Goal: Task Accomplishment & Management: Manage account settings

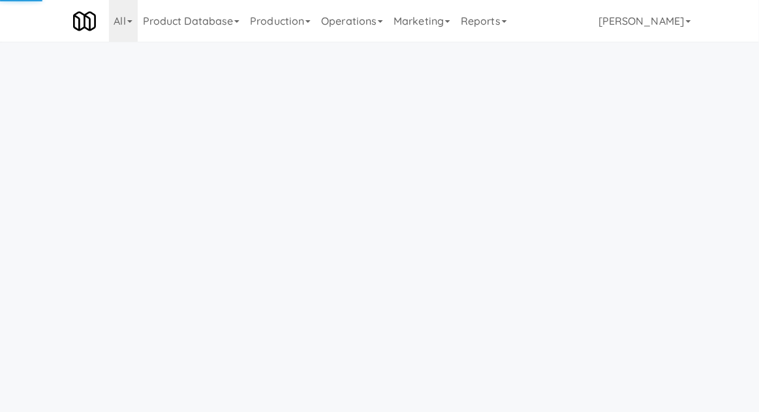
click at [341, 20] on link "Operations" at bounding box center [352, 21] width 72 height 42
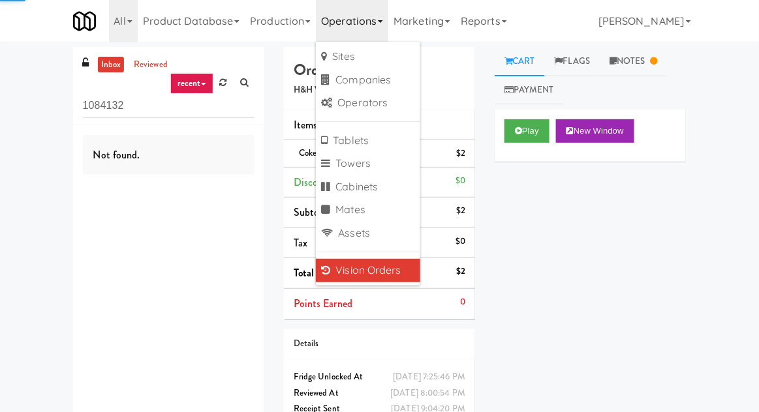
click at [19, 79] on div "inbox reviewed recent all unclear take inventory issue suspicious failed recent…" at bounding box center [379, 254] width 759 height 414
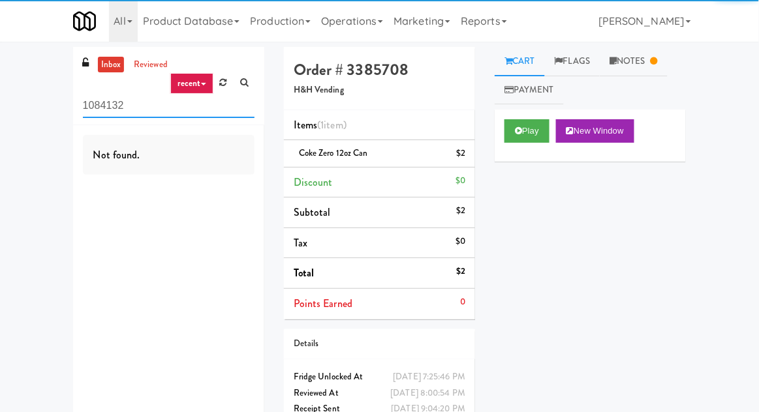
click at [101, 110] on input "1084132" at bounding box center [169, 106] width 172 height 24
click at [99, 108] on input "1084132" at bounding box center [169, 106] width 172 height 24
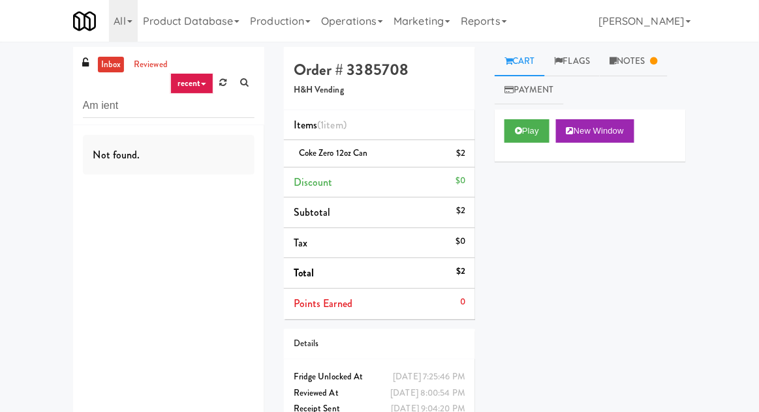
click at [38, 102] on div "inbox reviewed recent all unclear take inventory issue suspicious failed recent…" at bounding box center [379, 254] width 759 height 414
click at [105, 110] on input "Am ient" at bounding box center [169, 106] width 172 height 24
type input "Ambient"
click at [29, 108] on div "inbox reviewed recent all unclear take inventory issue suspicious failed recent…" at bounding box center [379, 254] width 759 height 414
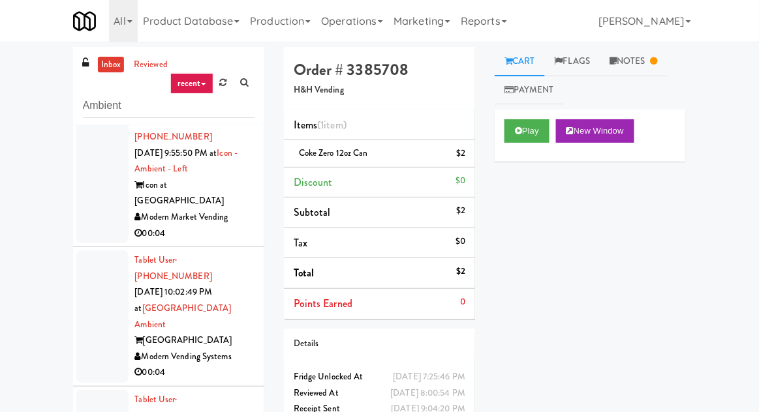
click at [88, 193] on div at bounding box center [102, 178] width 52 height 132
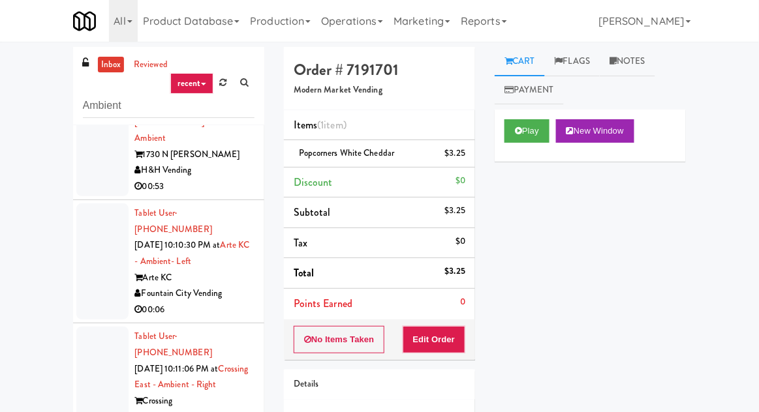
scroll to position [50, 0]
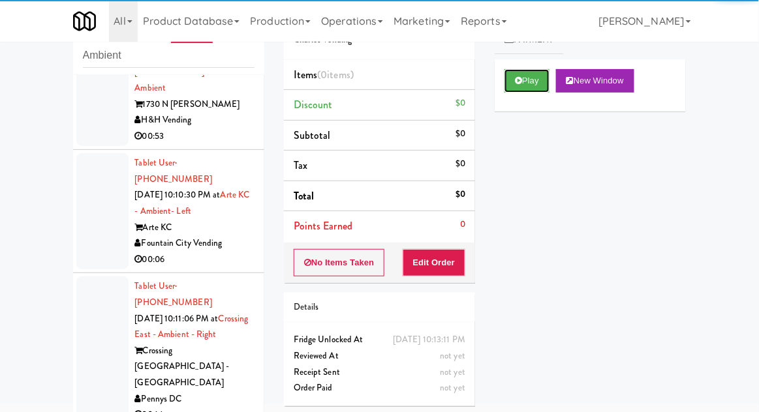
click at [549, 85] on button "Play" at bounding box center [526, 80] width 45 height 23
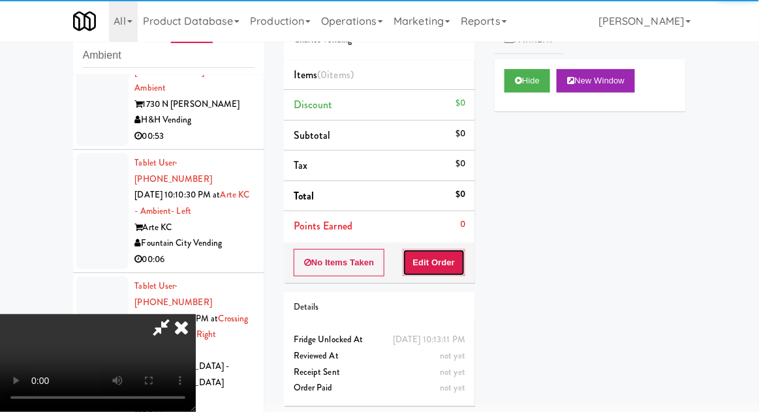
click at [440, 267] on button "Edit Order" at bounding box center [434, 262] width 63 height 27
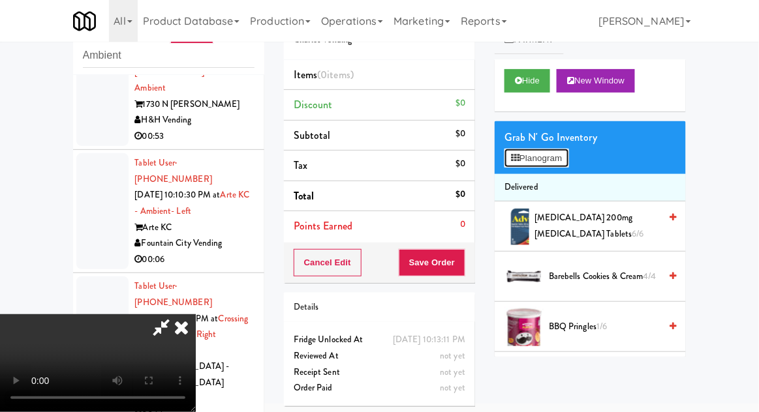
click at [543, 164] on button "Planogram" at bounding box center [536, 159] width 64 height 20
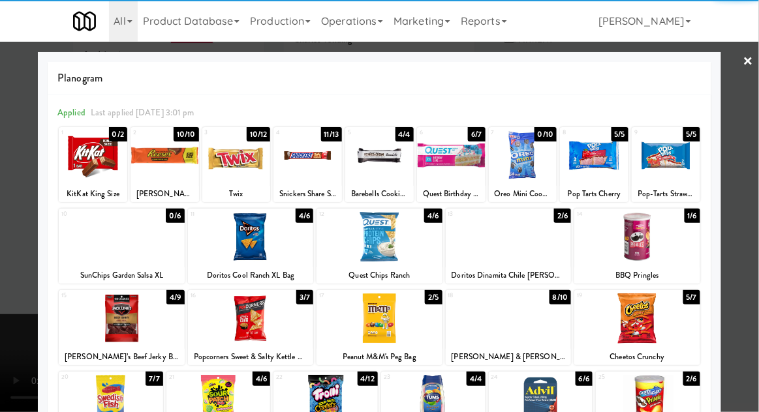
click at [124, 320] on div at bounding box center [122, 319] width 126 height 50
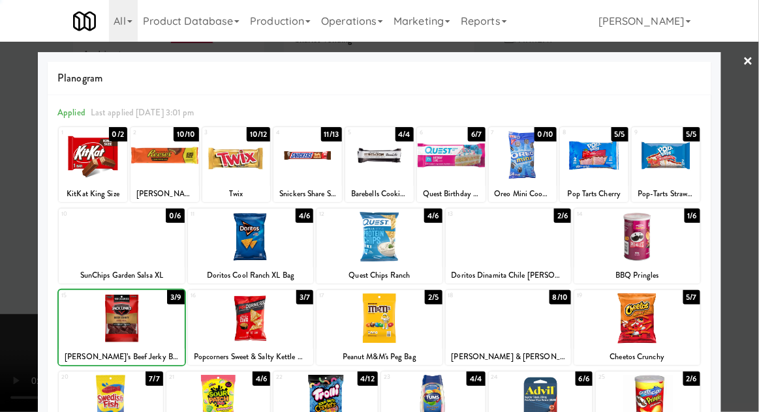
click at [748, 222] on div at bounding box center [379, 206] width 759 height 412
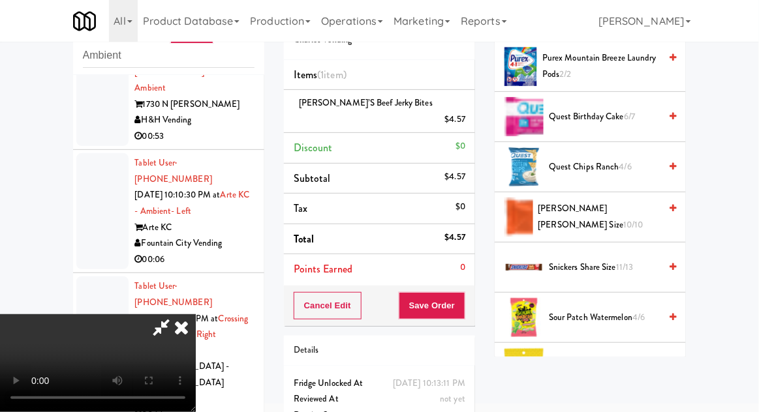
scroll to position [853, 0]
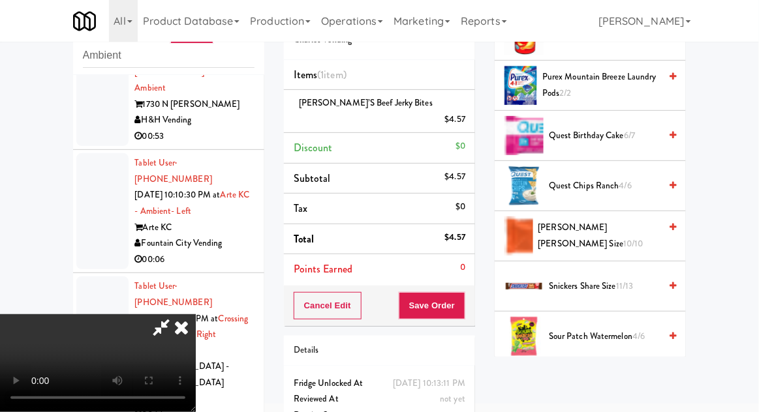
click at [630, 279] on span "Snickers Share Size 11/13" at bounding box center [604, 287] width 111 height 16
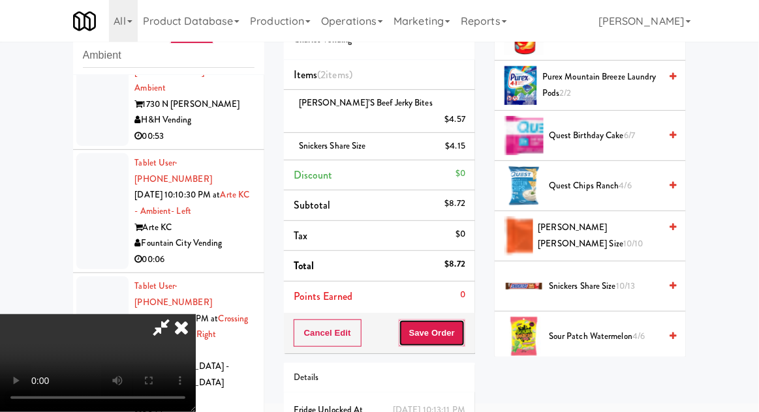
click at [463, 320] on button "Save Order" at bounding box center [432, 333] width 67 height 27
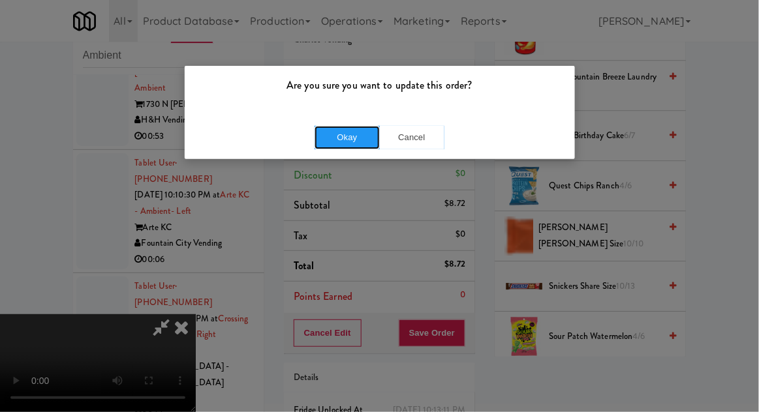
click at [324, 139] on button "Okay" at bounding box center [346, 137] width 65 height 23
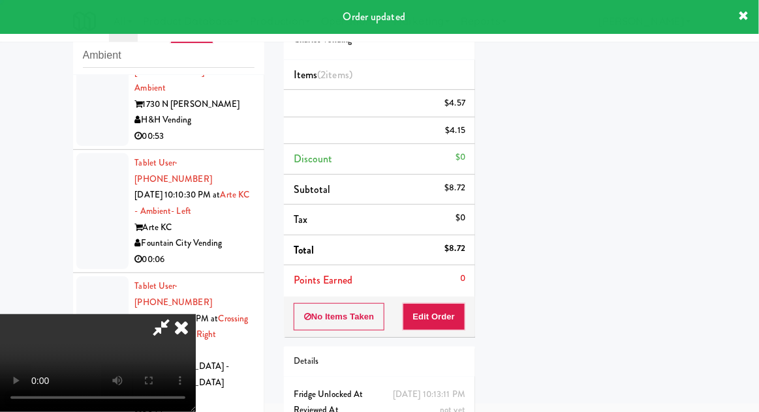
scroll to position [129, 0]
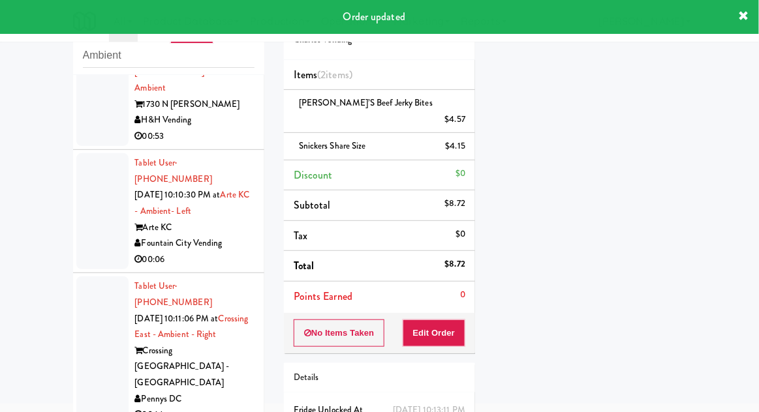
click at [88, 277] on div at bounding box center [102, 351] width 52 height 148
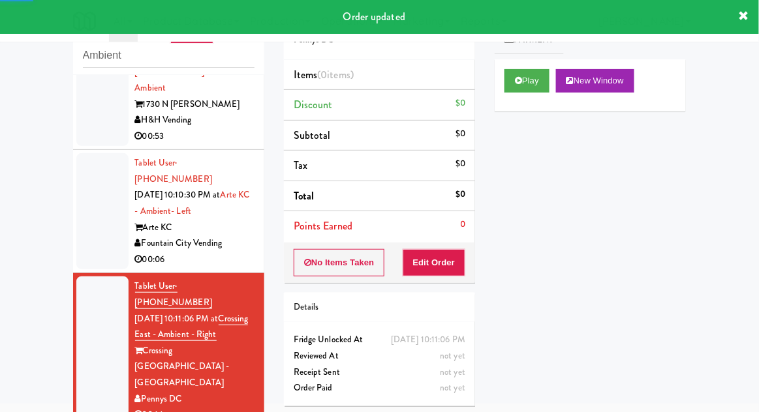
scroll to position [562, 0]
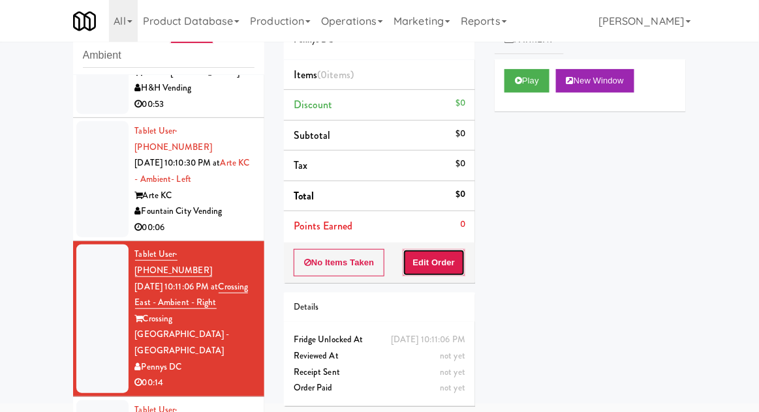
click at [448, 254] on button "Edit Order" at bounding box center [434, 262] width 63 height 27
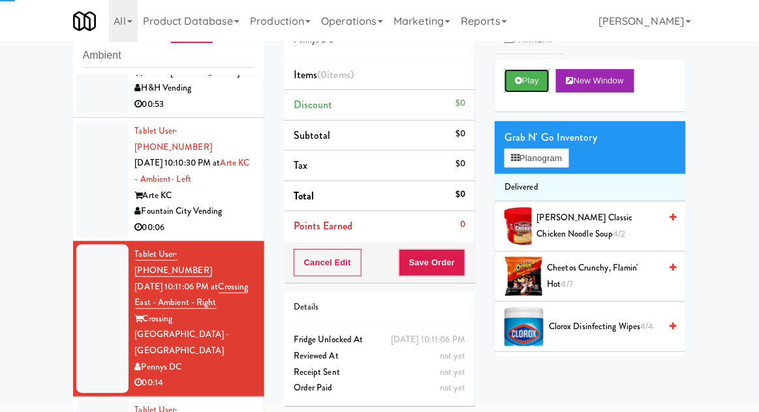
click at [544, 89] on button "Play" at bounding box center [526, 80] width 45 height 23
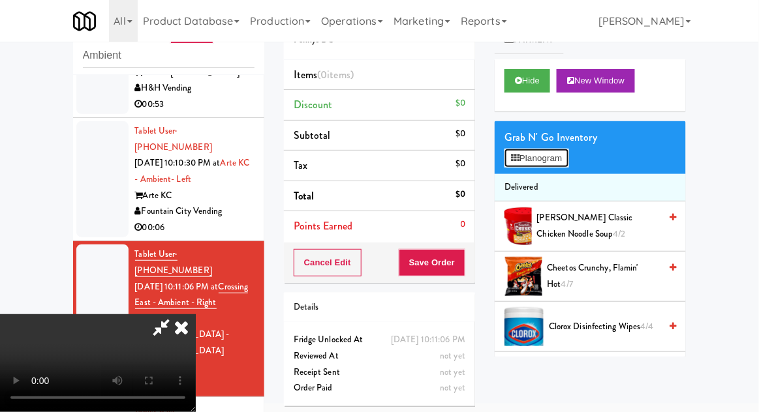
click at [551, 164] on button "Planogram" at bounding box center [536, 159] width 64 height 20
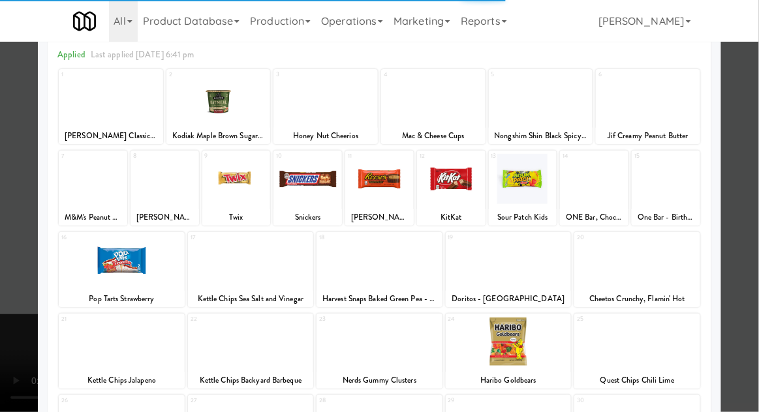
scroll to position [64, 0]
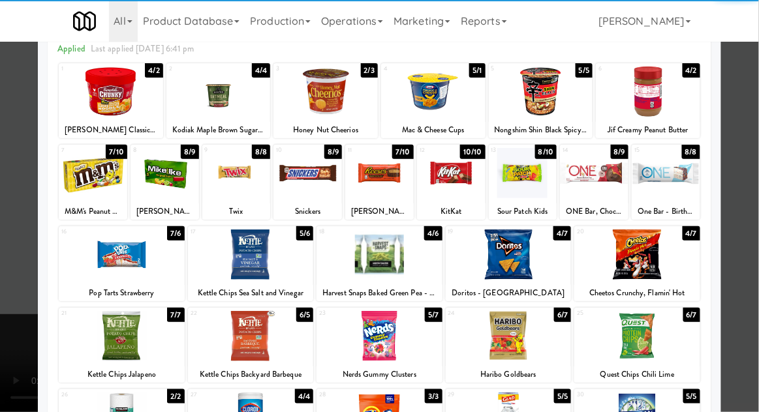
click at [115, 263] on div at bounding box center [122, 255] width 126 height 50
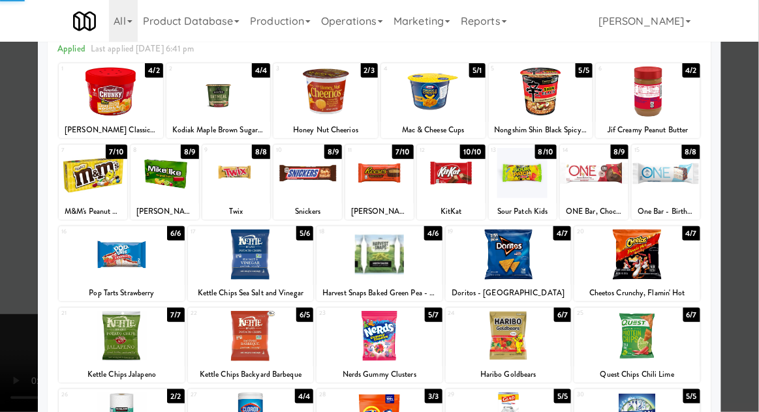
click at [744, 217] on div at bounding box center [379, 206] width 759 height 412
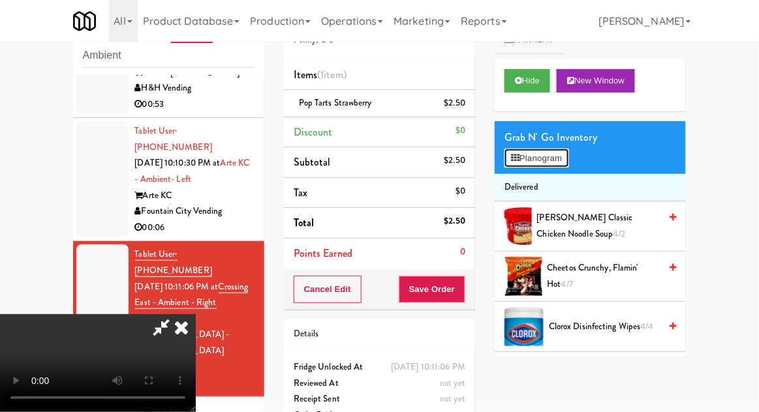
click at [568, 155] on button "Planogram" at bounding box center [536, 159] width 64 height 20
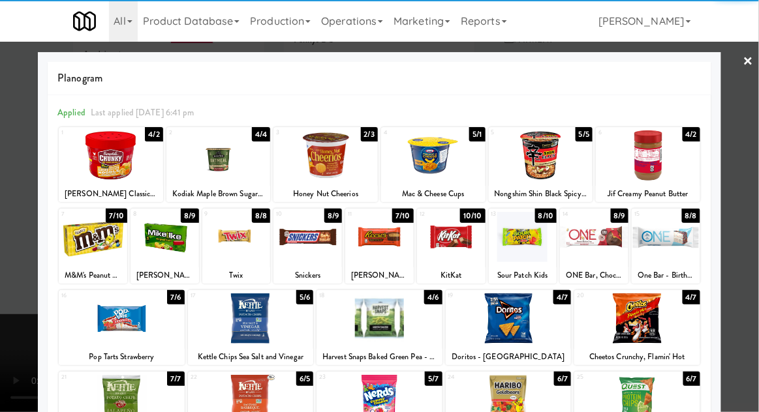
click at [662, 320] on div at bounding box center [637, 319] width 126 height 50
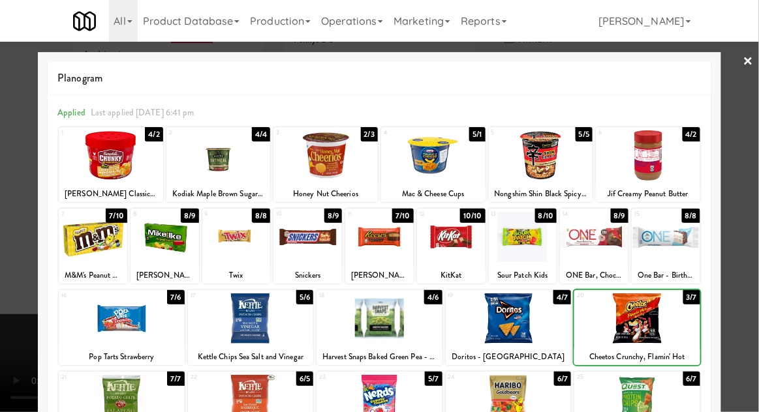
click at [746, 274] on div at bounding box center [379, 206] width 759 height 412
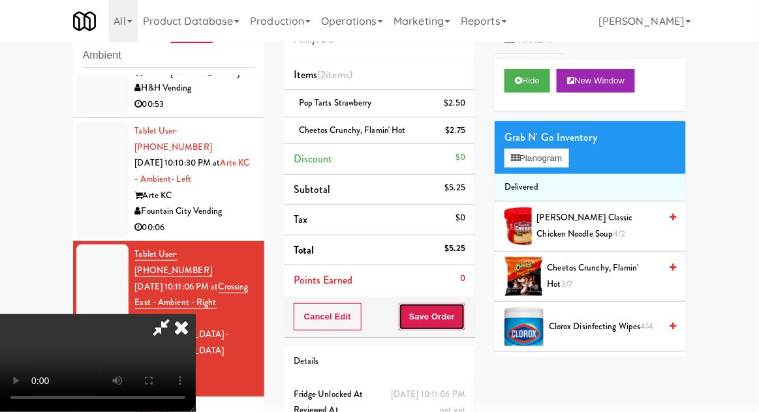
click at [462, 324] on button "Save Order" at bounding box center [432, 316] width 67 height 27
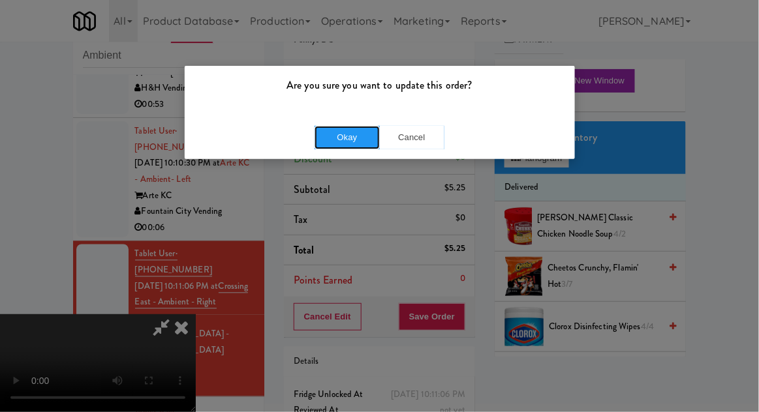
click at [324, 143] on button "Okay" at bounding box center [346, 137] width 65 height 23
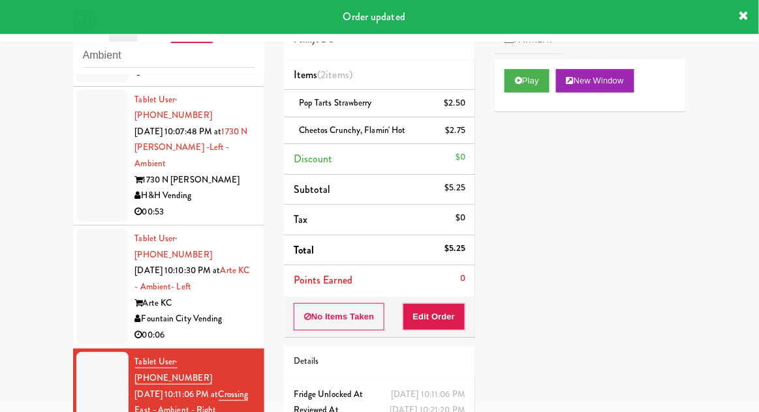
scroll to position [397, 0]
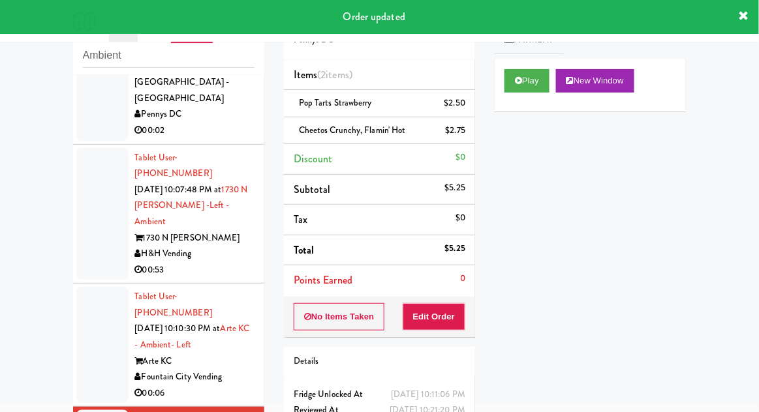
click at [88, 287] on div at bounding box center [102, 345] width 52 height 116
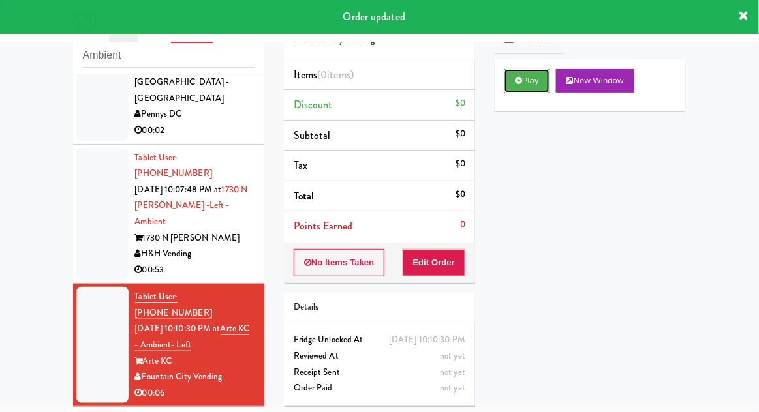
click at [543, 76] on button "Play" at bounding box center [526, 80] width 45 height 23
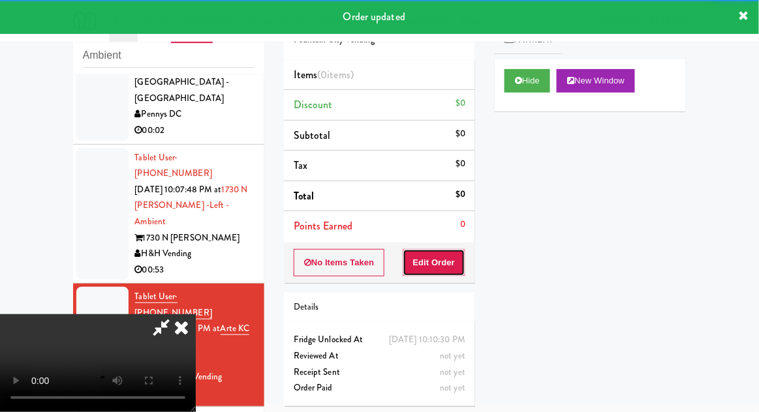
click at [459, 271] on button "Edit Order" at bounding box center [434, 262] width 63 height 27
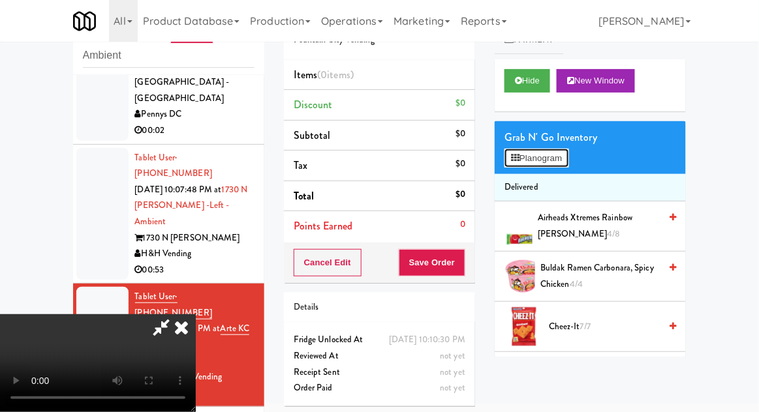
click at [560, 158] on button "Planogram" at bounding box center [536, 159] width 64 height 20
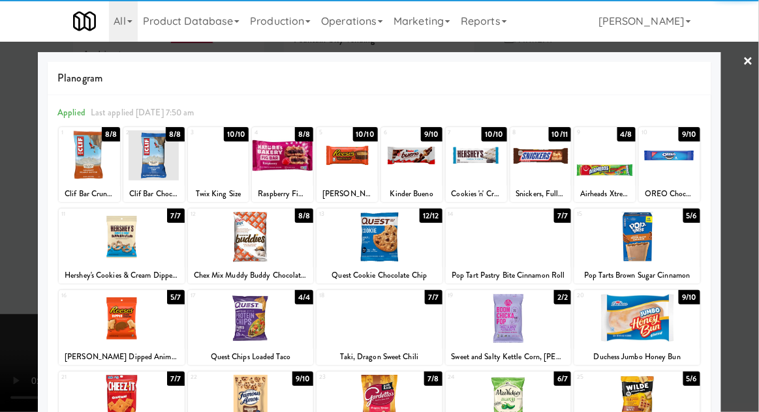
click at [609, 173] on div at bounding box center [604, 155] width 61 height 50
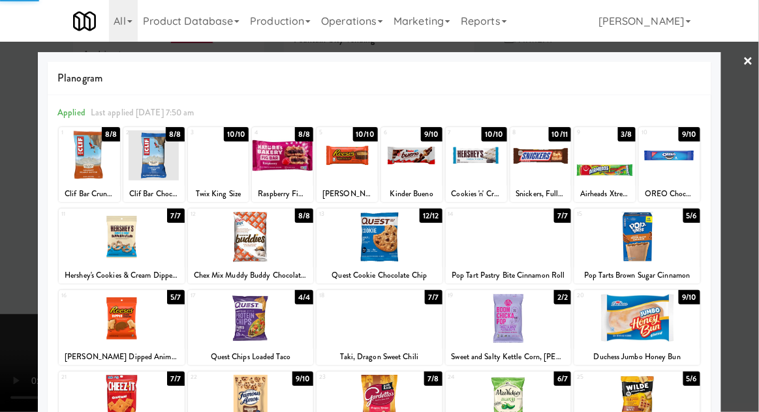
click at [753, 183] on div at bounding box center [379, 206] width 759 height 412
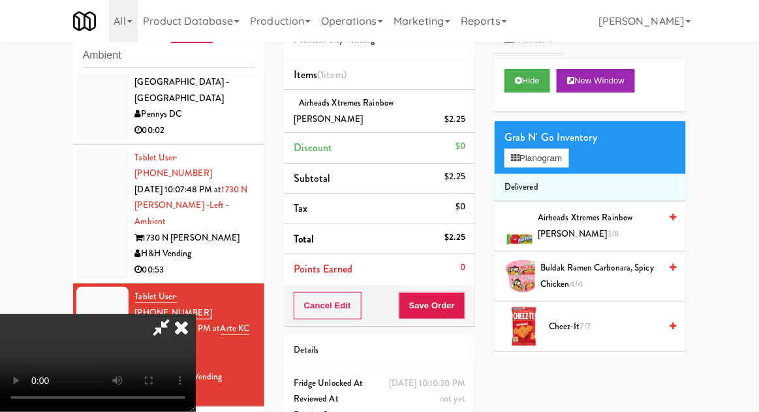
scroll to position [48, 0]
click at [459, 293] on button "Save Order" at bounding box center [432, 305] width 67 height 27
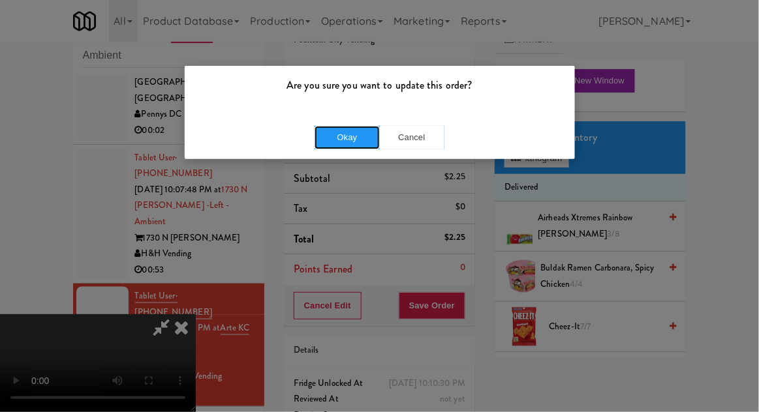
click at [343, 137] on button "Okay" at bounding box center [346, 137] width 65 height 23
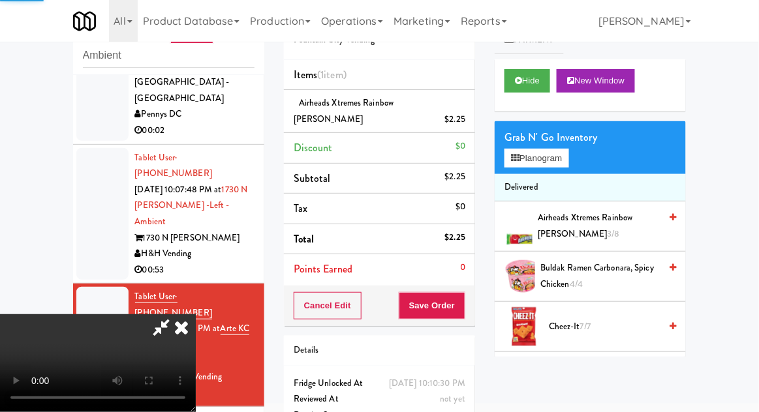
scroll to position [0, 0]
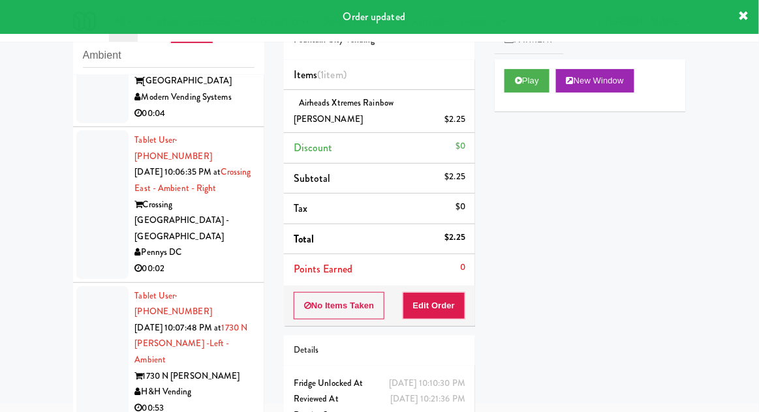
click at [92, 286] on div at bounding box center [102, 352] width 52 height 132
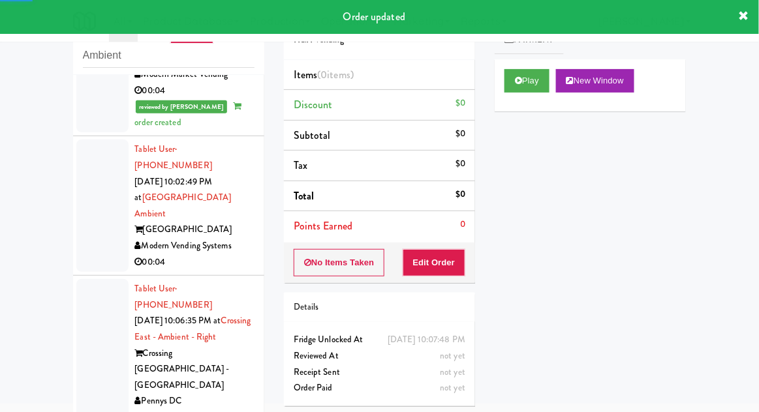
scroll to position [73, 0]
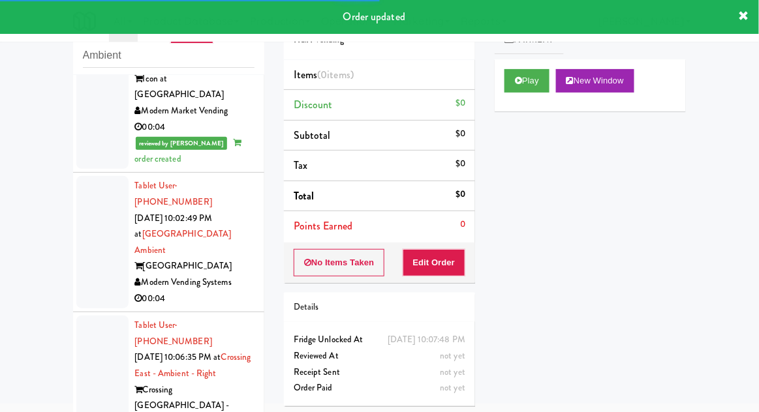
click at [99, 320] on div at bounding box center [102, 390] width 52 height 148
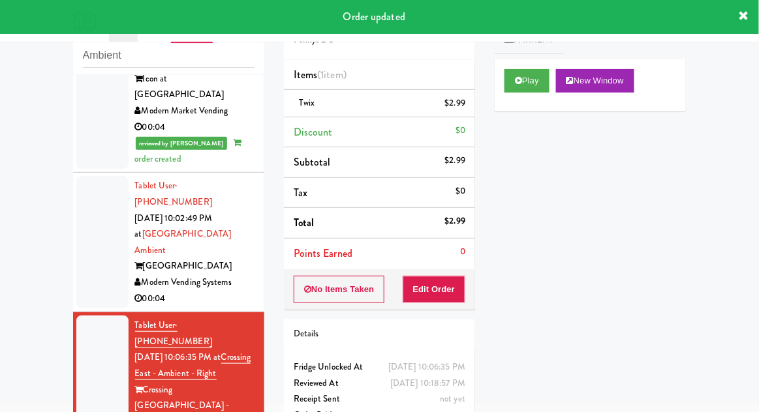
click at [91, 204] on div at bounding box center [102, 242] width 52 height 132
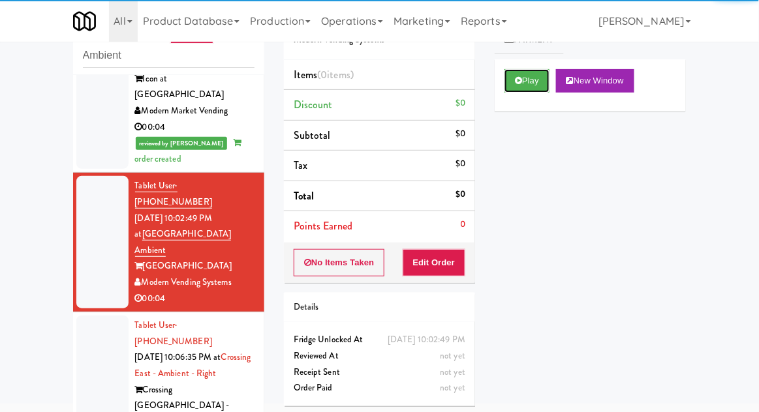
click at [539, 76] on button "Play" at bounding box center [526, 80] width 45 height 23
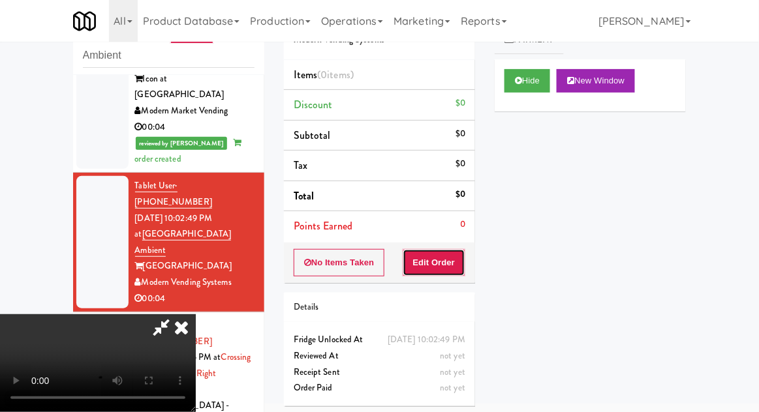
click at [450, 249] on button "Edit Order" at bounding box center [434, 262] width 63 height 27
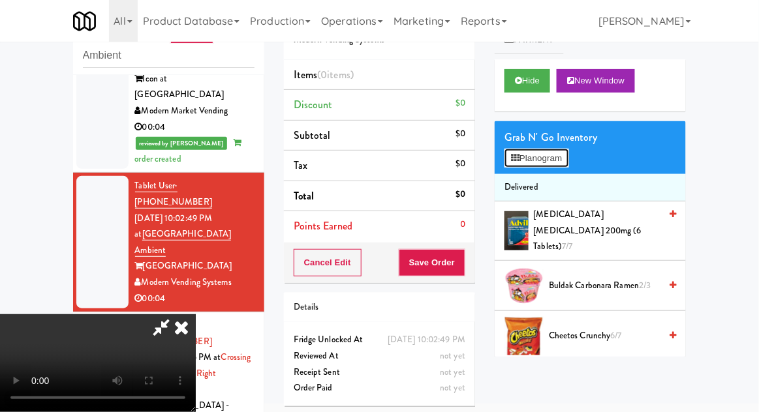
click at [547, 162] on button "Planogram" at bounding box center [536, 159] width 64 height 20
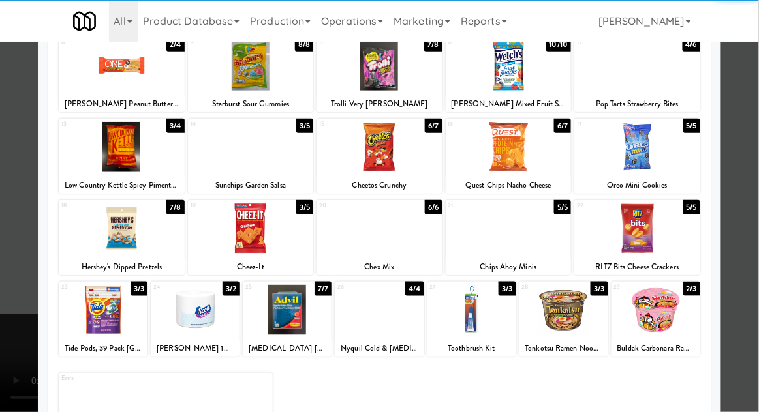
click at [91, 243] on div at bounding box center [122, 229] width 126 height 50
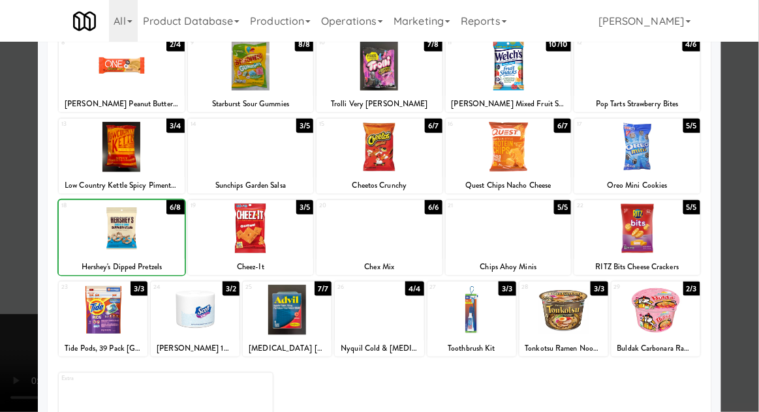
scroll to position [177, 0]
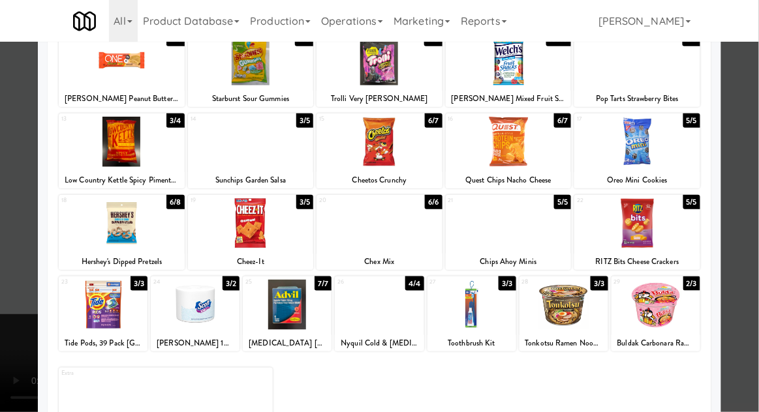
click at [750, 198] on div at bounding box center [379, 206] width 759 height 412
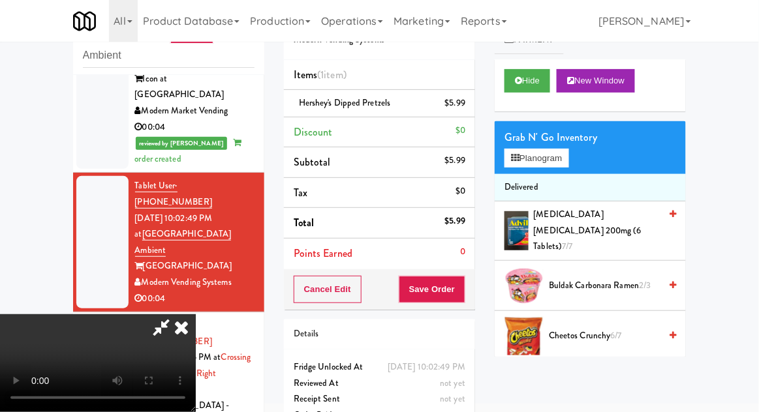
scroll to position [48, 0]
click at [464, 284] on button "Save Order" at bounding box center [432, 289] width 67 height 27
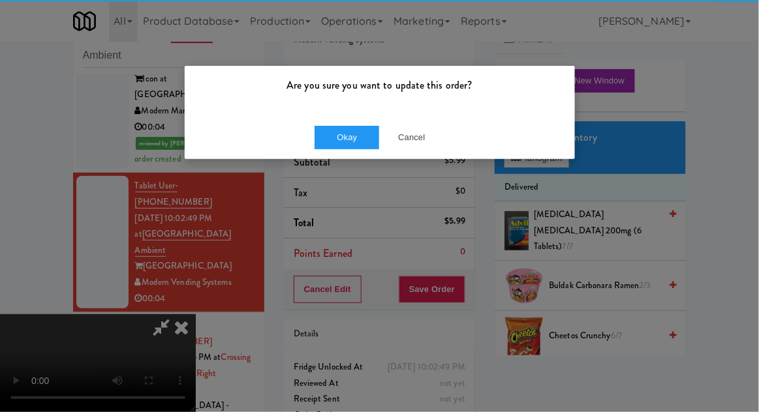
click at [348, 108] on div "Are you sure you want to update this order?" at bounding box center [380, 91] width 390 height 50
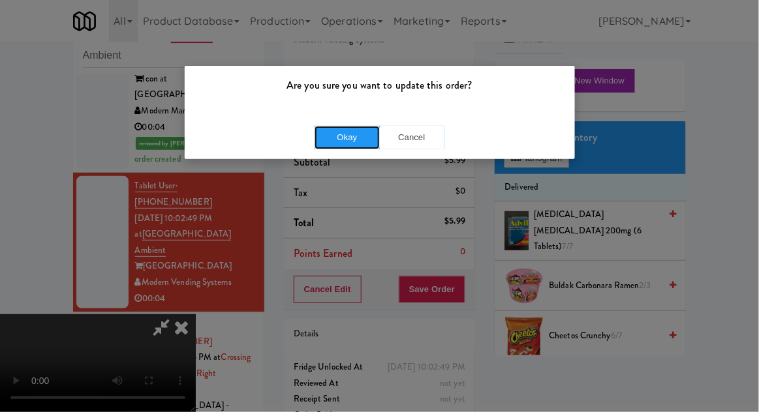
click at [338, 148] on button "Okay" at bounding box center [346, 137] width 65 height 23
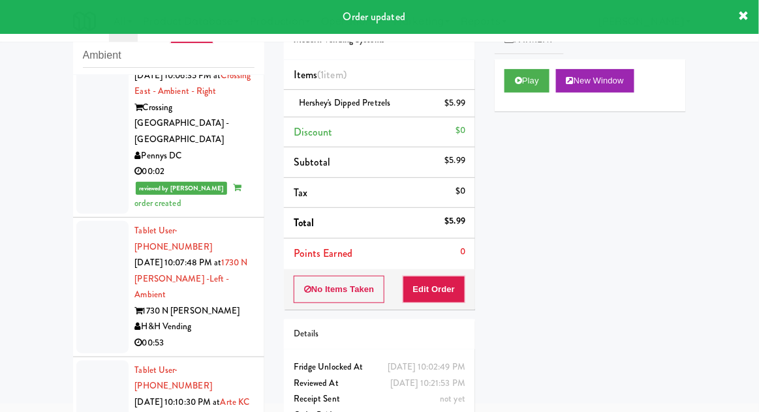
scroll to position [388, 0]
click at [95, 221] on div at bounding box center [102, 287] width 52 height 132
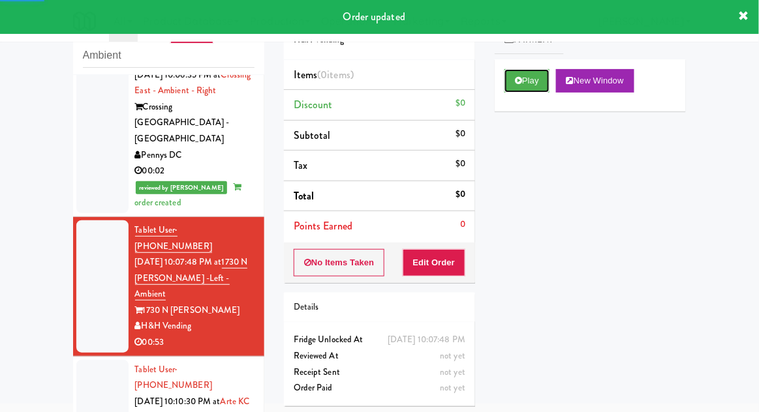
click at [533, 84] on button "Play" at bounding box center [526, 80] width 45 height 23
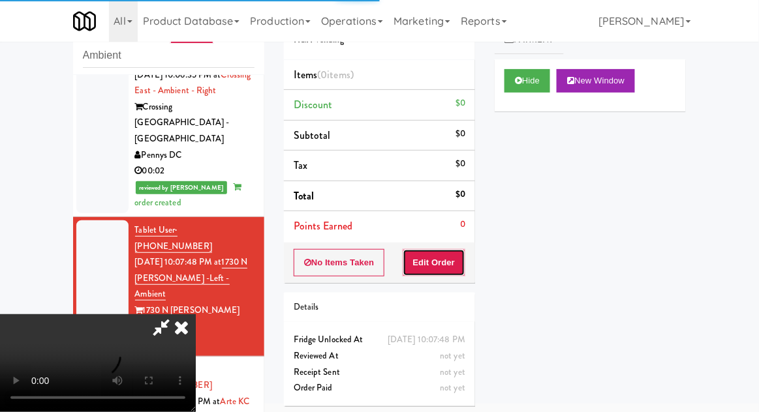
click at [448, 249] on button "Edit Order" at bounding box center [434, 262] width 63 height 27
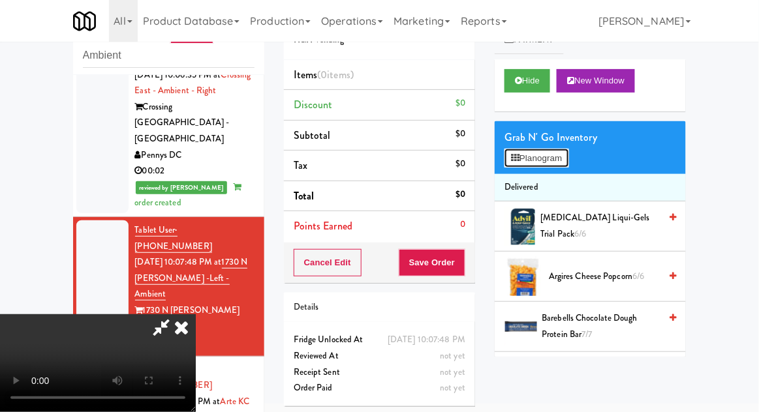
click at [553, 155] on button "Planogram" at bounding box center [536, 159] width 64 height 20
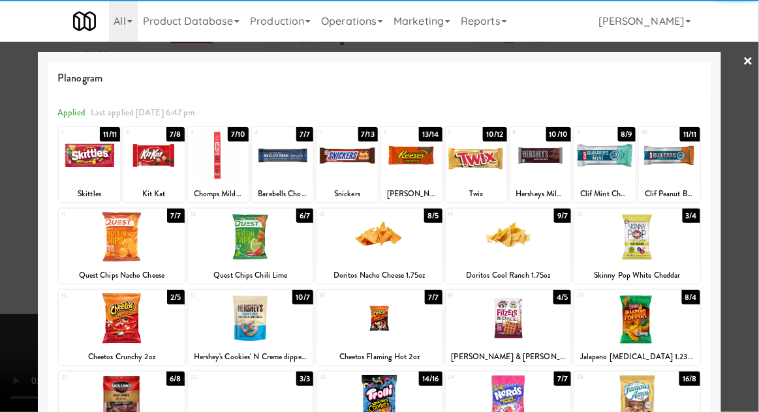
click at [475, 186] on div "Twix" at bounding box center [476, 194] width 57 height 16
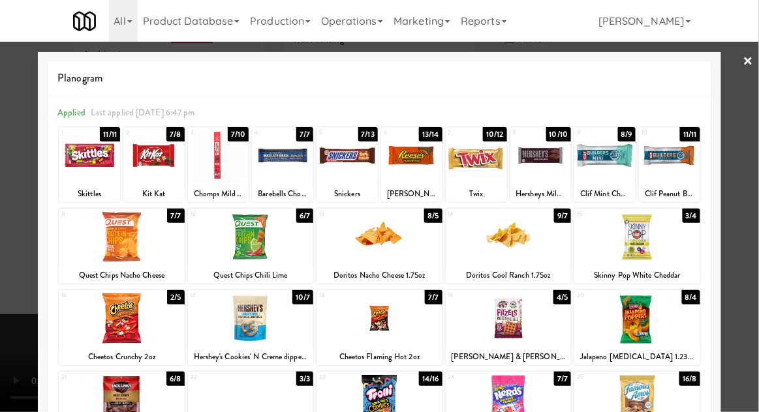
click at [476, 172] on div at bounding box center [476, 155] width 61 height 50
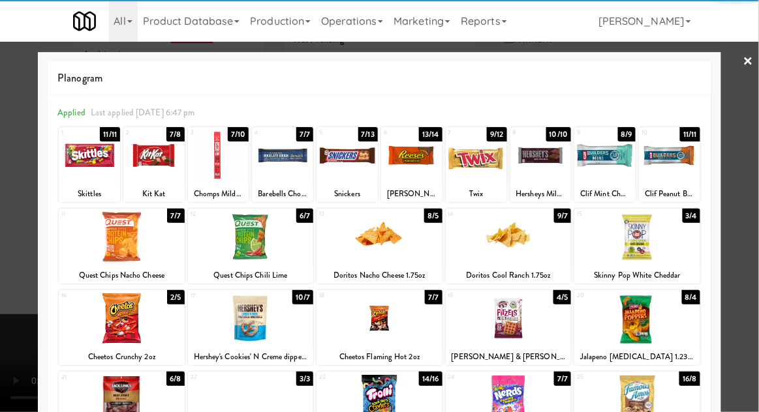
click at [753, 147] on div at bounding box center [379, 206] width 759 height 412
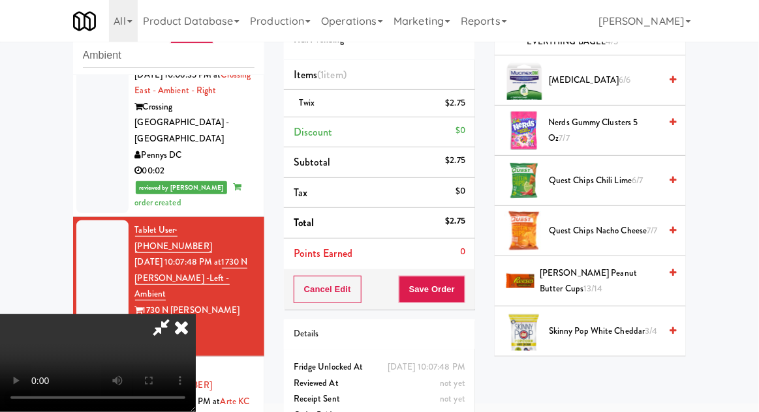
scroll to position [1065, 0]
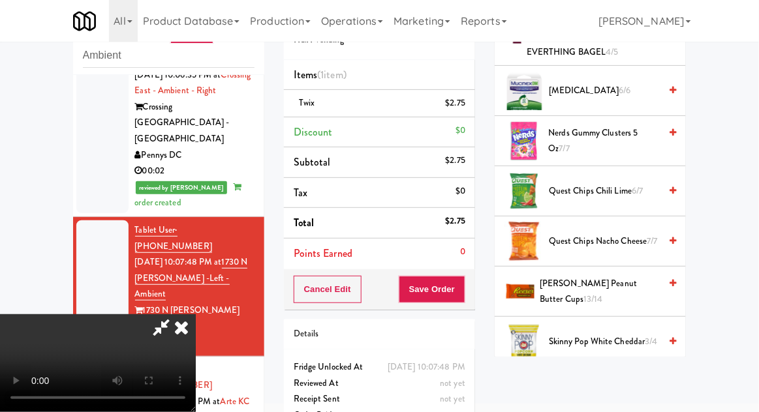
click at [609, 276] on span "Reese's Peanut Butter Cups 13/14" at bounding box center [600, 292] width 120 height 32
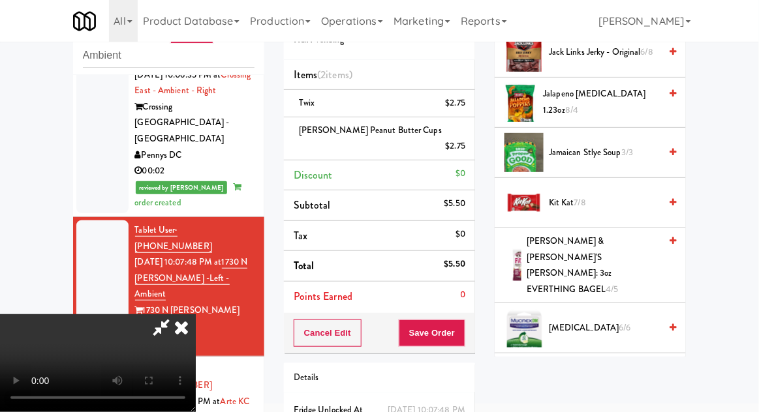
scroll to position [839, 0]
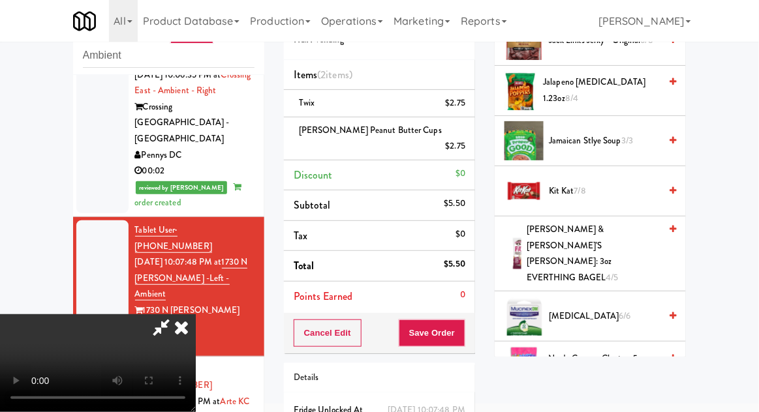
click at [622, 351] on span "Nerds Gummy Clusters 5 oz 7/7" at bounding box center [605, 367] width 112 height 32
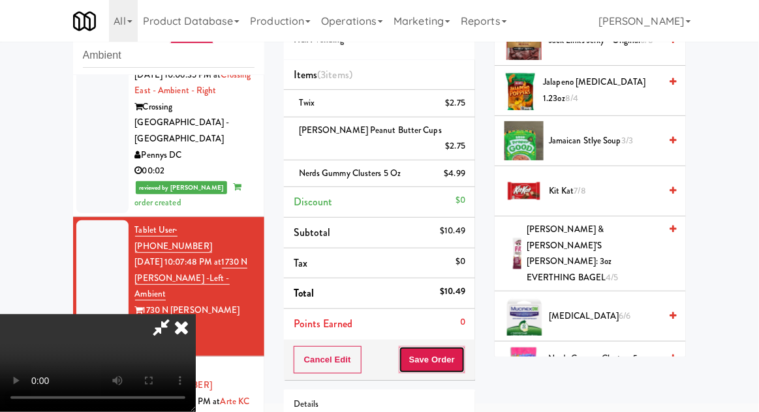
click at [463, 346] on button "Save Order" at bounding box center [432, 359] width 67 height 27
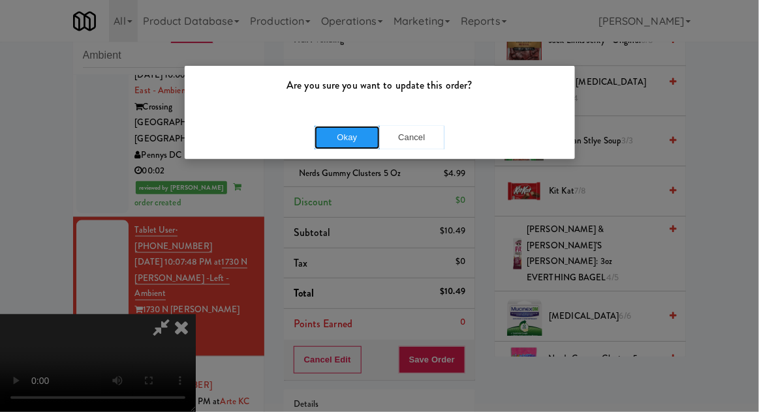
click at [334, 129] on button "Okay" at bounding box center [346, 137] width 65 height 23
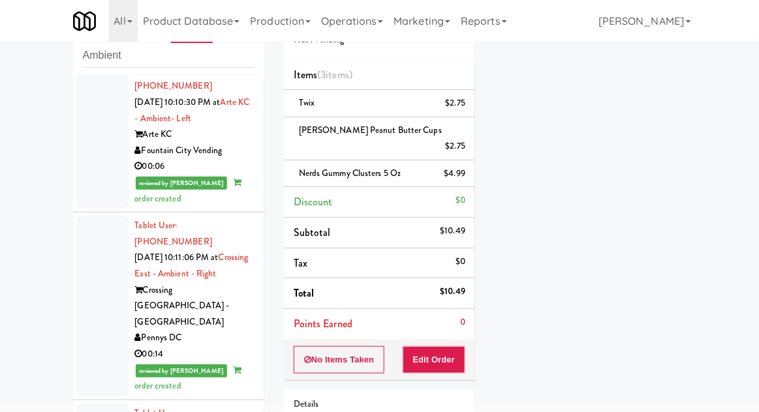
scroll to position [723, 0]
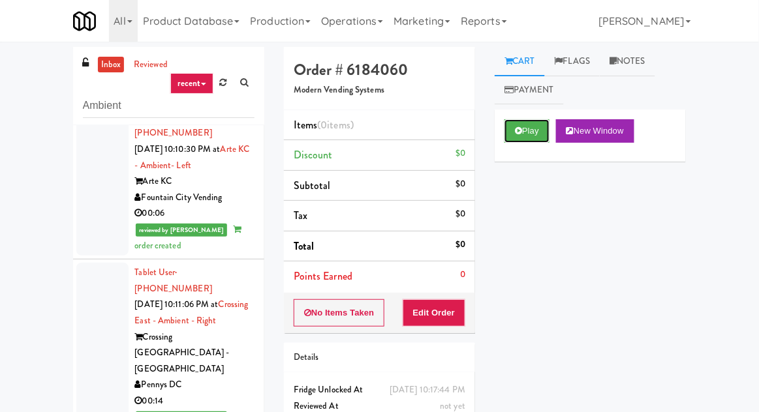
click at [540, 134] on button "Play" at bounding box center [526, 130] width 45 height 23
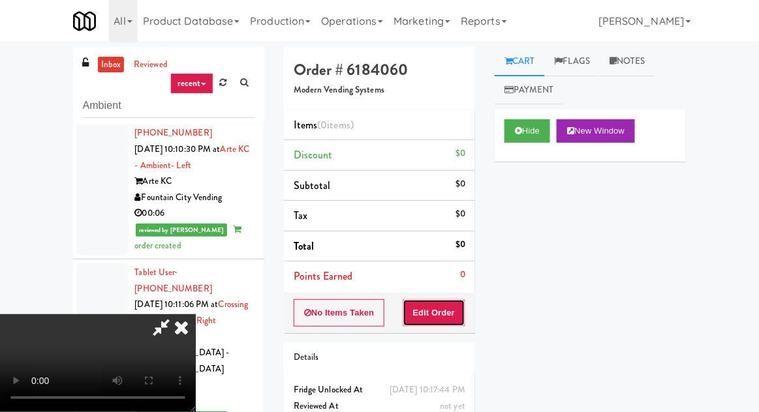
click at [461, 301] on button "Edit Order" at bounding box center [434, 312] width 63 height 27
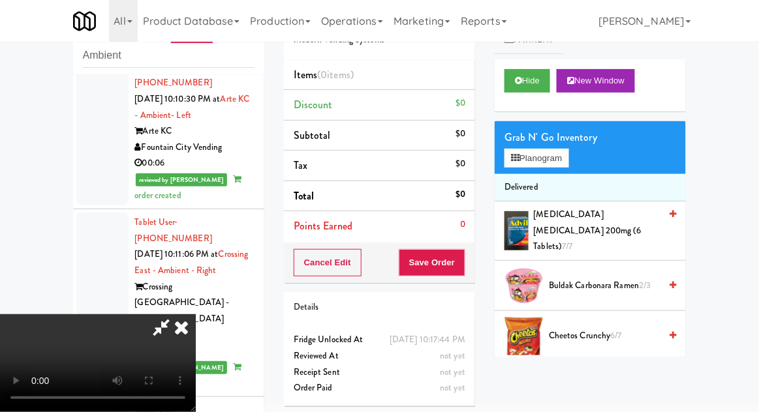
scroll to position [48, 0]
click at [558, 160] on button "Planogram" at bounding box center [536, 159] width 64 height 20
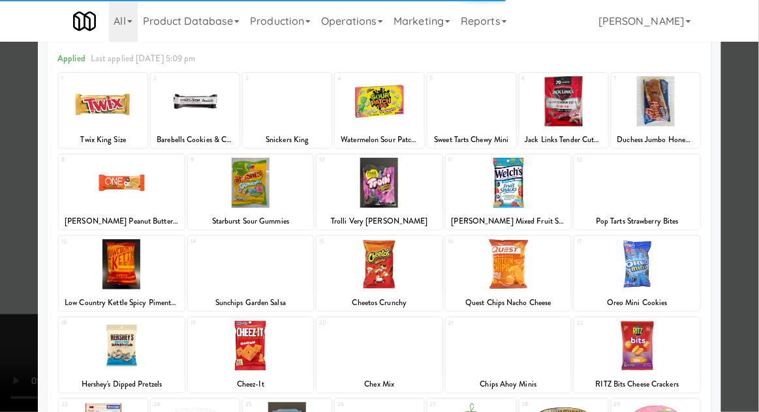
scroll to position [67, 0]
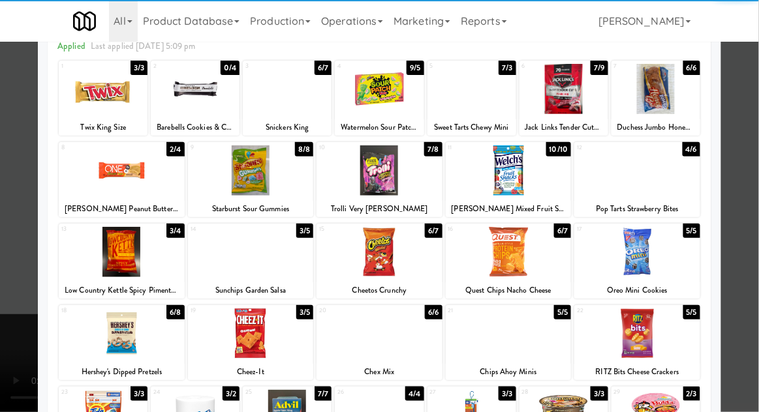
click at [415, 264] on div at bounding box center [379, 252] width 126 height 50
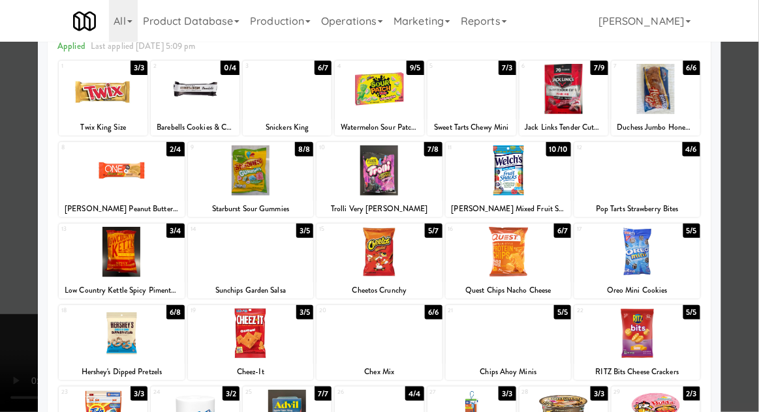
click at [749, 224] on div at bounding box center [379, 206] width 759 height 412
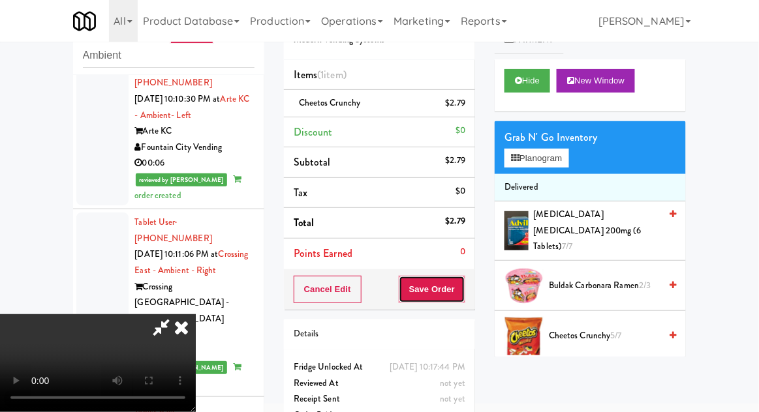
click at [462, 299] on button "Save Order" at bounding box center [432, 289] width 67 height 27
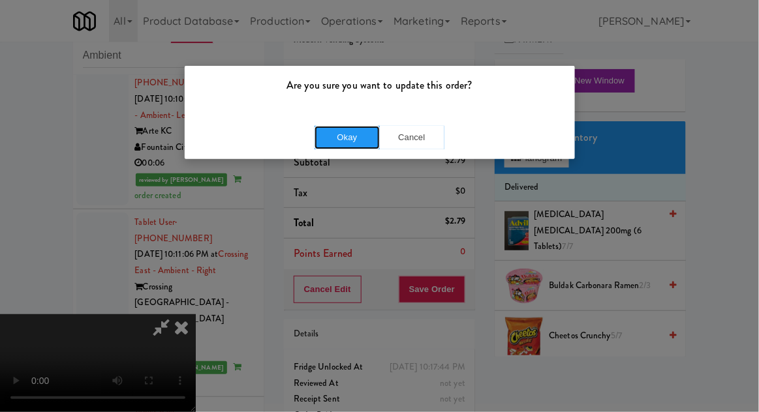
click at [336, 128] on button "Okay" at bounding box center [346, 137] width 65 height 23
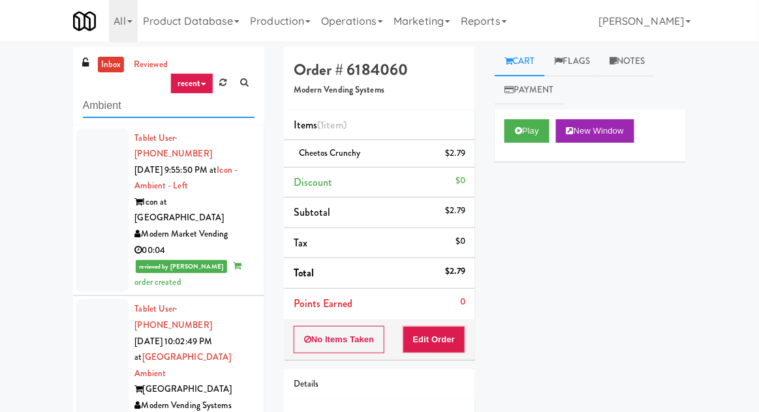
click at [99, 107] on input "Ambient" at bounding box center [169, 106] width 172 height 24
click at [90, 110] on input "Ambient" at bounding box center [169, 106] width 172 height 24
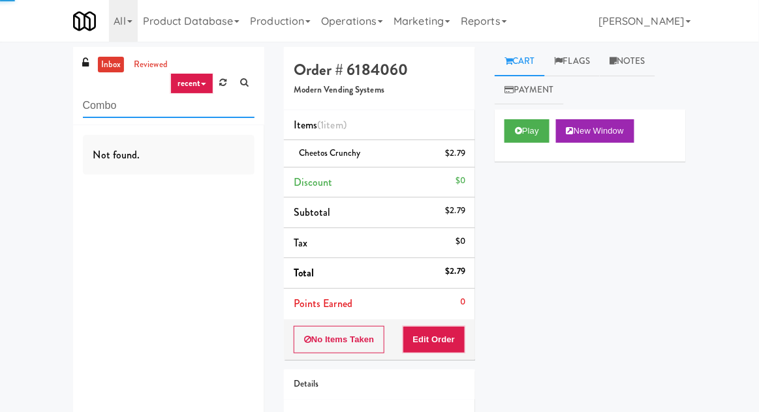
type input "Combo"
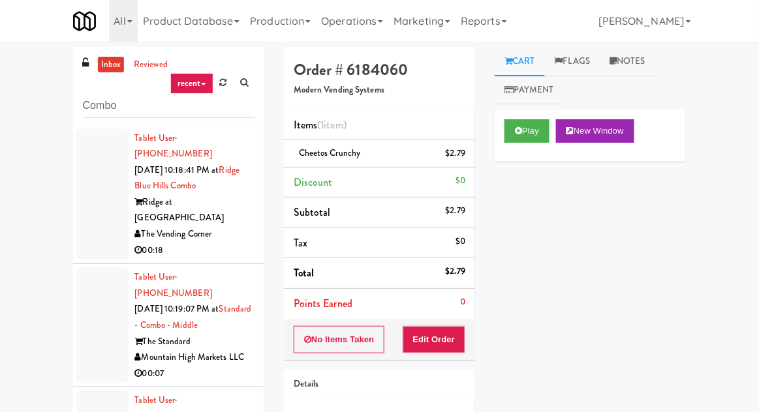
click at [100, 164] on div at bounding box center [102, 195] width 52 height 132
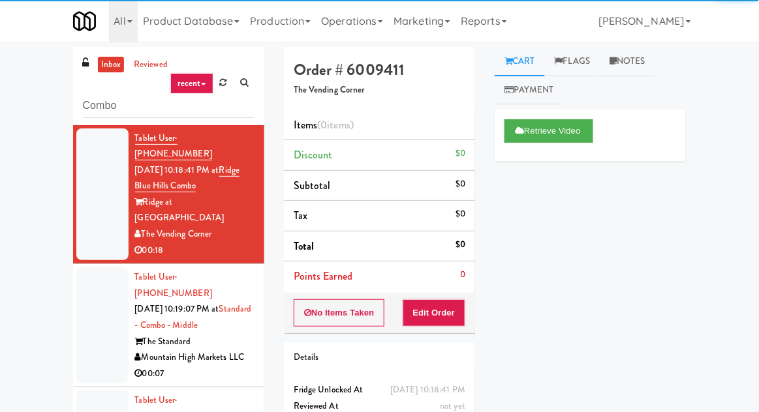
scroll to position [113, 0]
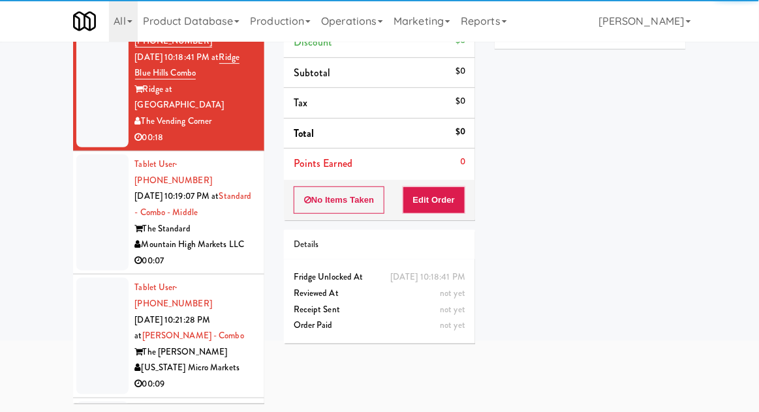
click at [92, 174] on div at bounding box center [102, 213] width 52 height 116
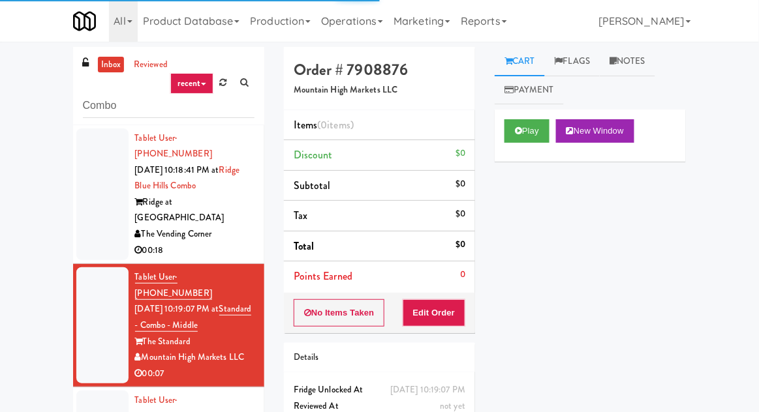
click at [538, 142] on button "Play" at bounding box center [526, 130] width 45 height 23
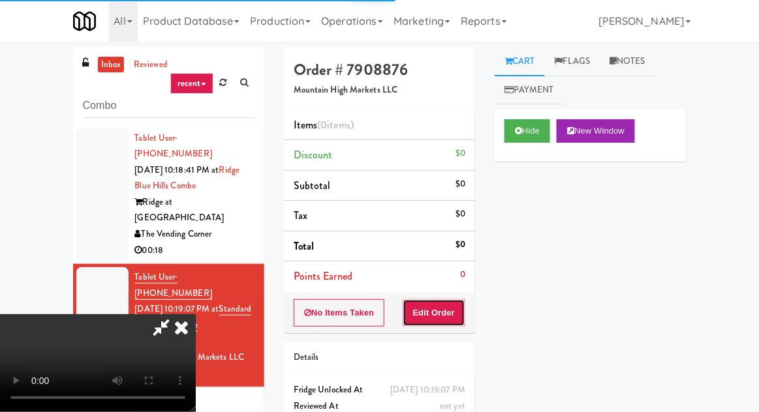
click at [449, 321] on button "Edit Order" at bounding box center [434, 312] width 63 height 27
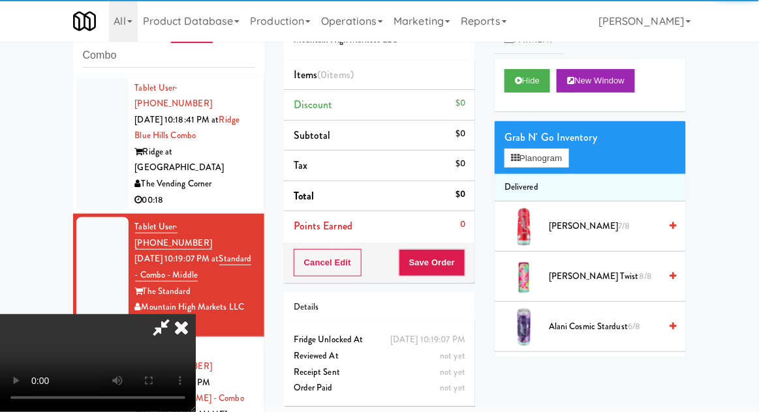
scroll to position [53, 0]
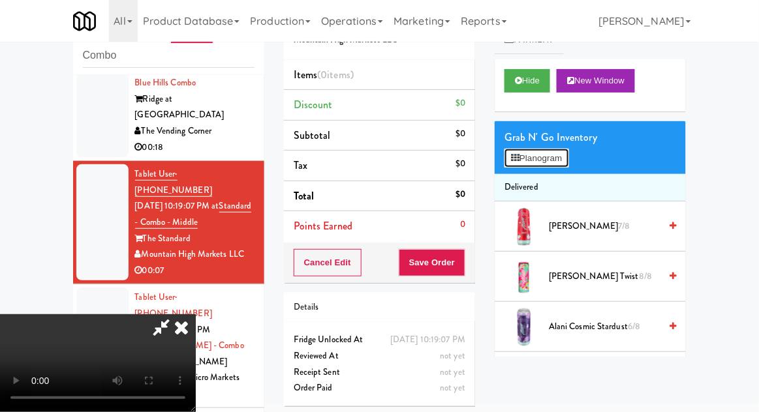
click at [563, 167] on button "Planogram" at bounding box center [536, 159] width 64 height 20
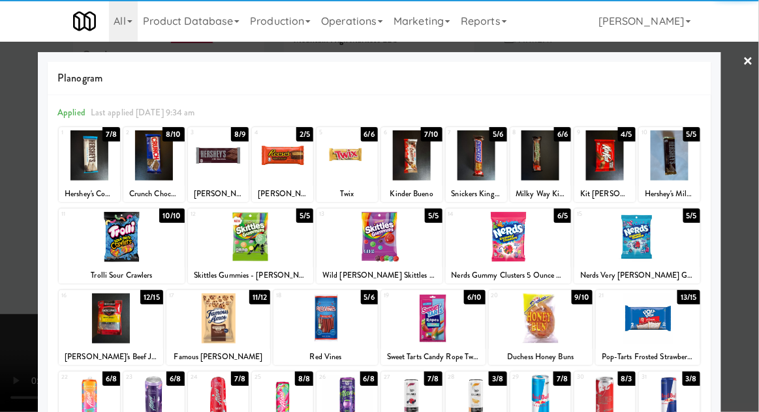
click at [471, 160] on div at bounding box center [476, 155] width 61 height 50
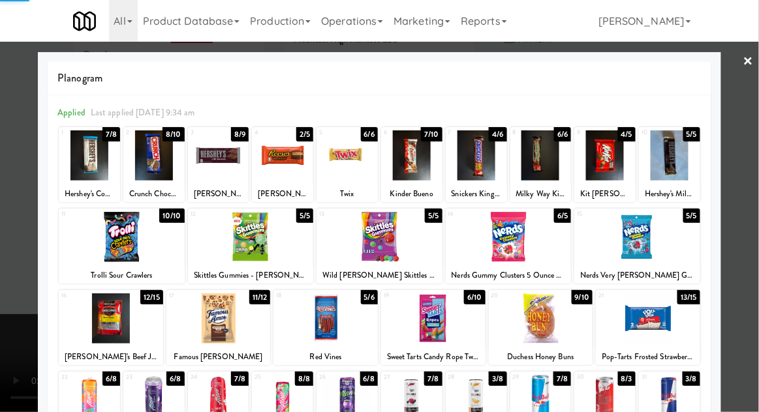
click at [10, 299] on div at bounding box center [379, 206] width 759 height 412
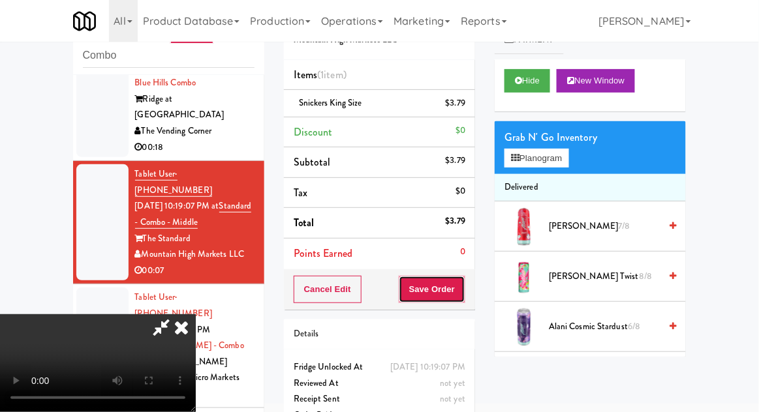
click at [459, 297] on button "Save Order" at bounding box center [432, 289] width 67 height 27
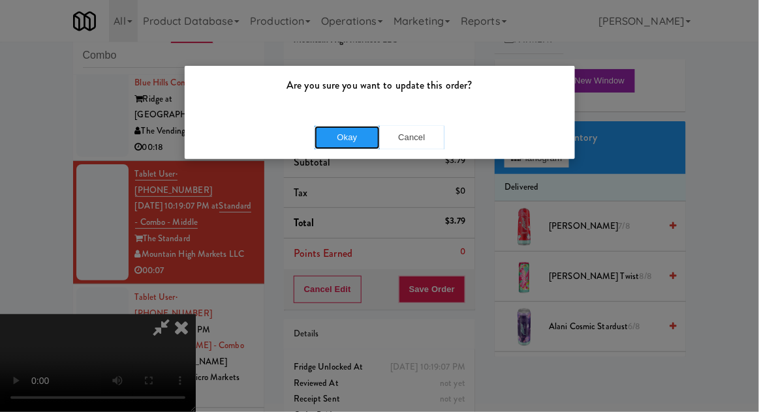
click at [340, 146] on button "Okay" at bounding box center [346, 137] width 65 height 23
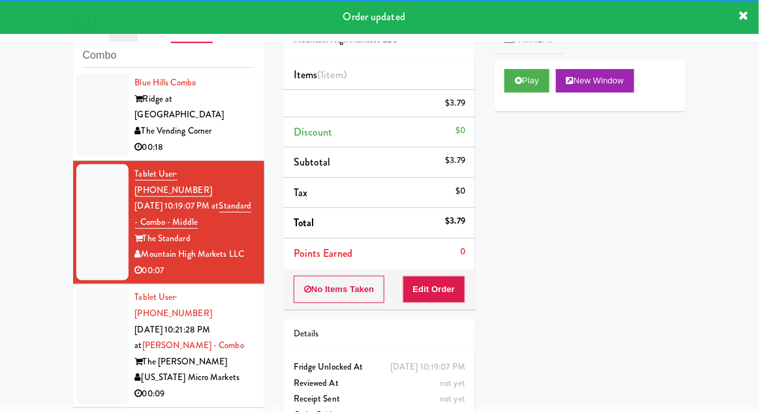
click at [82, 312] on div at bounding box center [102, 346] width 52 height 116
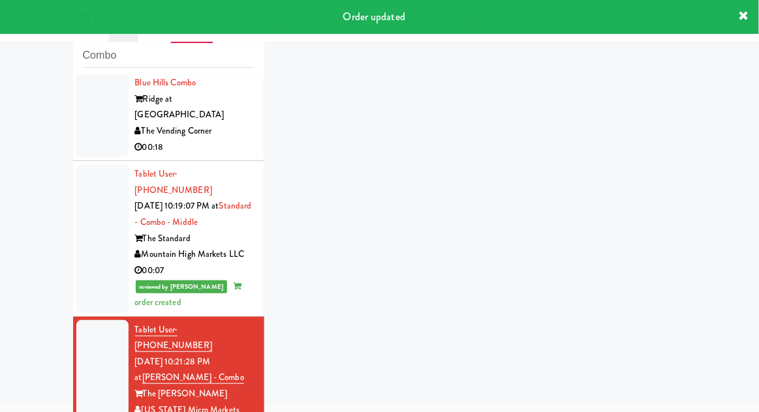
scroll to position [85, 0]
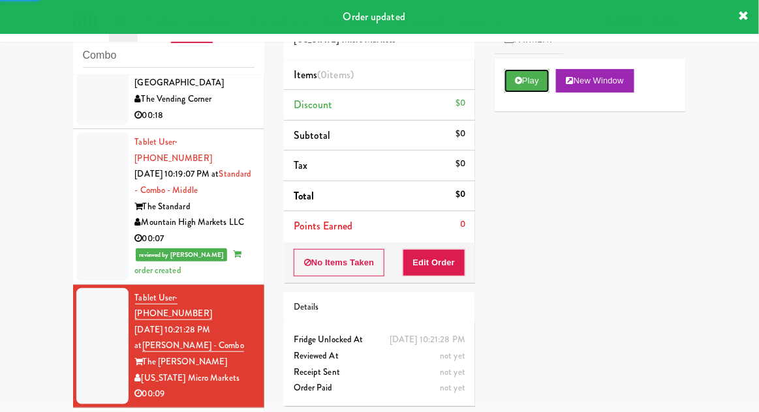
click at [530, 81] on button "Play" at bounding box center [526, 80] width 45 height 23
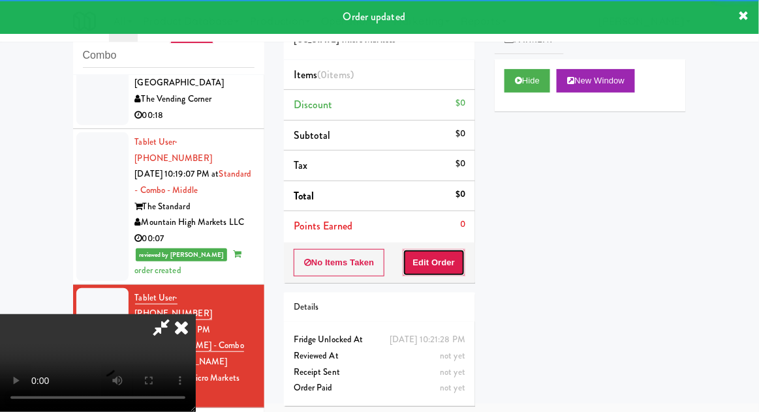
click at [440, 256] on button "Edit Order" at bounding box center [434, 262] width 63 height 27
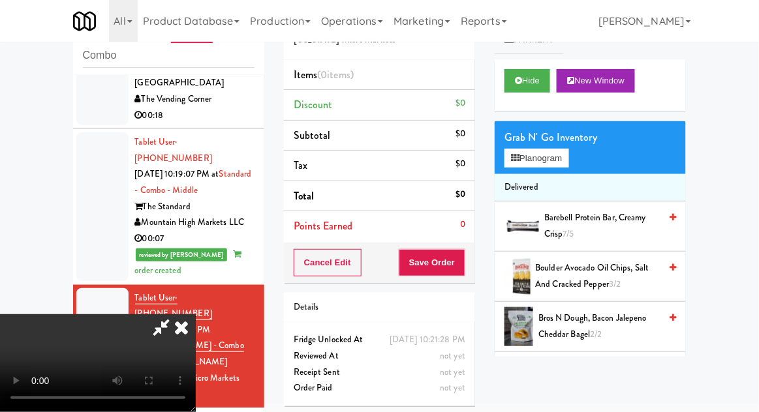
scroll to position [0, 0]
click at [565, 137] on div "Grab N' Go Inventory" at bounding box center [590, 138] width 172 height 20
click at [566, 160] on button "Planogram" at bounding box center [536, 159] width 64 height 20
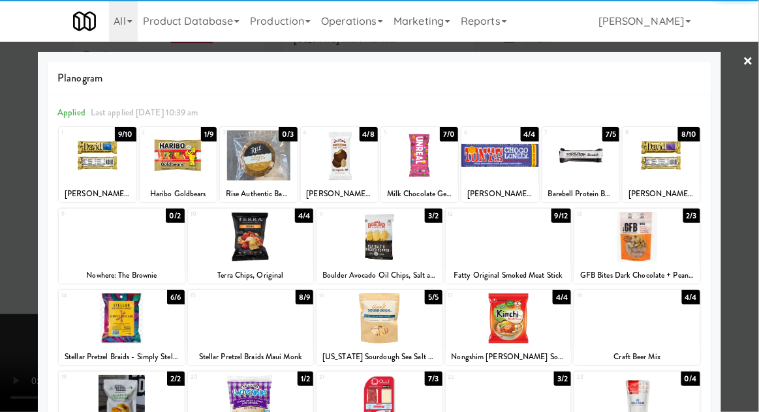
click at [186, 164] on div at bounding box center [178, 155] width 77 height 50
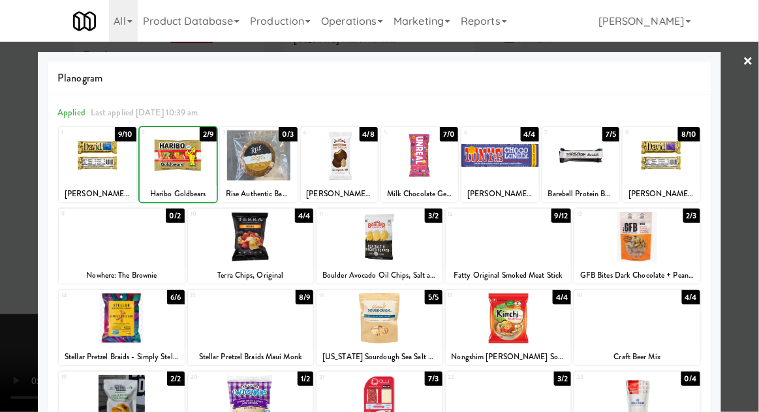
click at [184, 164] on div at bounding box center [178, 155] width 77 height 50
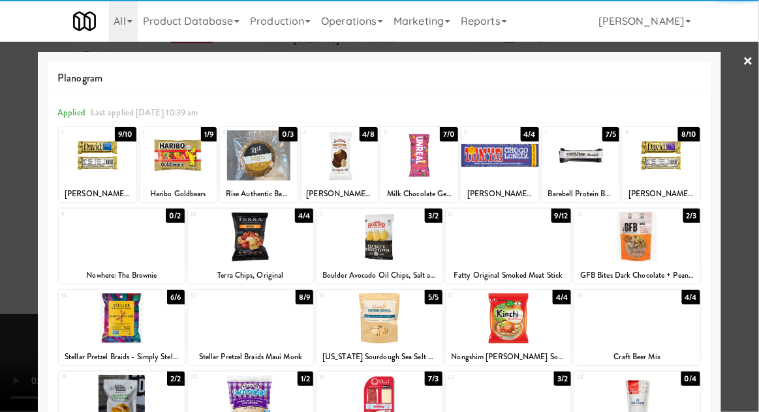
click at [754, 259] on div at bounding box center [379, 206] width 759 height 412
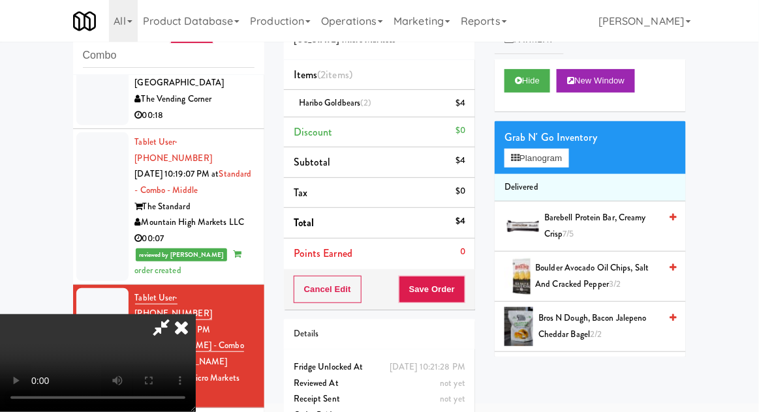
click at [176, 314] on icon at bounding box center [161, 327] width 30 height 26
click at [554, 157] on button "Planogram" at bounding box center [536, 159] width 64 height 20
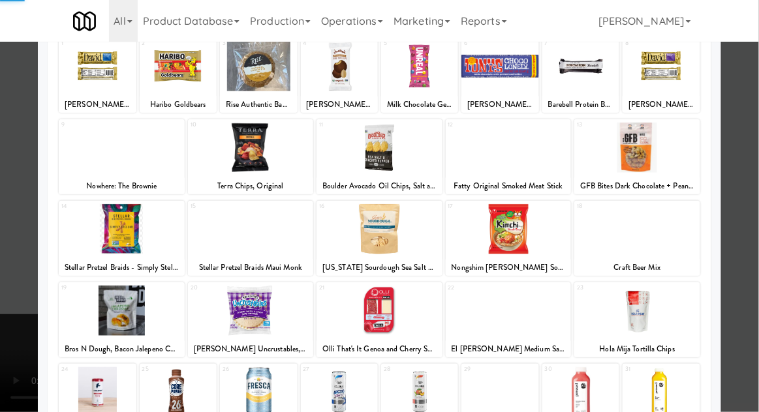
scroll to position [165, 0]
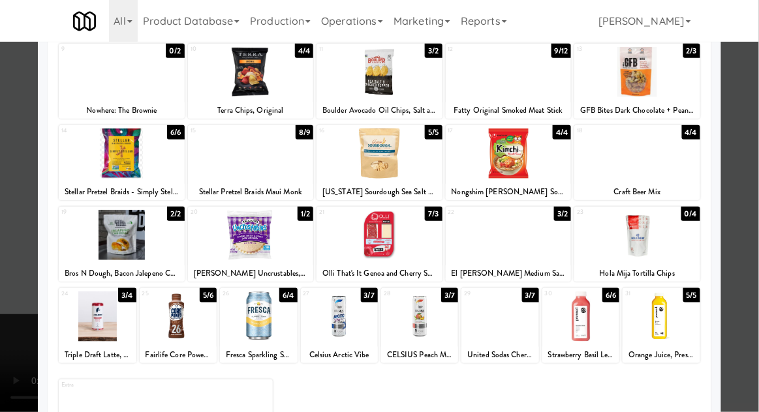
click at [502, 324] on div at bounding box center [499, 317] width 77 height 50
click at [22, 290] on div at bounding box center [379, 206] width 759 height 412
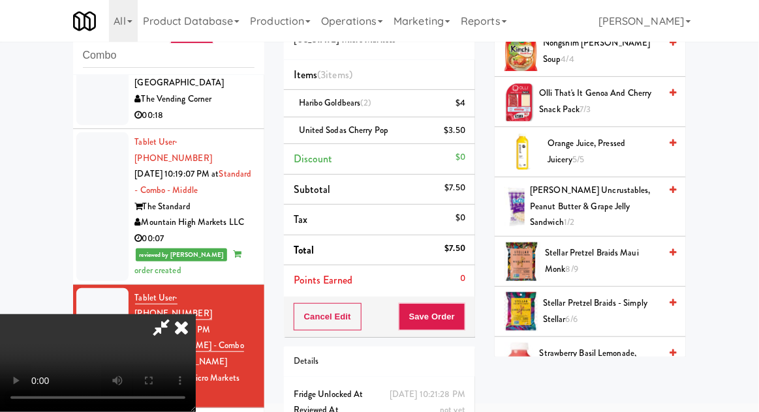
scroll to position [1334, 0]
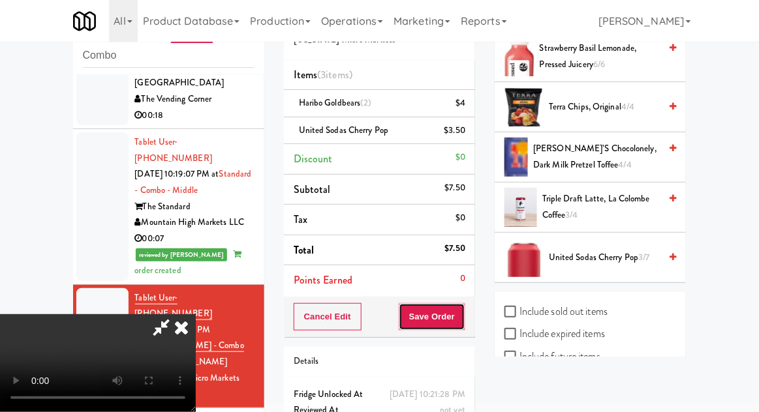
click at [457, 318] on button "Save Order" at bounding box center [432, 316] width 67 height 27
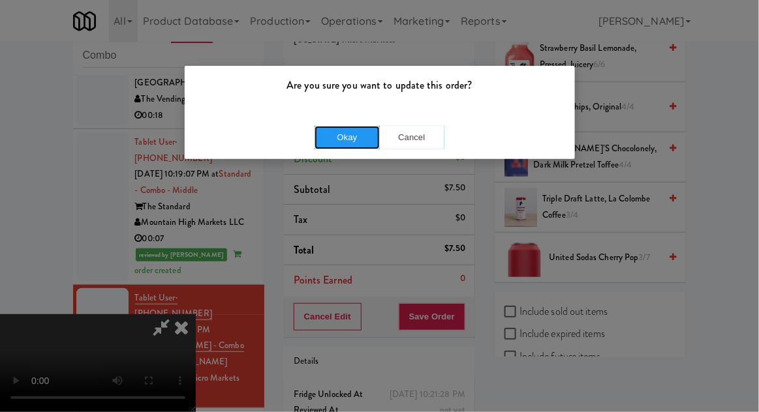
click at [338, 145] on button "Okay" at bounding box center [346, 137] width 65 height 23
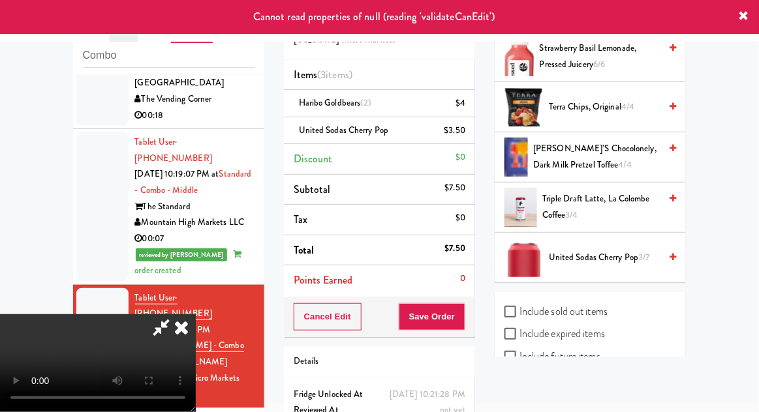
scroll to position [0, 0]
click at [196, 314] on icon at bounding box center [181, 327] width 29 height 26
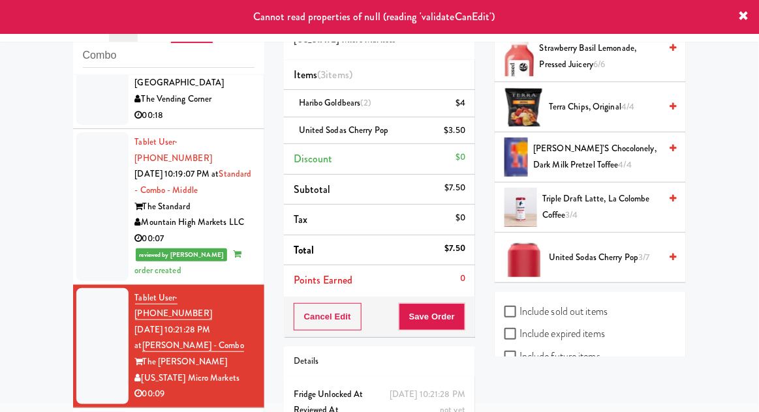
click at [95, 305] on div at bounding box center [102, 346] width 52 height 116
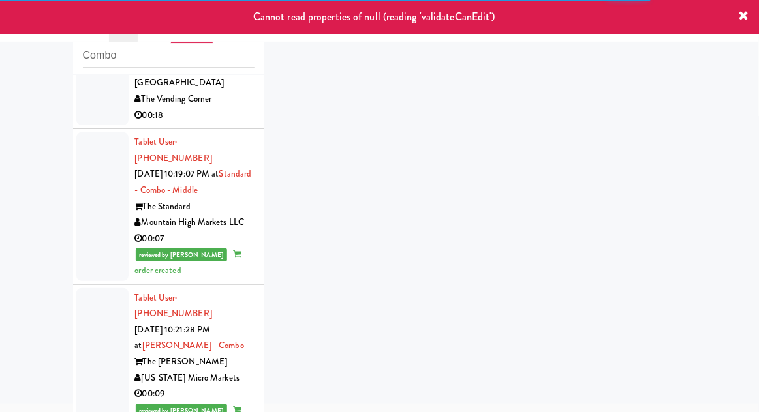
scroll to position [117, 0]
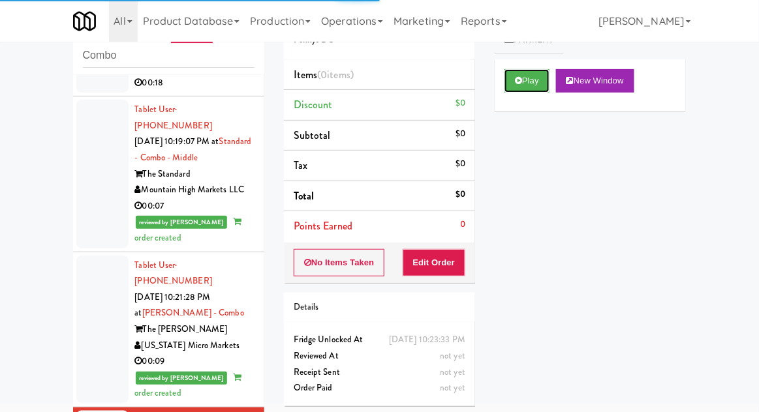
click at [529, 72] on button "Play" at bounding box center [526, 80] width 45 height 23
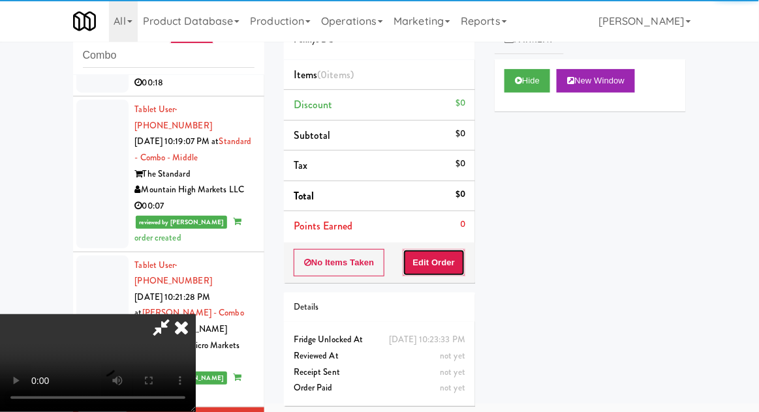
click at [434, 258] on button "Edit Order" at bounding box center [434, 262] width 63 height 27
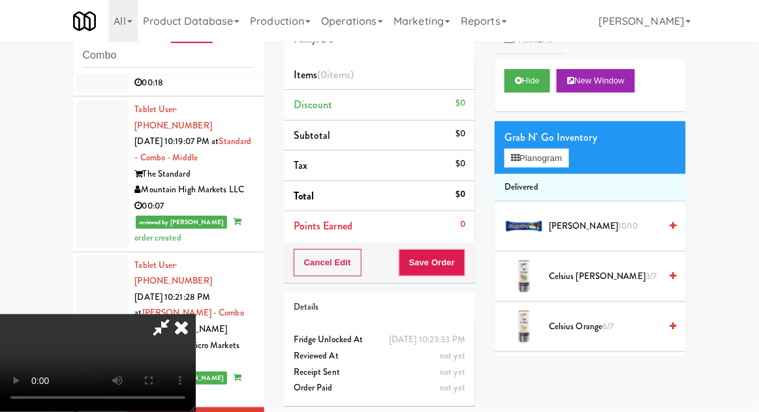
scroll to position [48, 0]
click at [550, 159] on button "Planogram" at bounding box center [536, 159] width 64 height 20
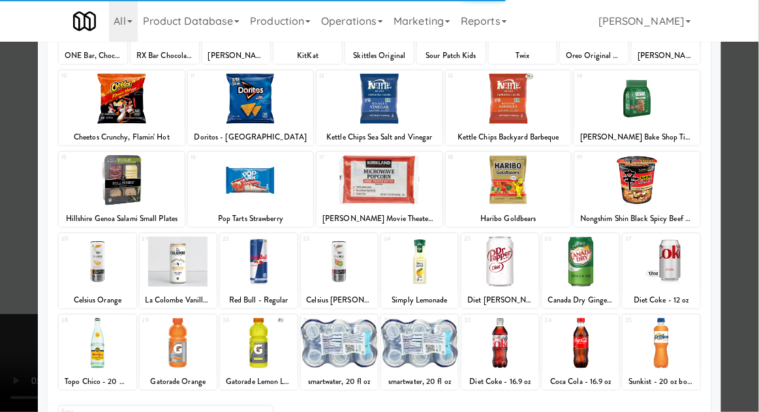
scroll to position [165, 0]
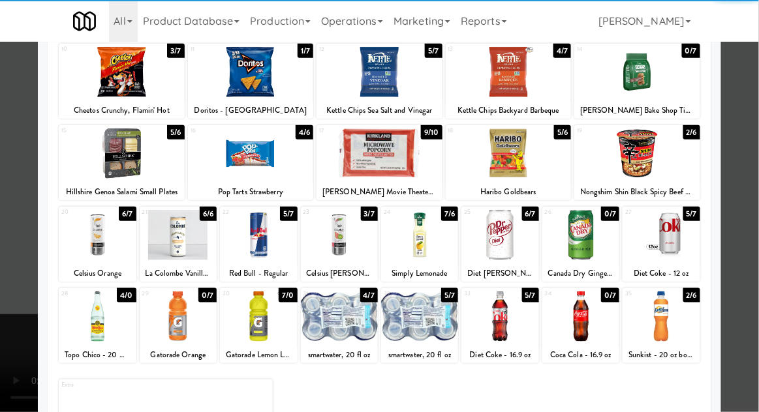
click at [432, 322] on div at bounding box center [419, 317] width 77 height 50
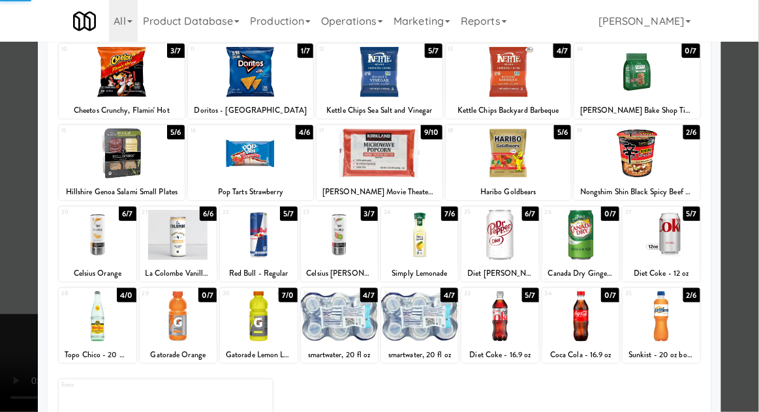
click at [757, 236] on div at bounding box center [379, 206] width 759 height 412
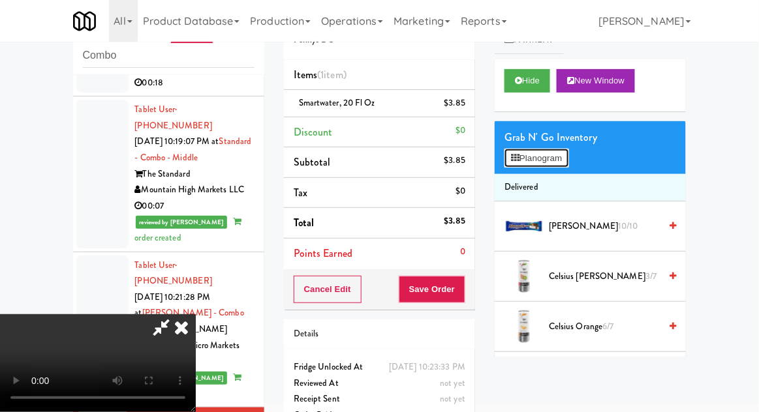
click at [547, 160] on button "Planogram" at bounding box center [536, 159] width 64 height 20
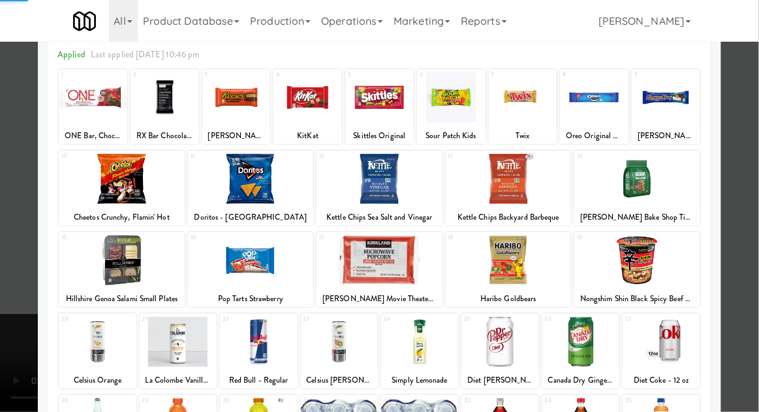
scroll to position [165, 0]
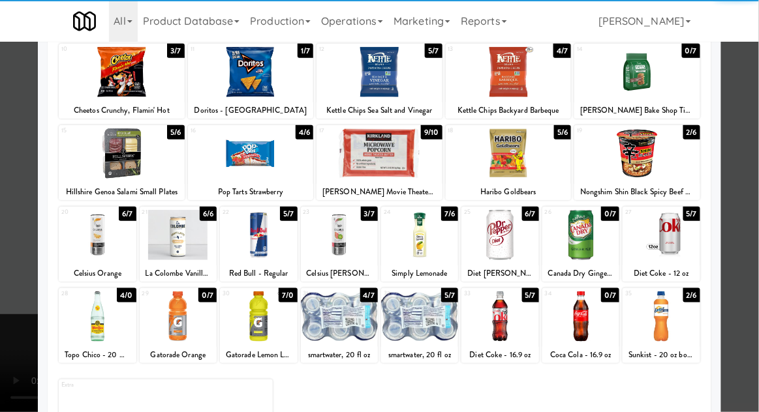
click at [430, 318] on div at bounding box center [419, 317] width 77 height 50
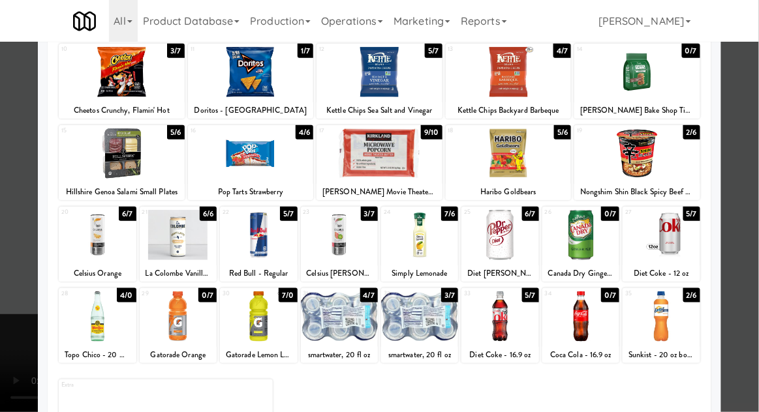
click at [750, 263] on div at bounding box center [379, 206] width 759 height 412
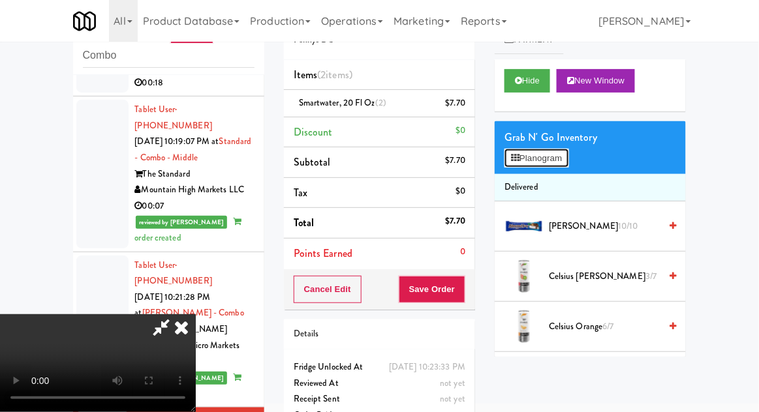
click at [555, 163] on button "Planogram" at bounding box center [536, 159] width 64 height 20
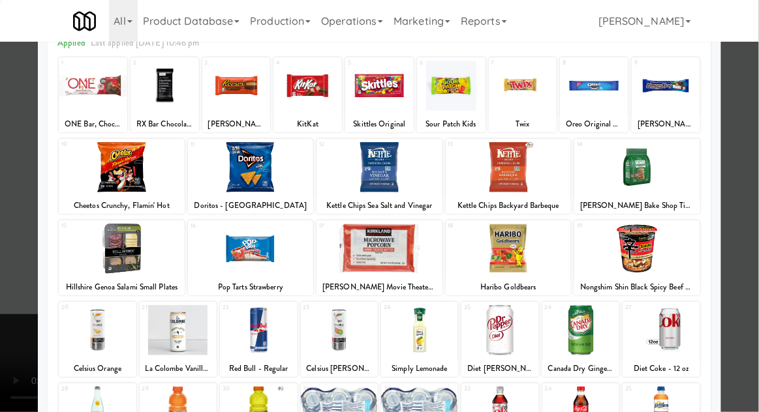
scroll to position [165, 0]
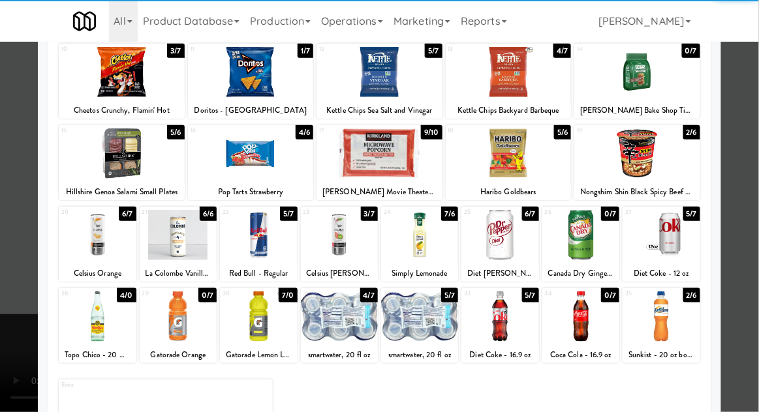
click at [514, 316] on div at bounding box center [499, 317] width 77 height 50
click at [757, 272] on div at bounding box center [379, 206] width 759 height 412
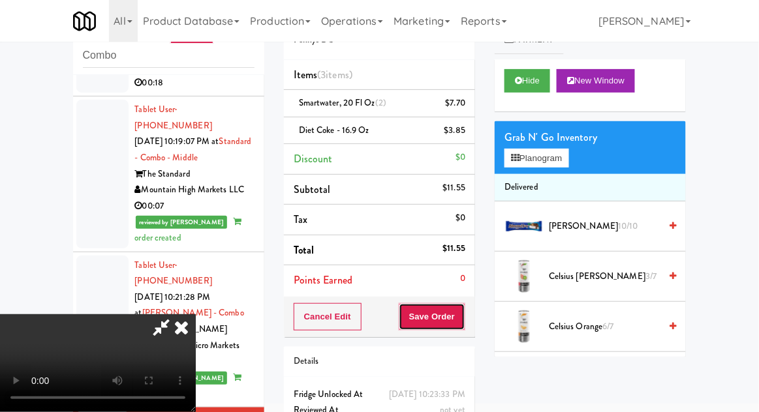
click at [463, 324] on button "Save Order" at bounding box center [432, 316] width 67 height 27
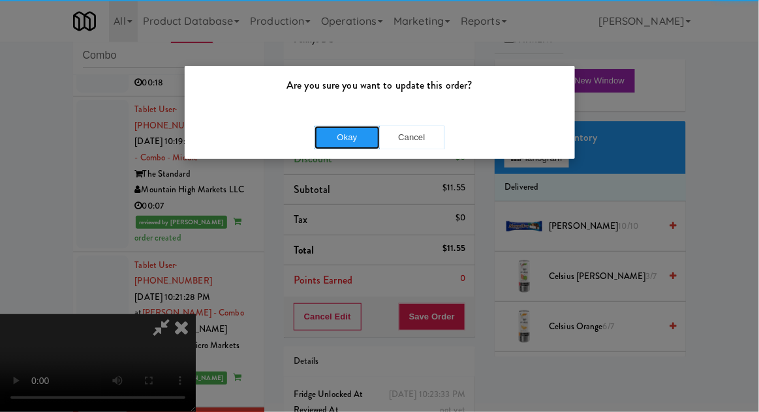
click at [318, 145] on button "Okay" at bounding box center [346, 137] width 65 height 23
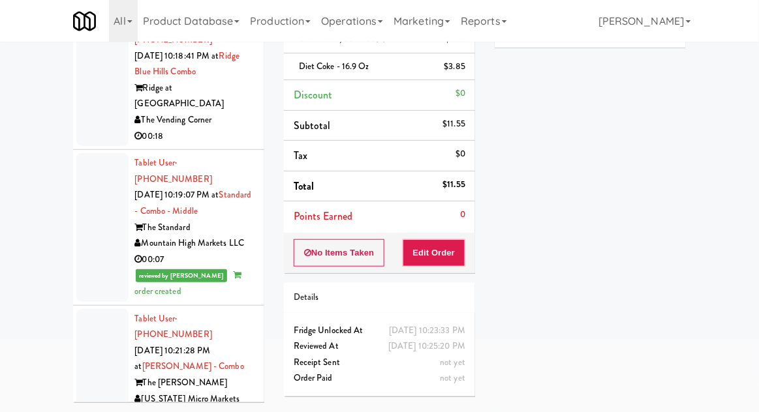
click at [80, 94] on div at bounding box center [102, 80] width 52 height 132
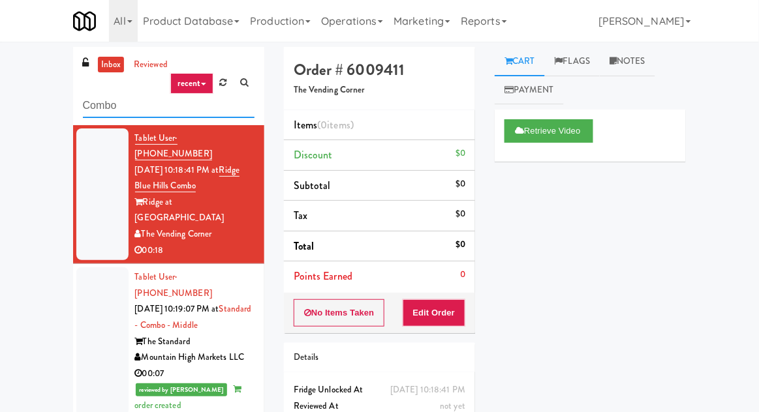
click at [96, 104] on input "Combo" at bounding box center [169, 106] width 172 height 24
click at [97, 108] on input "Combo" at bounding box center [169, 106] width 172 height 24
click at [98, 110] on input "Combo" at bounding box center [169, 106] width 172 height 24
click at [90, 108] on input "Combo" at bounding box center [169, 106] width 172 height 24
click at [122, 102] on input "Combo" at bounding box center [169, 106] width 172 height 24
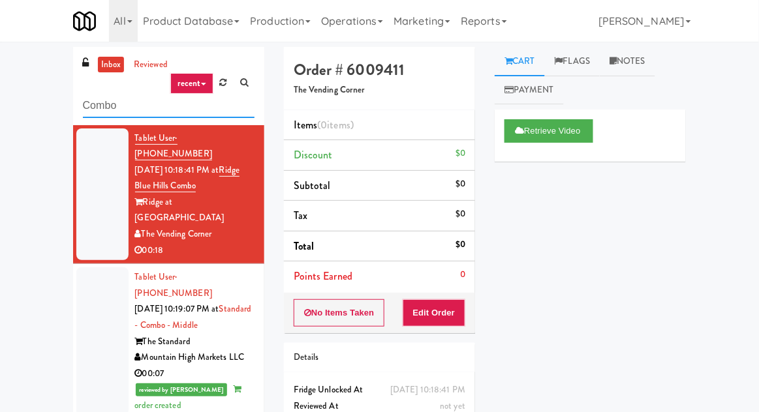
click at [87, 106] on input "Combo" at bounding box center [169, 106] width 172 height 24
click at [96, 104] on input "Combo" at bounding box center [169, 106] width 172 height 24
type input "Fridge"
click at [22, 89] on div "inbox reviewed recent all unclear take inventory issue suspicious failed recent…" at bounding box center [379, 286] width 759 height 479
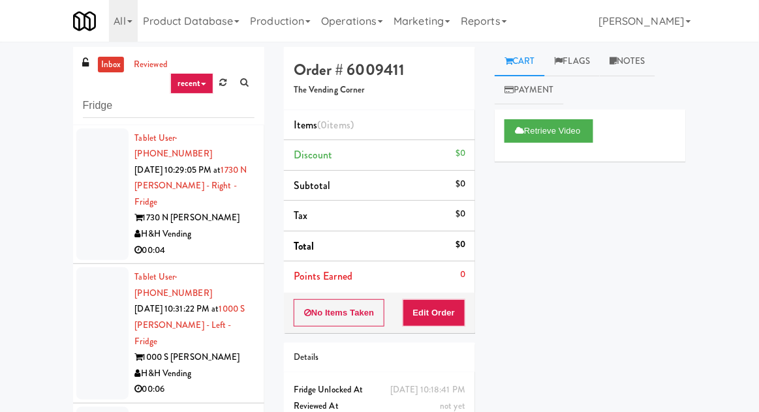
click at [104, 202] on div at bounding box center [102, 195] width 52 height 132
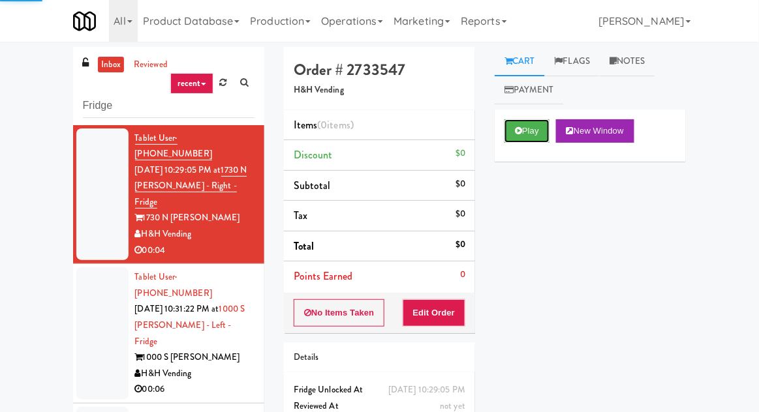
click at [517, 127] on button "Play" at bounding box center [526, 130] width 45 height 23
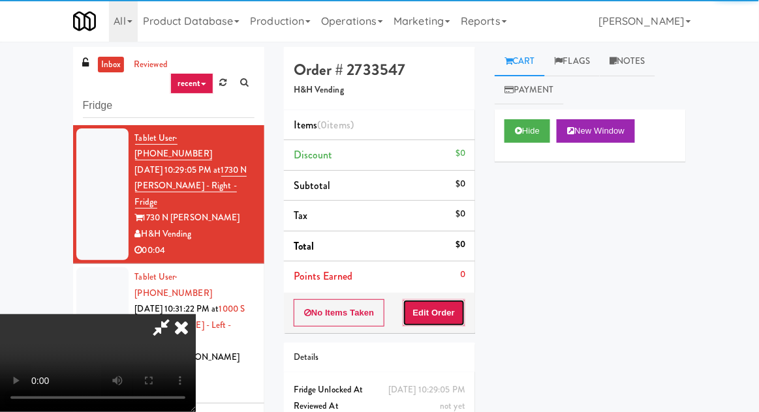
click at [455, 310] on button "Edit Order" at bounding box center [434, 312] width 63 height 27
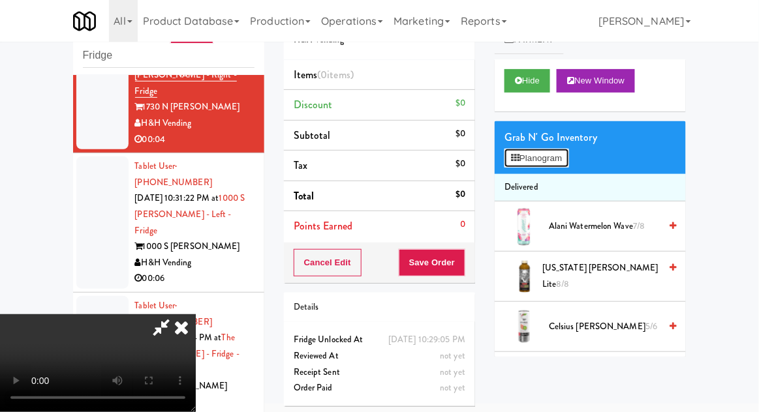
click at [514, 155] on icon at bounding box center [515, 158] width 8 height 8
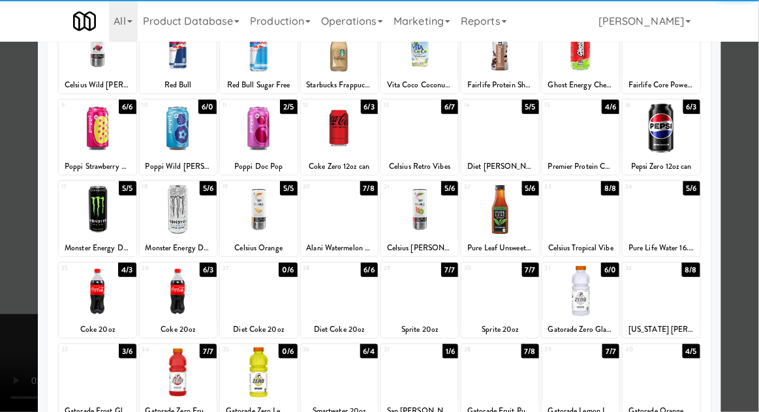
scroll to position [118, 0]
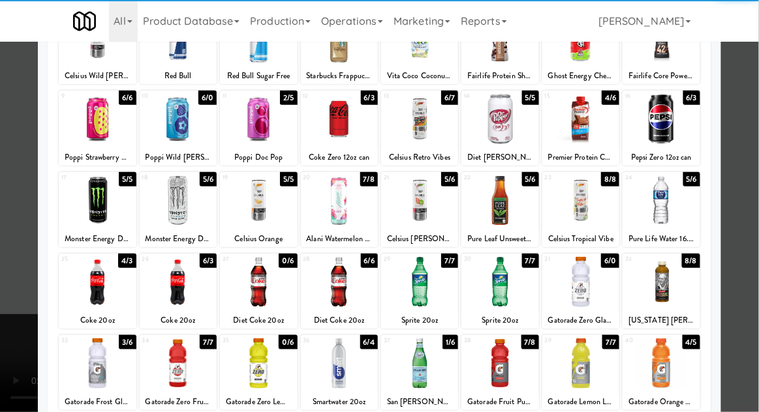
click at [267, 283] on div at bounding box center [258, 282] width 77 height 50
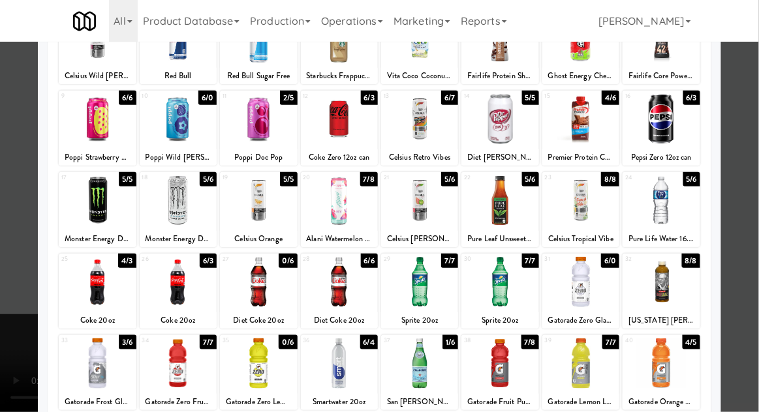
click at [755, 104] on div at bounding box center [379, 206] width 759 height 412
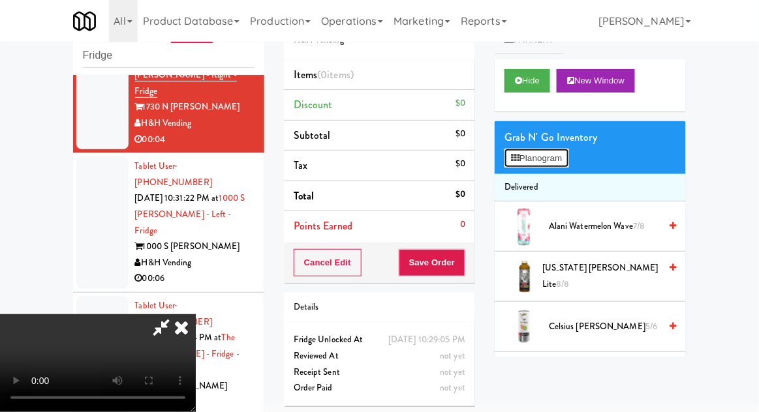
click at [519, 153] on button "Planogram" at bounding box center [536, 159] width 64 height 20
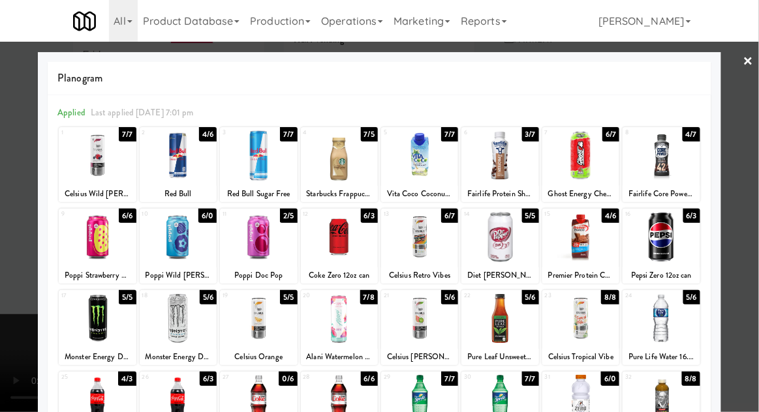
click at [339, 399] on div at bounding box center [339, 400] width 77 height 50
click at [750, 94] on div at bounding box center [379, 206] width 759 height 412
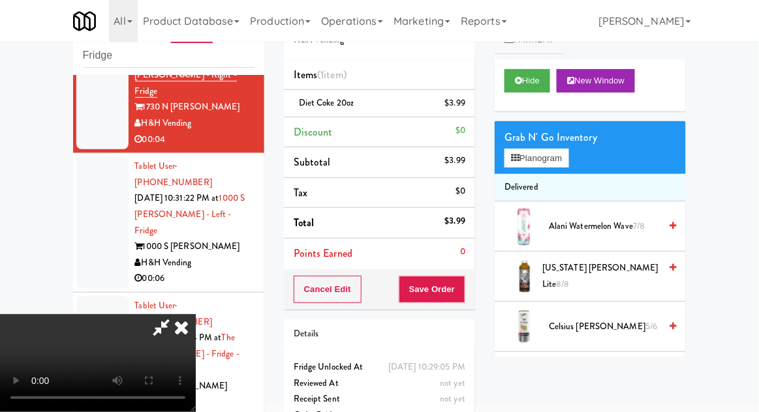
scroll to position [48, 0]
click at [461, 290] on button "Save Order" at bounding box center [432, 289] width 67 height 27
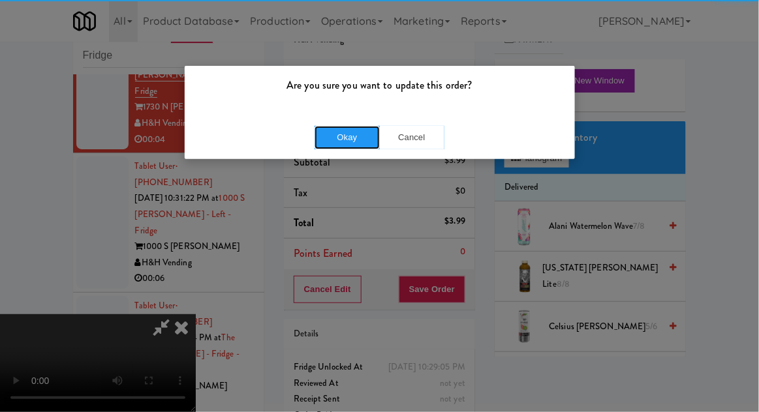
click at [343, 134] on button "Okay" at bounding box center [346, 137] width 65 height 23
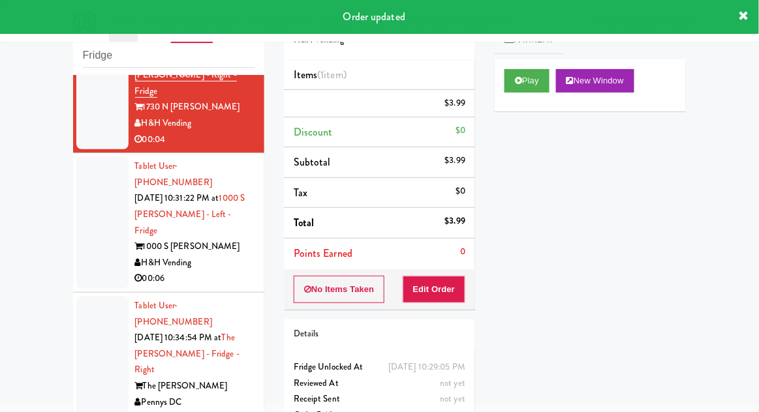
scroll to position [0, 0]
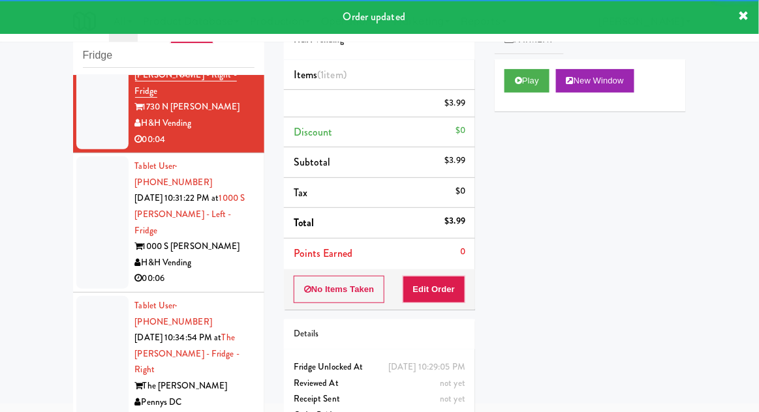
click at [87, 296] on div at bounding box center [102, 362] width 52 height 132
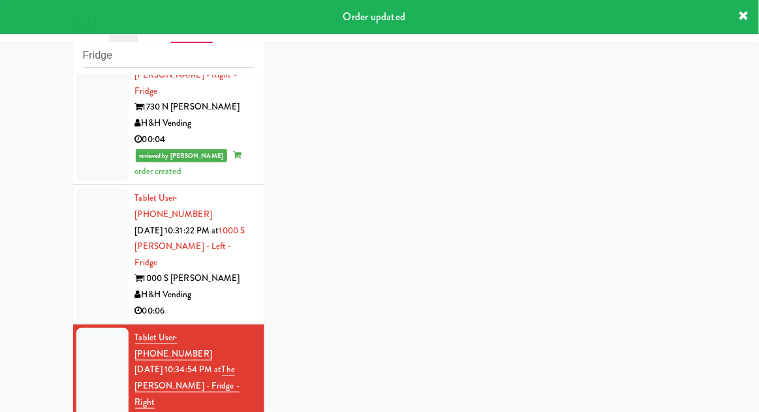
click at [91, 223] on div at bounding box center [102, 255] width 52 height 132
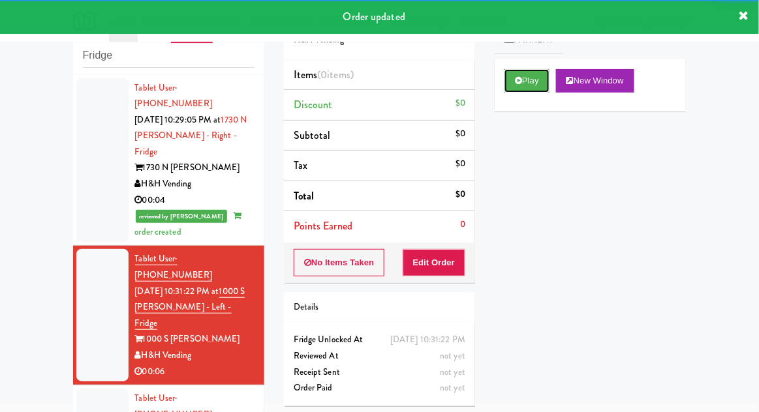
click at [520, 89] on button "Play" at bounding box center [526, 80] width 45 height 23
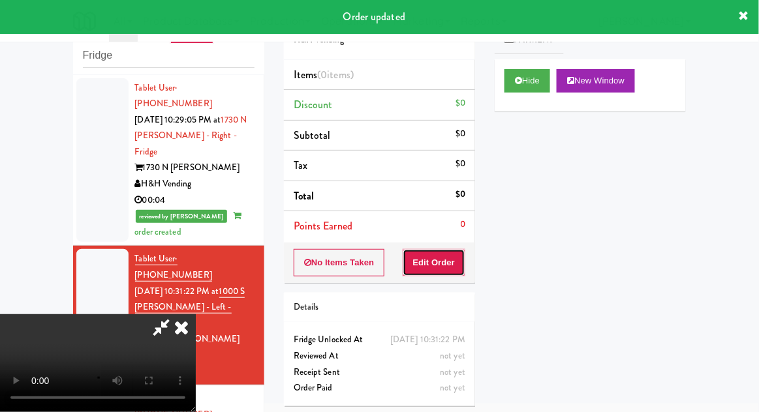
click at [439, 249] on button "Edit Order" at bounding box center [434, 262] width 63 height 27
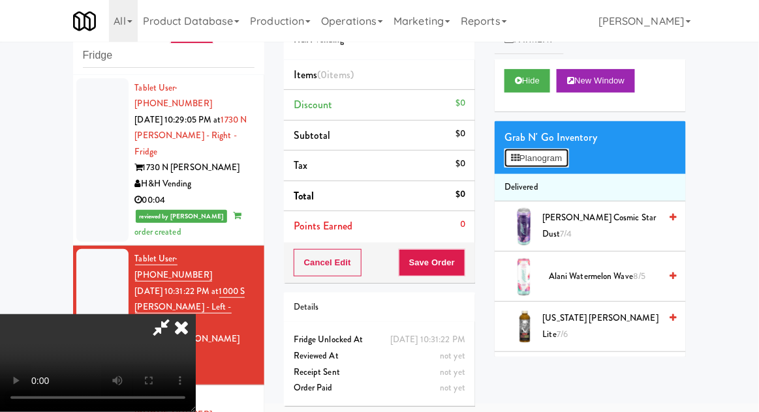
click at [568, 149] on button "Planogram" at bounding box center [536, 159] width 64 height 20
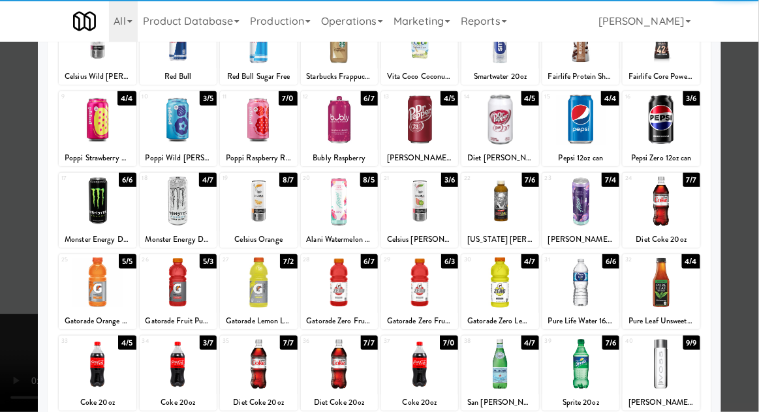
scroll to position [117, 0]
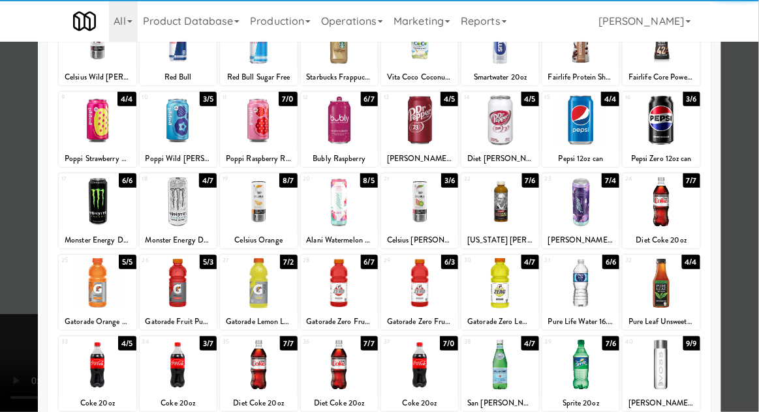
click at [580, 287] on div at bounding box center [580, 283] width 77 height 50
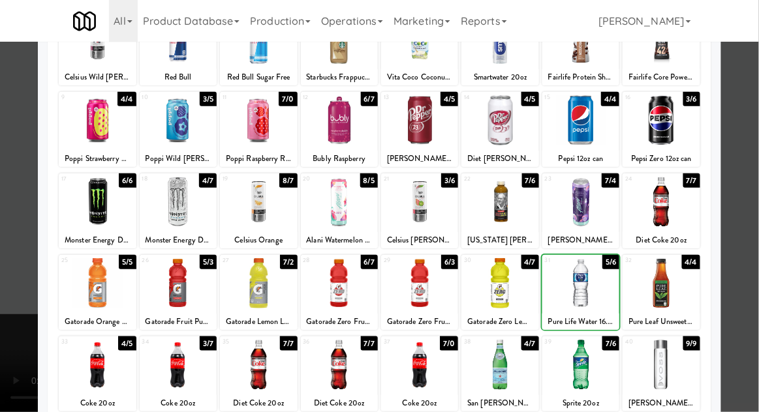
click at [752, 186] on div at bounding box center [379, 206] width 759 height 412
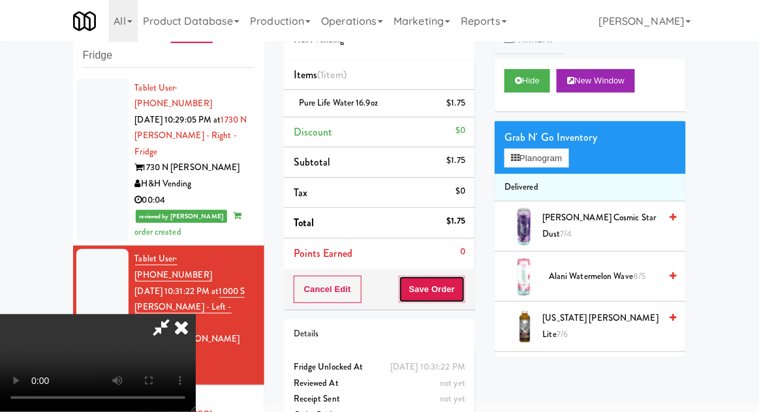
click at [461, 292] on button "Save Order" at bounding box center [432, 289] width 67 height 27
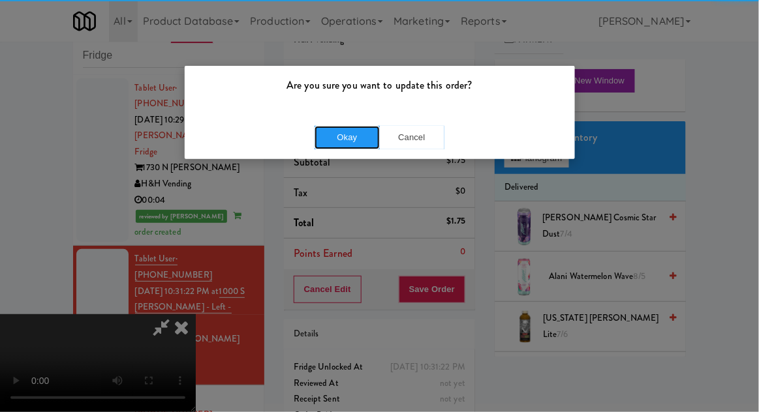
click at [340, 144] on button "Okay" at bounding box center [346, 137] width 65 height 23
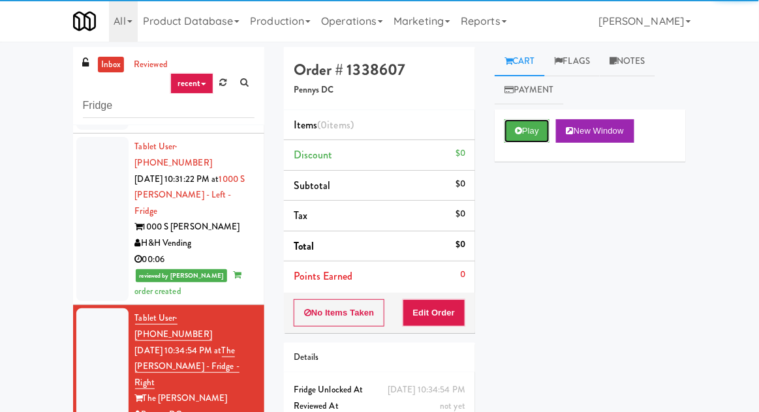
click at [523, 139] on button "Play" at bounding box center [526, 130] width 45 height 23
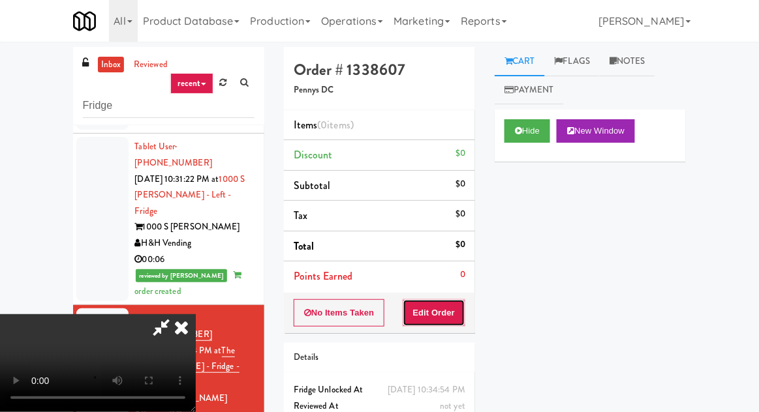
click at [444, 302] on button "Edit Order" at bounding box center [434, 312] width 63 height 27
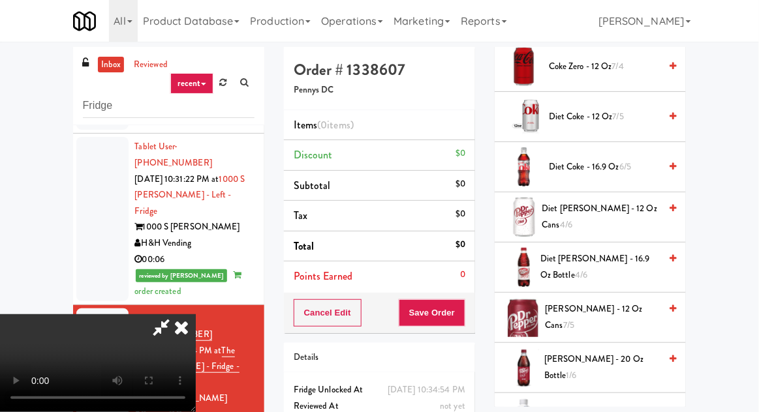
scroll to position [517, 0]
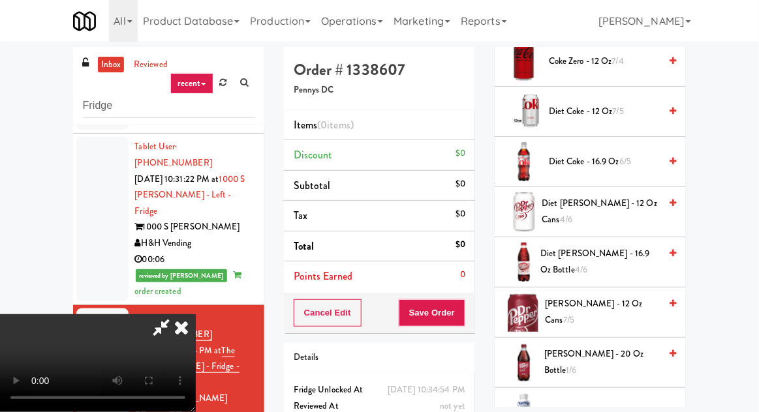
click at [623, 209] on span "Diet Dr Pepper - 12 oz Cans 4/6" at bounding box center [601, 212] width 118 height 32
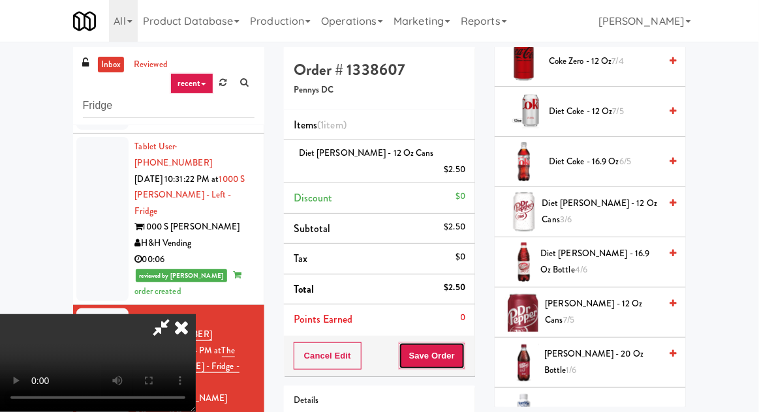
click at [461, 349] on button "Save Order" at bounding box center [432, 355] width 67 height 27
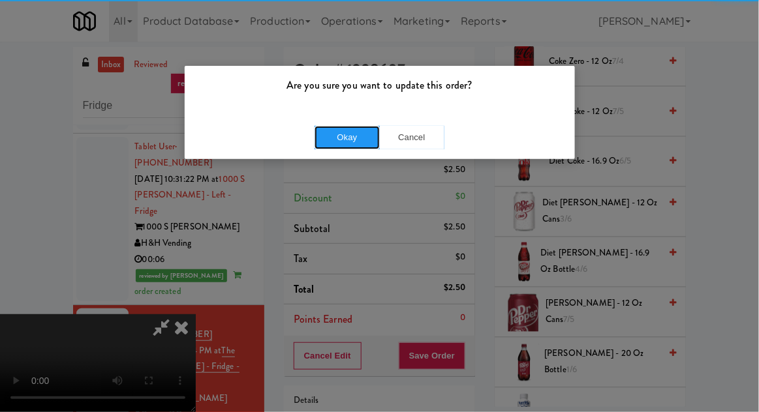
click at [343, 130] on button "Okay" at bounding box center [346, 137] width 65 height 23
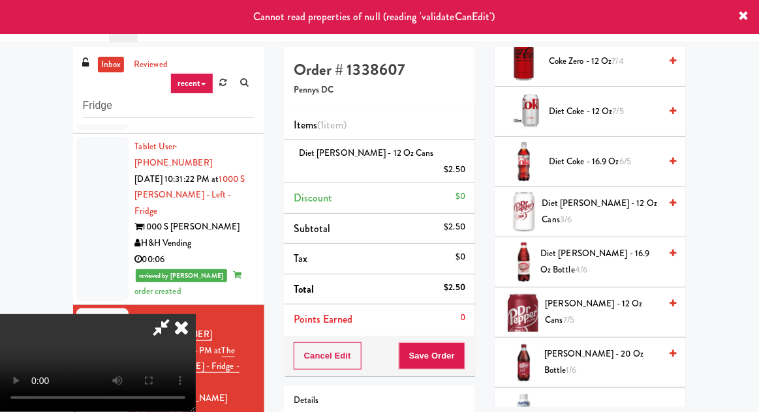
click at [196, 314] on icon at bounding box center [181, 327] width 29 height 26
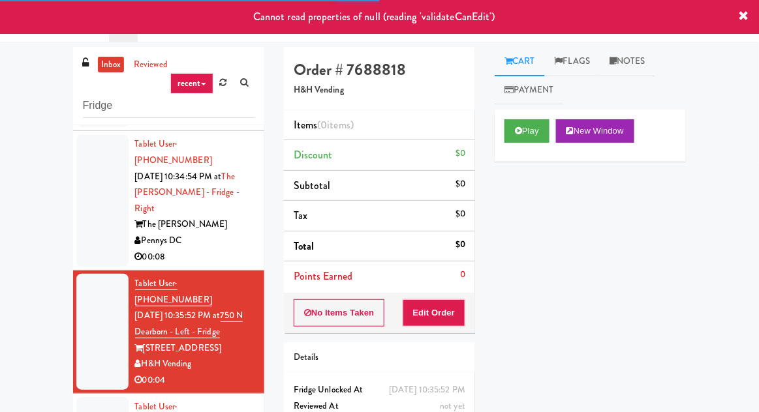
scroll to position [269, 0]
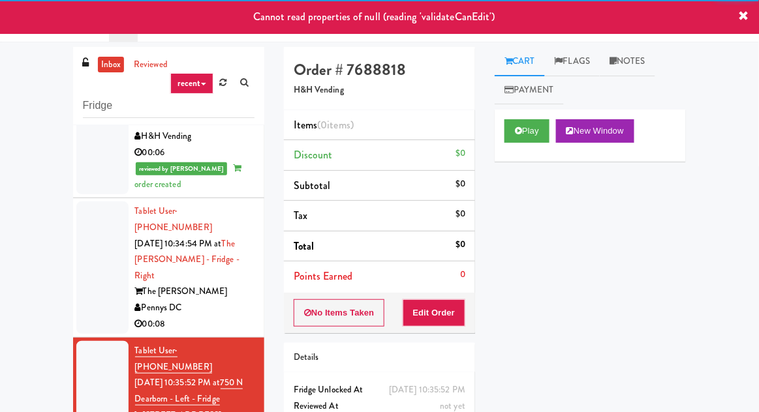
click at [93, 204] on div at bounding box center [102, 268] width 52 height 132
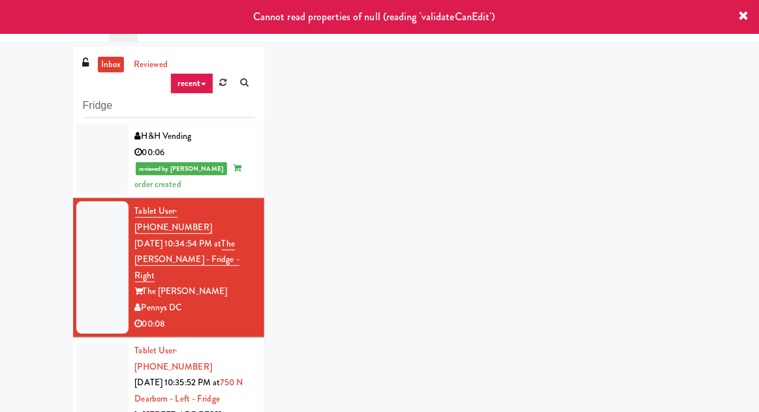
click at [87, 341] on div at bounding box center [102, 399] width 52 height 116
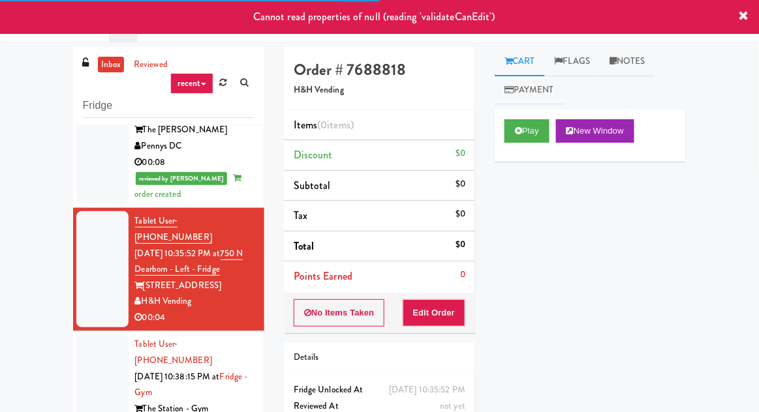
scroll to position [434, 0]
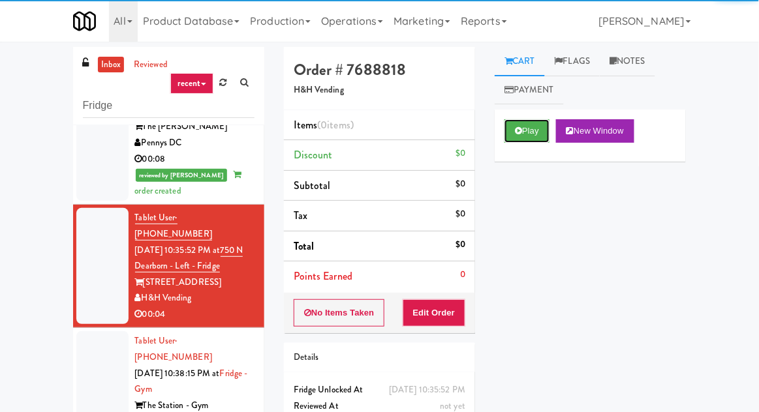
click at [517, 136] on button "Play" at bounding box center [526, 130] width 45 height 23
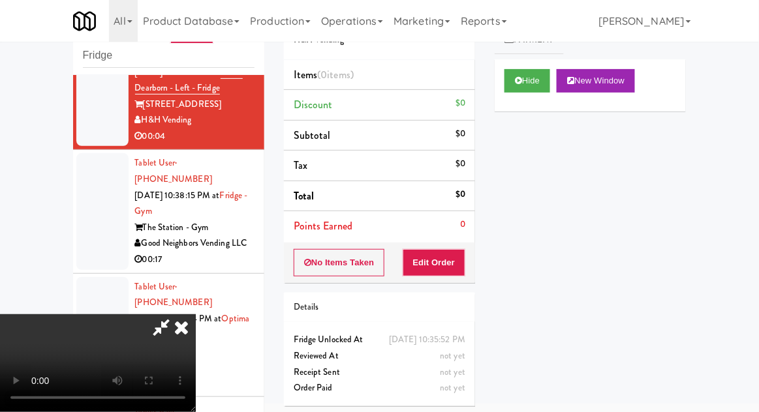
scroll to position [0, 0]
click at [550, 89] on button "Hide" at bounding box center [527, 80] width 46 height 23
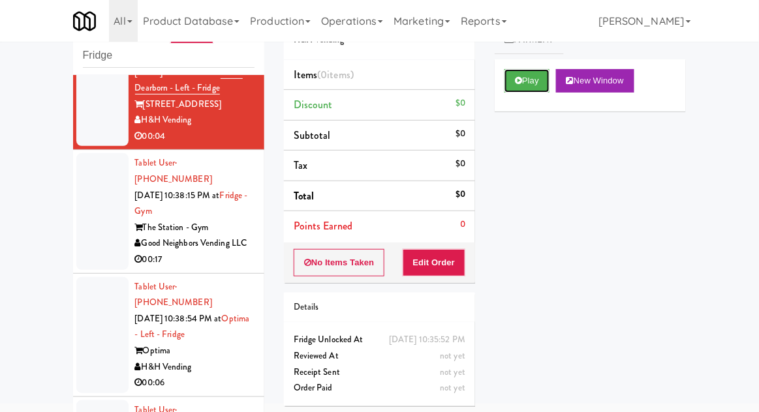
click at [544, 85] on button "Play" at bounding box center [526, 80] width 45 height 23
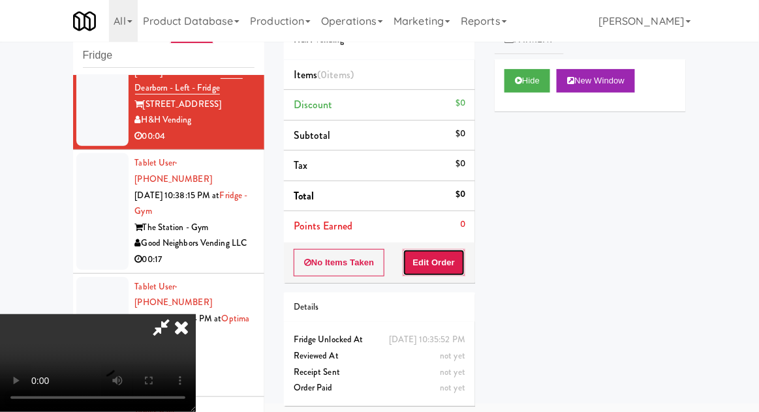
click at [411, 252] on button "Edit Order" at bounding box center [434, 262] width 63 height 27
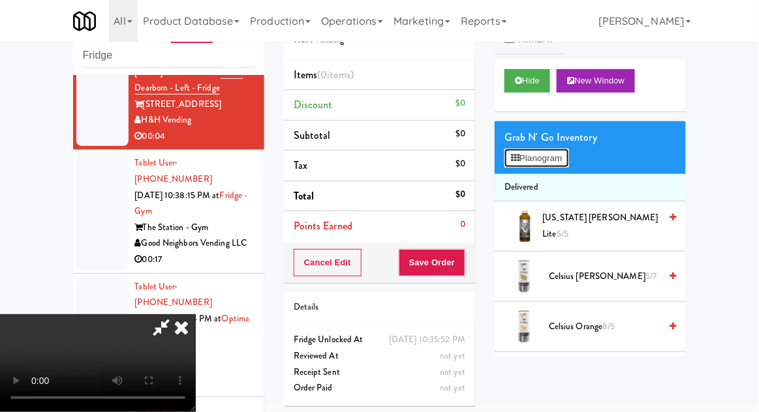
click at [555, 160] on button "Planogram" at bounding box center [536, 159] width 64 height 20
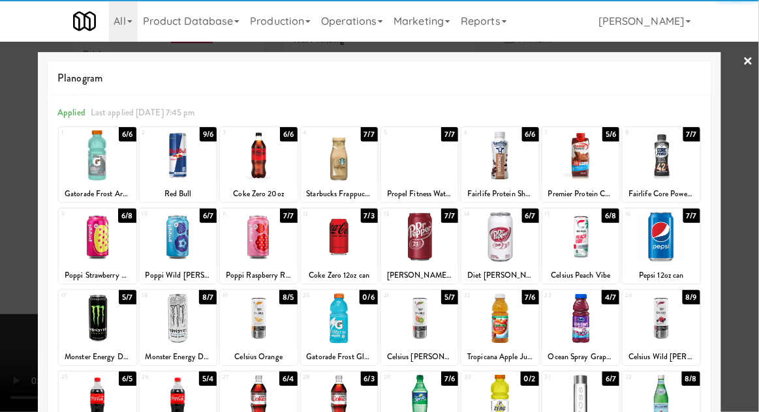
click at [500, 162] on div at bounding box center [499, 155] width 77 height 50
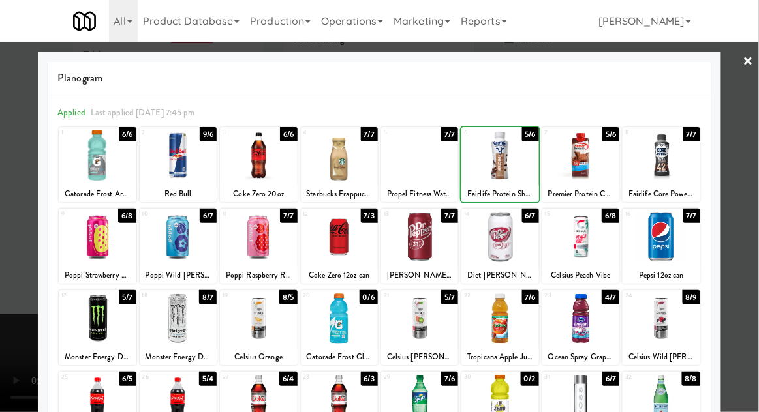
click at [753, 150] on div at bounding box center [379, 206] width 759 height 412
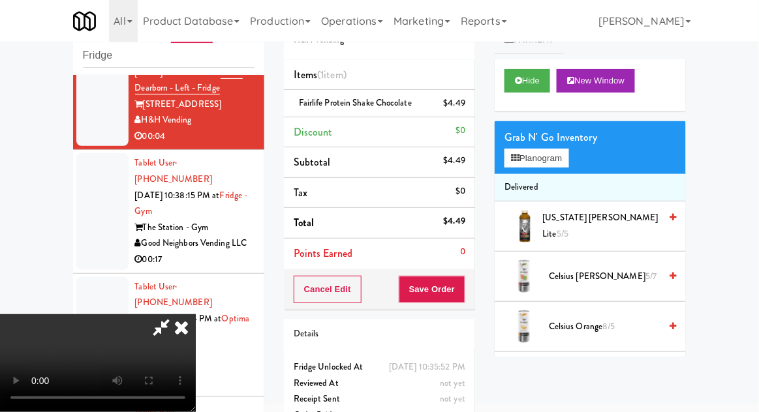
scroll to position [48, 0]
click at [459, 283] on button "Save Order" at bounding box center [432, 289] width 67 height 27
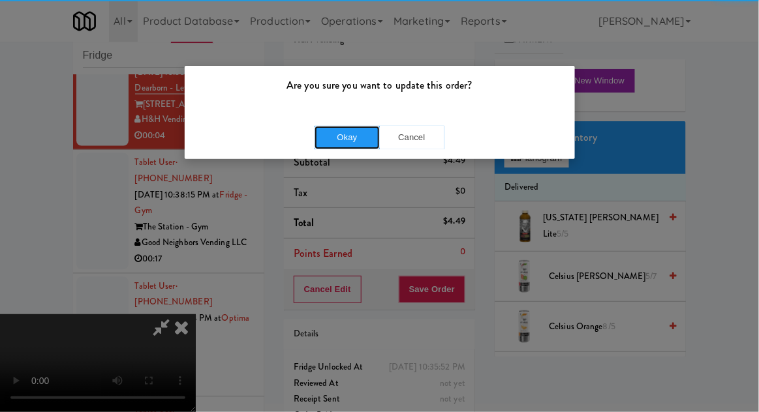
click at [356, 140] on button "Okay" at bounding box center [346, 137] width 65 height 23
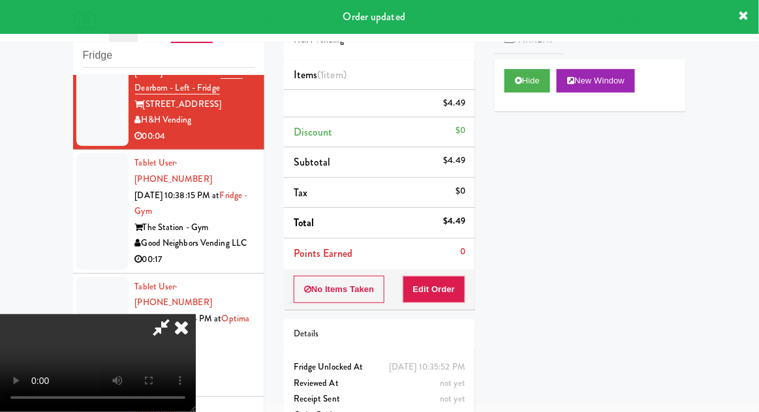
scroll to position [0, 0]
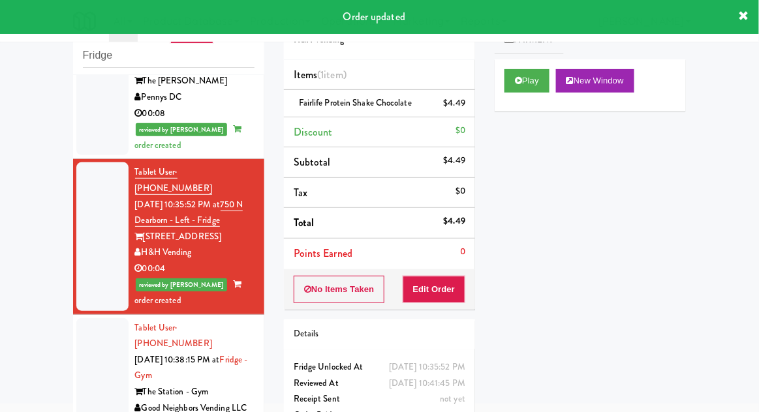
click at [95, 318] on div at bounding box center [102, 376] width 52 height 116
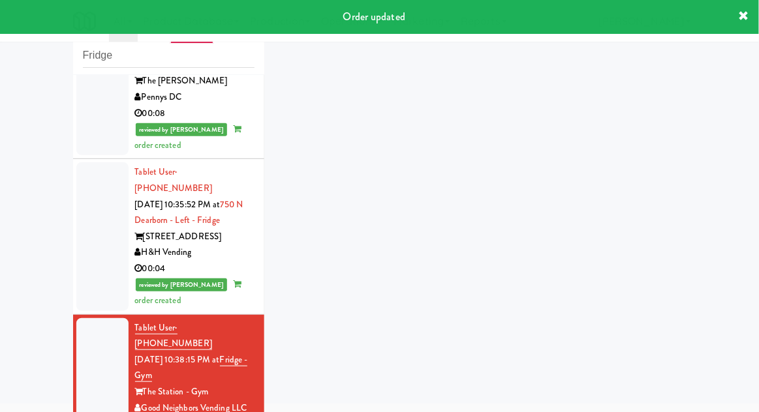
scroll to position [594, 0]
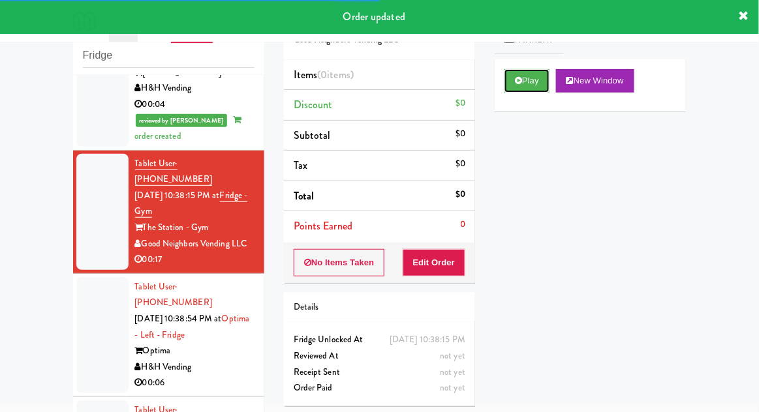
click at [521, 91] on button "Play" at bounding box center [526, 80] width 45 height 23
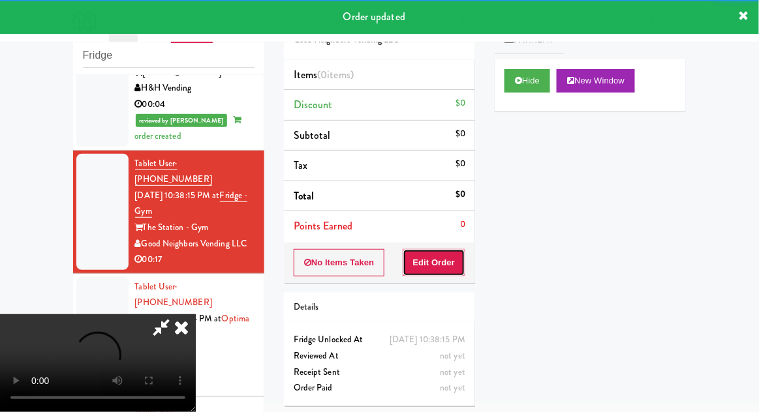
click at [440, 259] on button "Edit Order" at bounding box center [434, 262] width 63 height 27
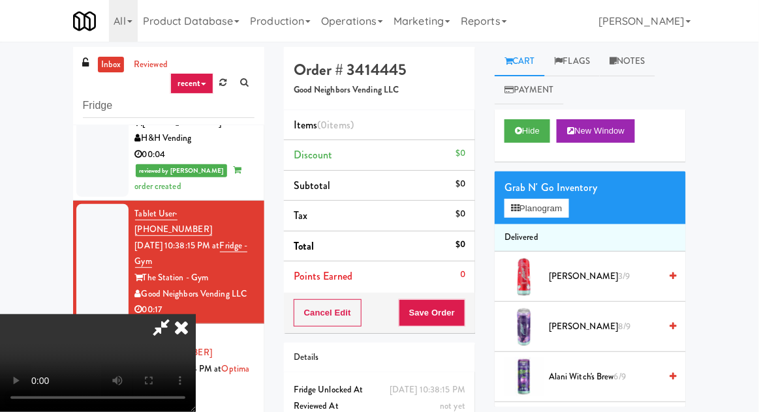
scroll to position [50, 0]
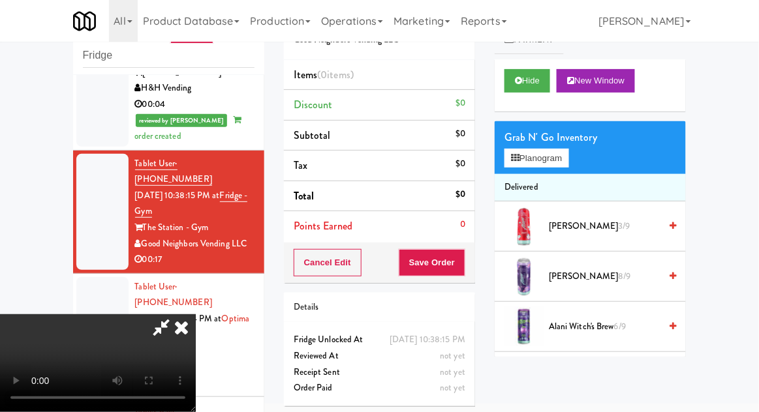
click at [564, 138] on div "Grab N' Go Inventory" at bounding box center [590, 138] width 172 height 20
click at [580, 142] on div "Grab N' Go Inventory" at bounding box center [590, 138] width 172 height 20
click at [551, 151] on button "Planogram" at bounding box center [536, 159] width 64 height 20
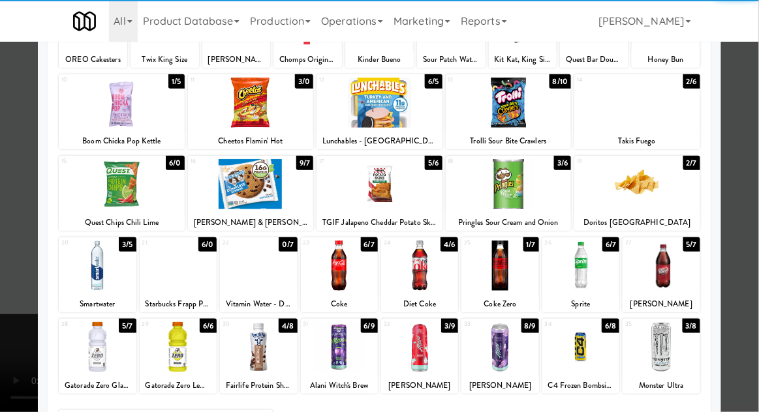
scroll to position [134, 0]
click at [686, 343] on div at bounding box center [660, 347] width 77 height 50
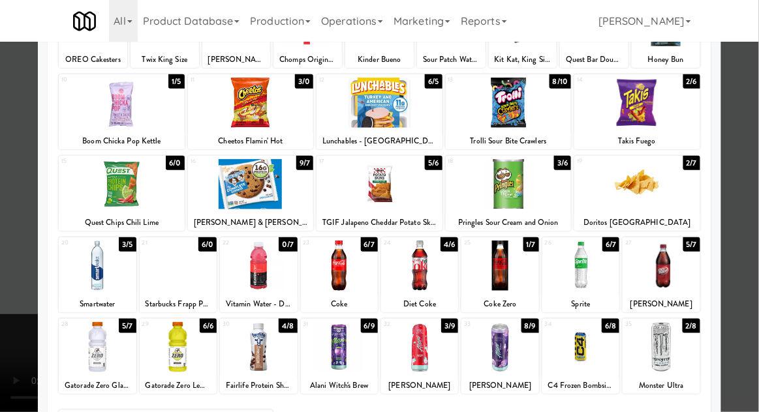
click at [755, 311] on div at bounding box center [379, 206] width 759 height 412
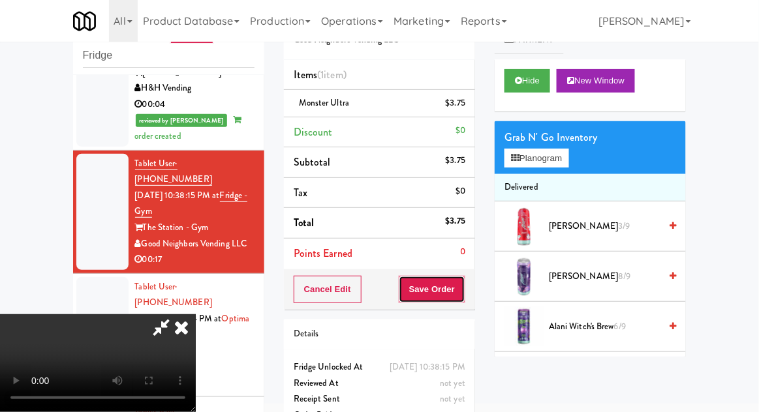
click at [465, 292] on button "Save Order" at bounding box center [432, 289] width 67 height 27
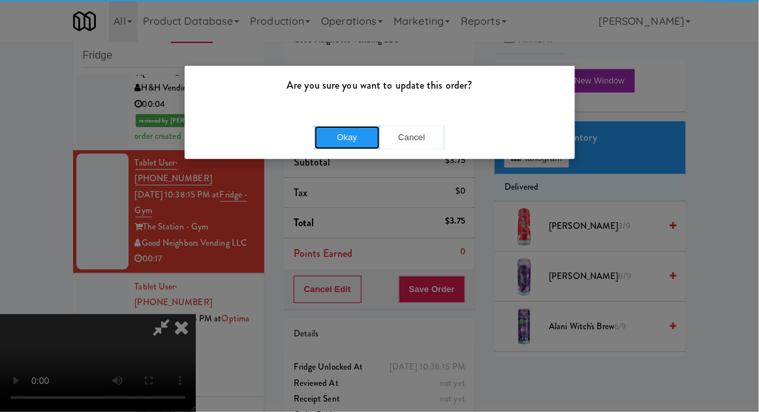
click at [335, 129] on button "Okay" at bounding box center [346, 137] width 65 height 23
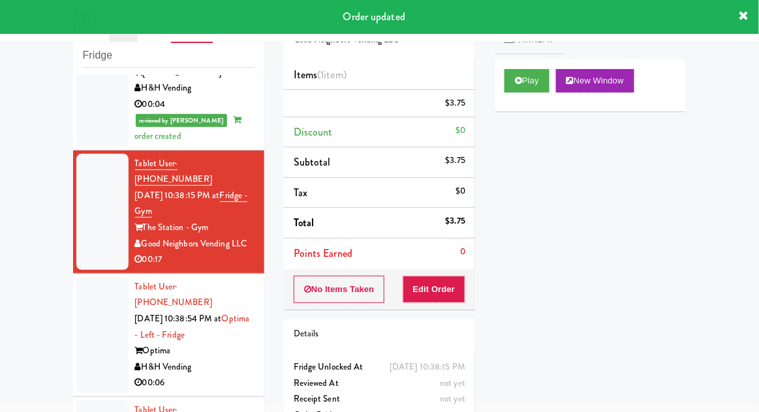
click at [84, 277] on div at bounding box center [102, 335] width 52 height 116
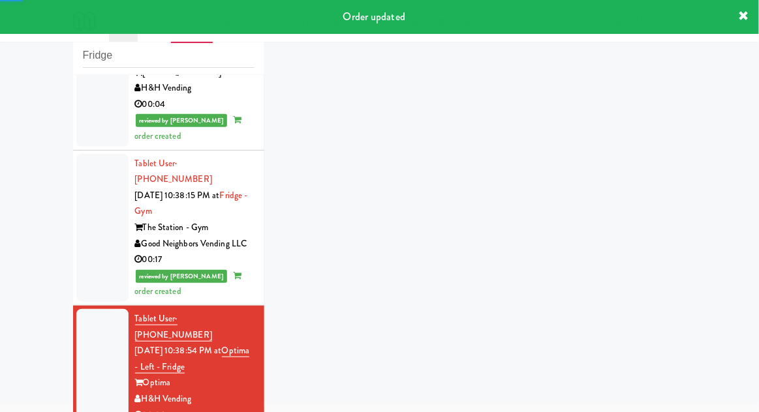
scroll to position [626, 0]
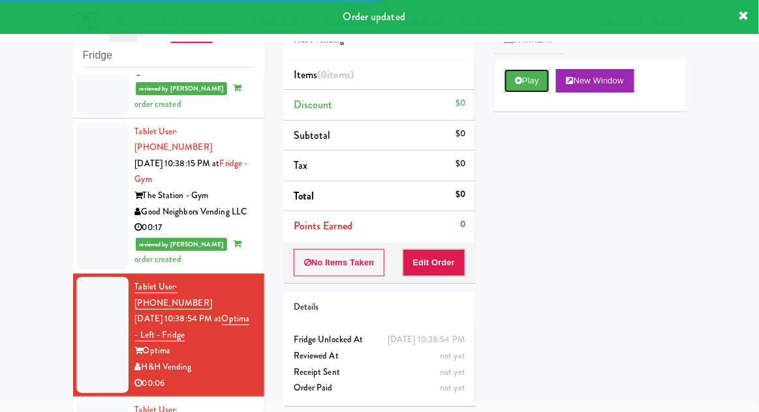
click at [513, 86] on button "Play" at bounding box center [526, 80] width 45 height 23
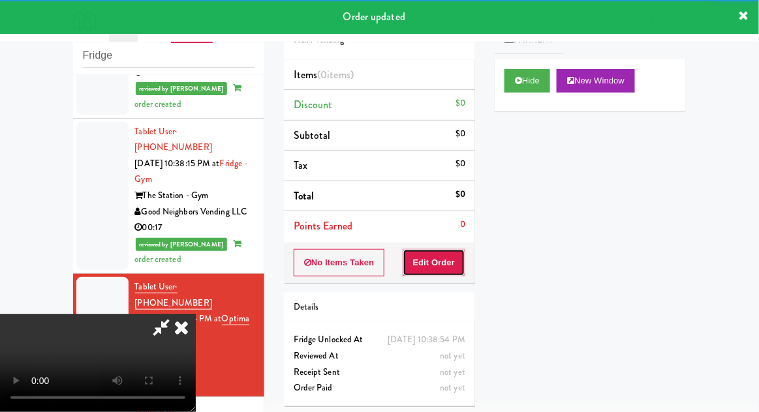
click at [446, 265] on button "Edit Order" at bounding box center [434, 262] width 63 height 27
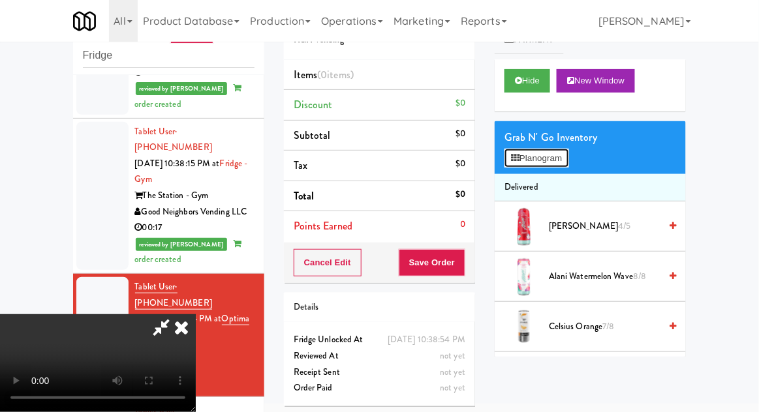
click at [558, 153] on button "Planogram" at bounding box center [536, 159] width 64 height 20
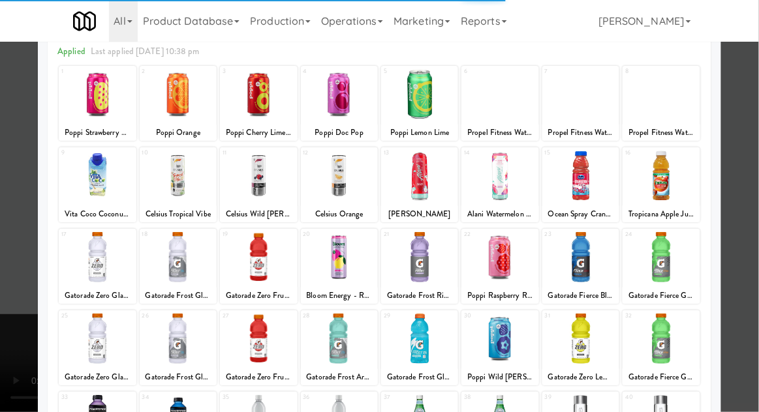
scroll to position [119, 0]
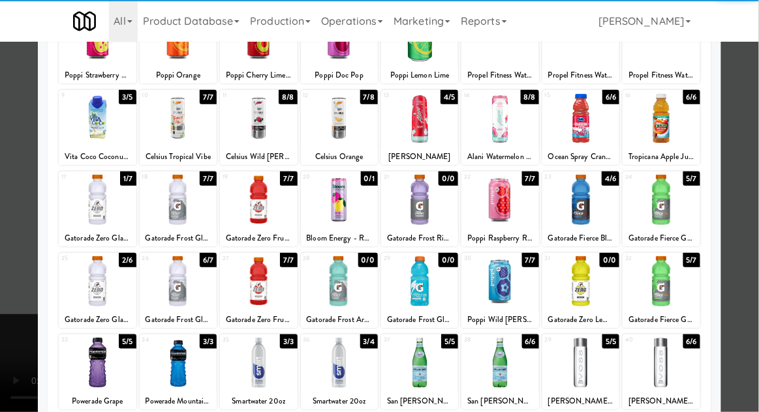
click at [677, 285] on div at bounding box center [660, 281] width 77 height 50
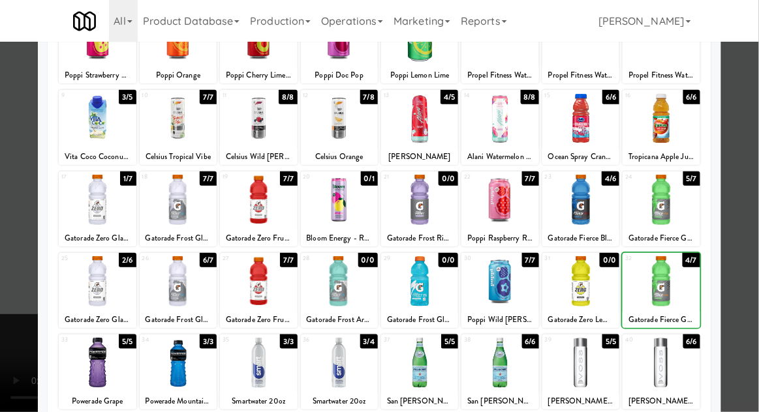
click at [736, 277] on div at bounding box center [379, 206] width 759 height 412
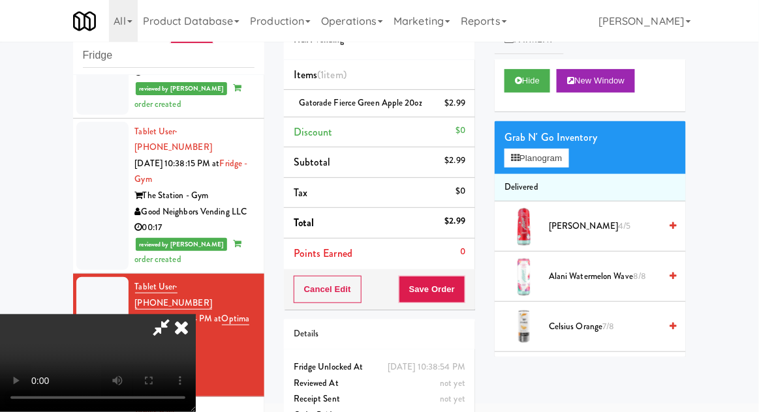
click at [476, 293] on div "Order # 6752923 H&H Vending Items (1 item ) Gatorade Fierce Green Apple 20oz $2…" at bounding box center [379, 220] width 211 height 446
click at [463, 297] on button "Save Order" at bounding box center [432, 289] width 67 height 27
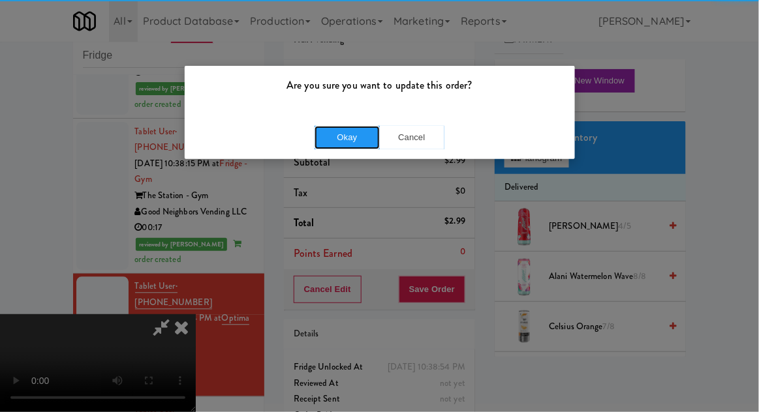
click at [337, 144] on button "Okay" at bounding box center [346, 137] width 65 height 23
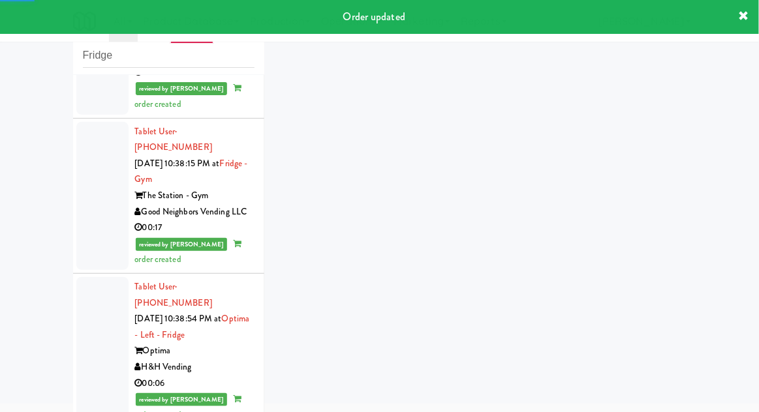
scroll to position [658, 0]
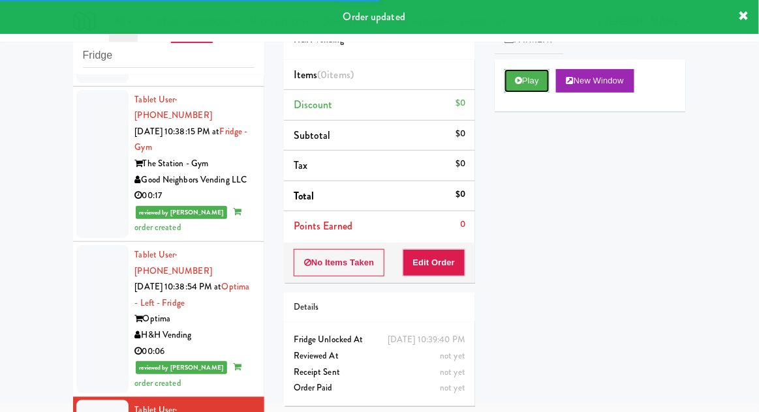
click at [514, 87] on button "Play" at bounding box center [526, 80] width 45 height 23
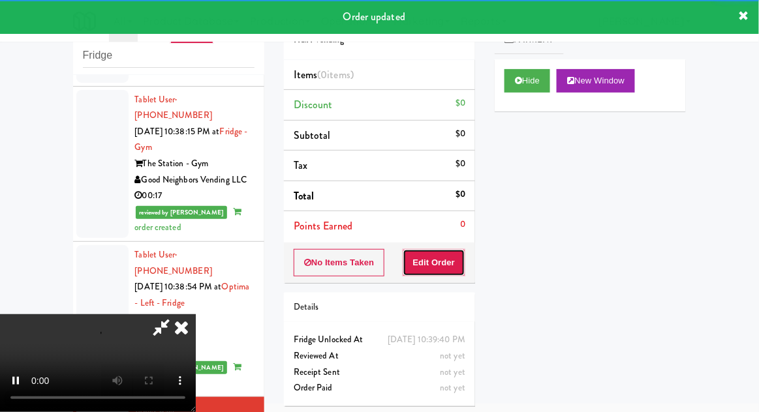
click at [453, 269] on button "Edit Order" at bounding box center [434, 262] width 63 height 27
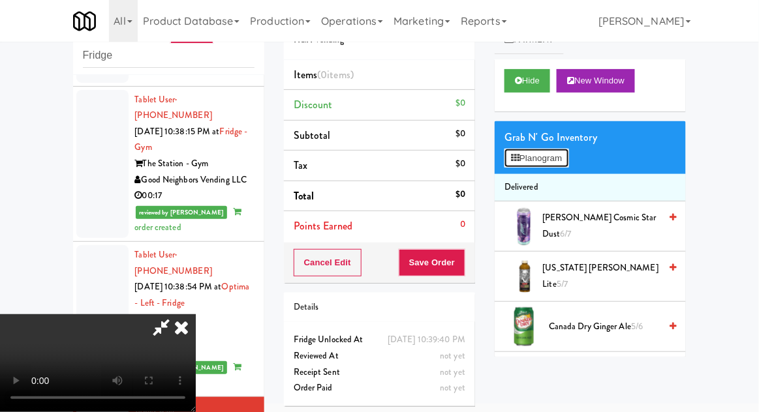
click at [556, 153] on button "Planogram" at bounding box center [536, 159] width 64 height 20
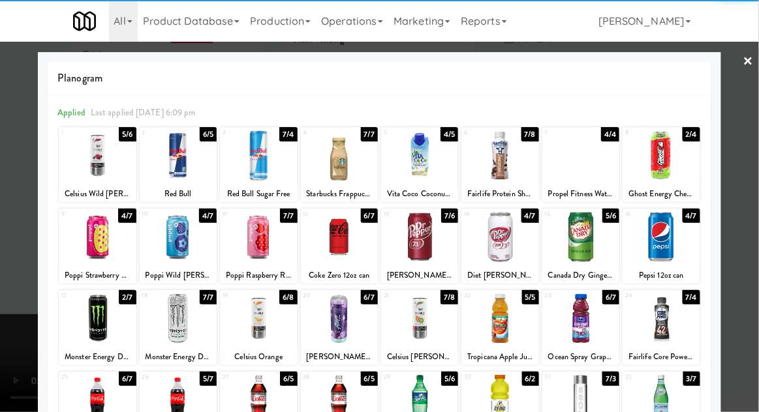
click at [425, 247] on div at bounding box center [419, 237] width 77 height 50
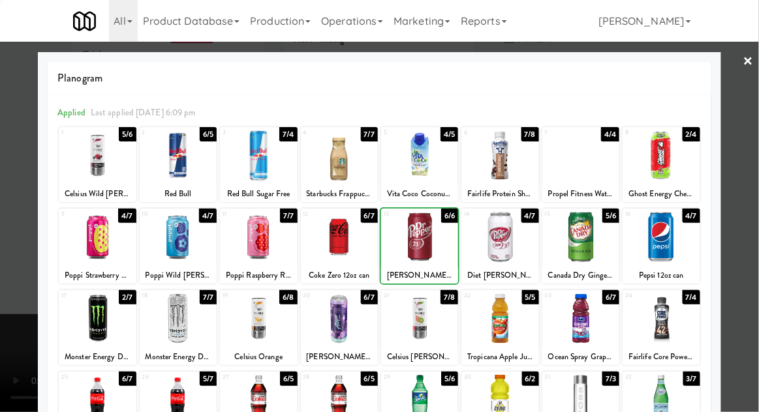
click at [753, 232] on div at bounding box center [379, 206] width 759 height 412
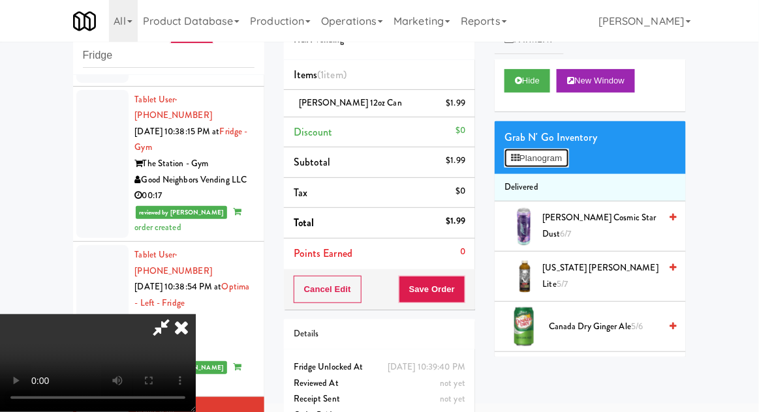
click at [553, 151] on button "Planogram" at bounding box center [536, 159] width 64 height 20
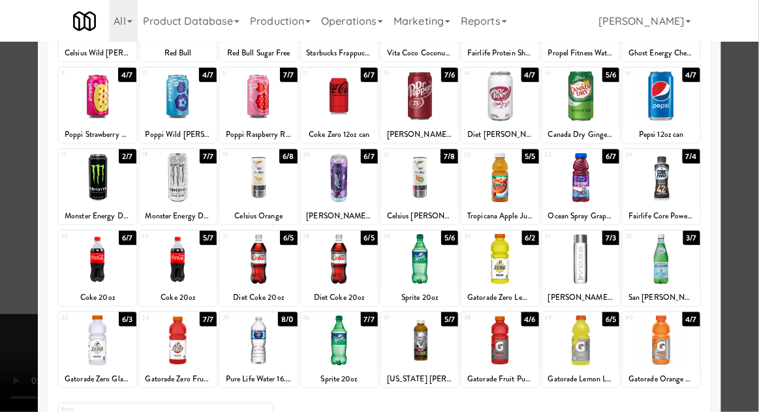
scroll to position [141, 0]
click at [180, 270] on div at bounding box center [178, 259] width 77 height 50
click at [749, 241] on div at bounding box center [379, 206] width 759 height 412
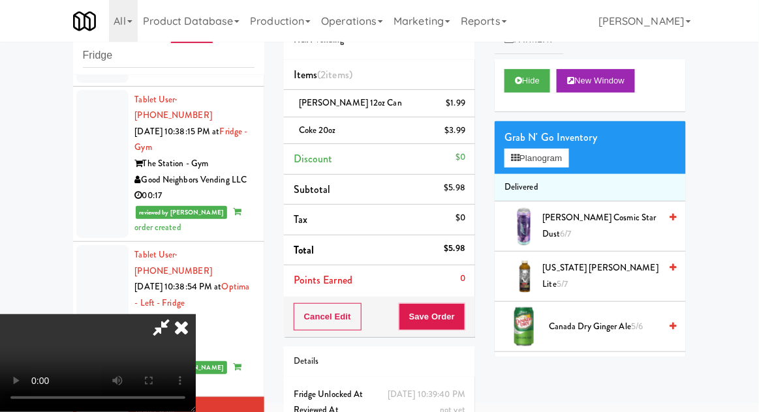
click at [472, 324] on div "Cancel Edit Save Order" at bounding box center [379, 317] width 191 height 40
click at [460, 319] on button "Save Order" at bounding box center [432, 316] width 67 height 27
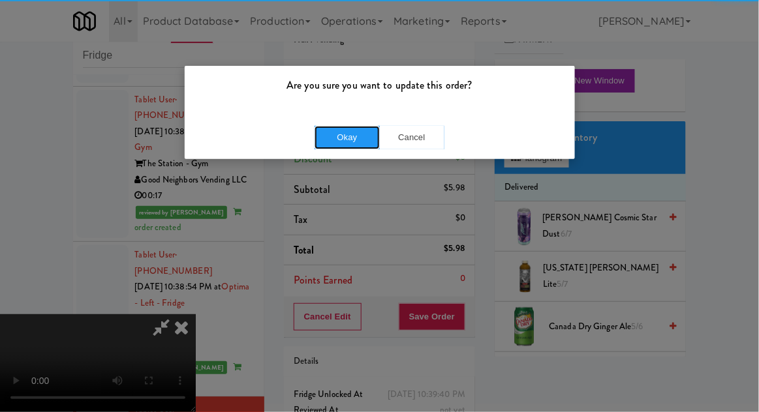
click at [338, 141] on button "Okay" at bounding box center [346, 137] width 65 height 23
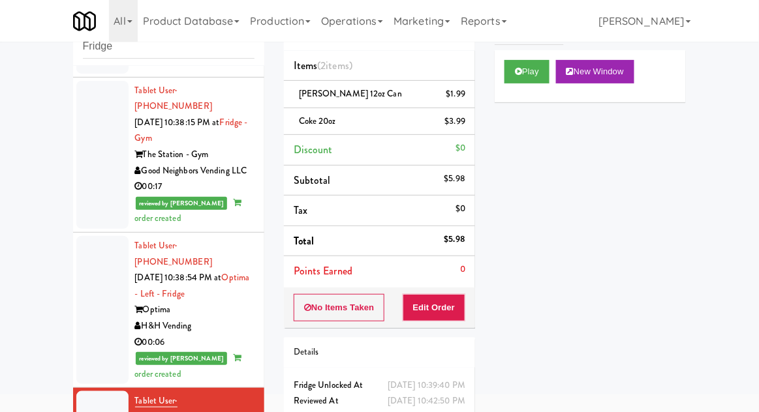
scroll to position [691, 0]
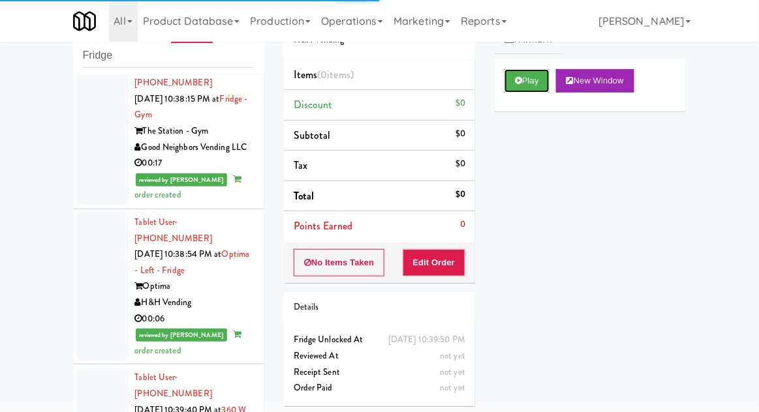
click at [519, 86] on button "Play" at bounding box center [526, 80] width 45 height 23
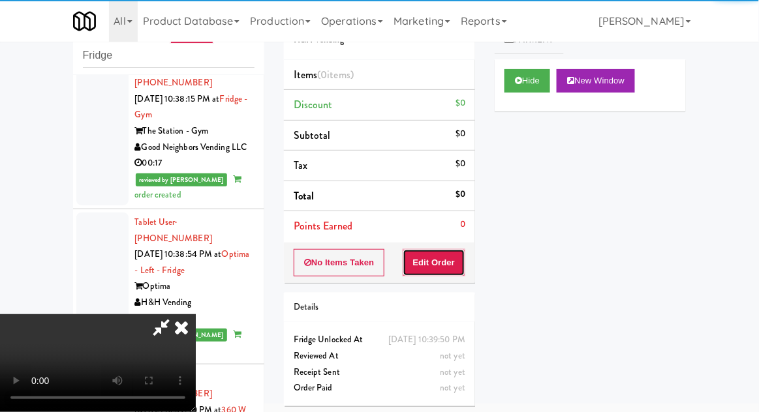
click at [432, 249] on button "Edit Order" at bounding box center [434, 262] width 63 height 27
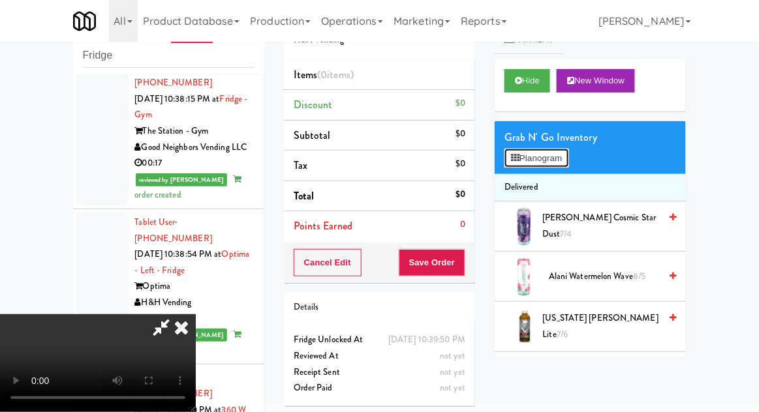
click at [557, 152] on button "Planogram" at bounding box center [536, 159] width 64 height 20
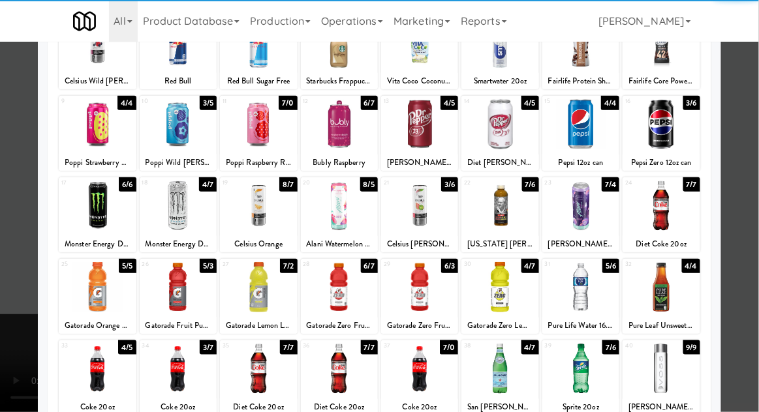
scroll to position [112, 0]
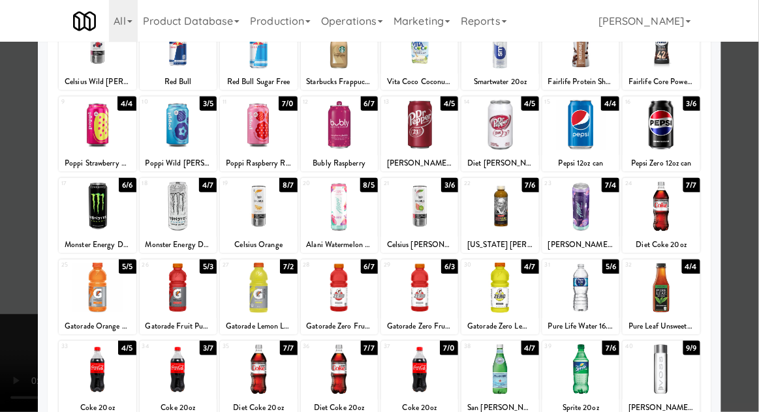
click at [329, 369] on div at bounding box center [339, 369] width 77 height 50
click at [755, 168] on div at bounding box center [379, 206] width 759 height 412
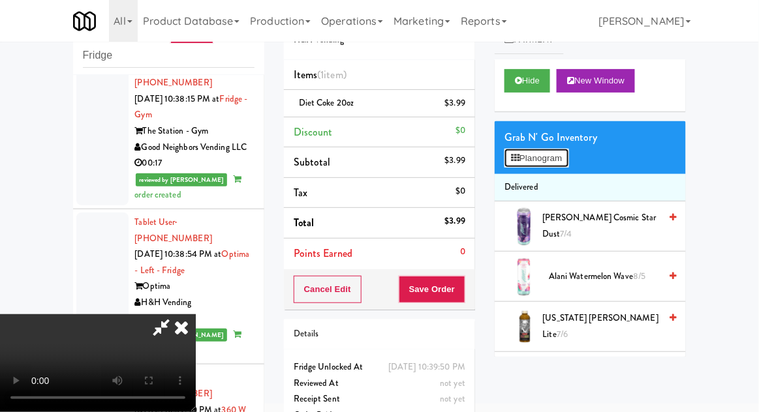
click at [551, 159] on button "Planogram" at bounding box center [536, 159] width 64 height 20
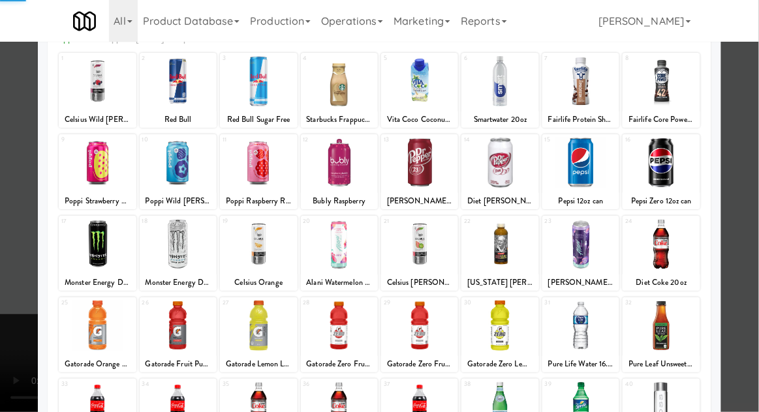
scroll to position [134, 0]
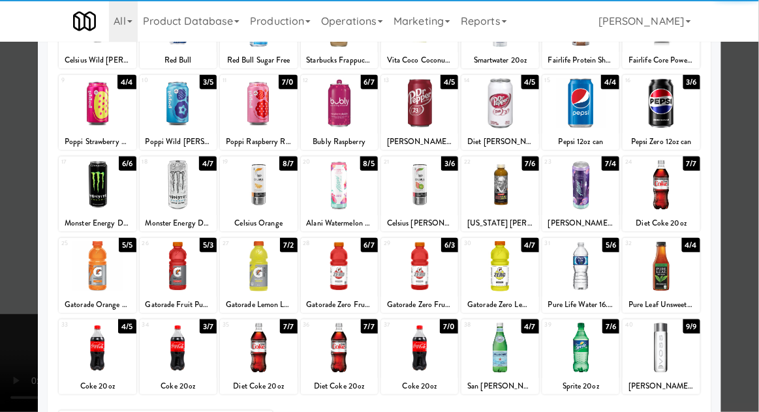
click at [504, 272] on div at bounding box center [499, 266] width 77 height 50
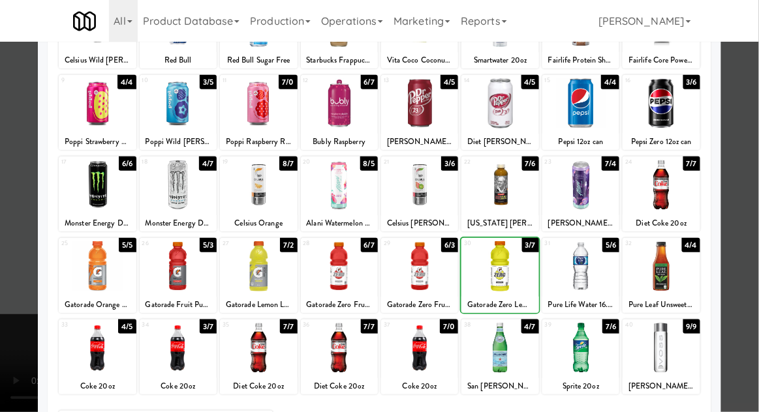
click at [757, 175] on div at bounding box center [379, 206] width 759 height 412
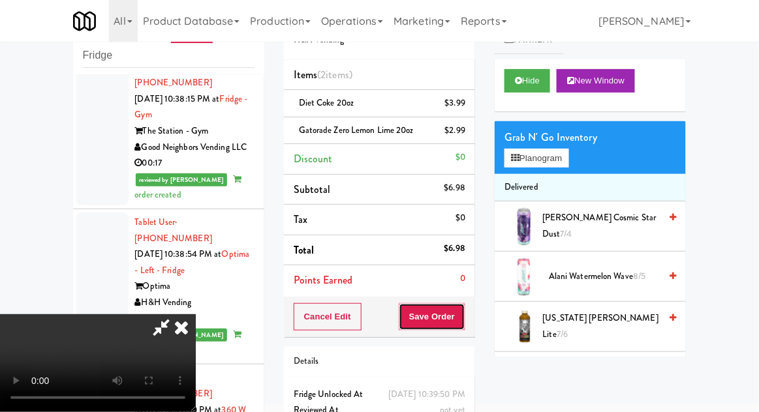
click at [464, 320] on button "Save Order" at bounding box center [432, 316] width 67 height 27
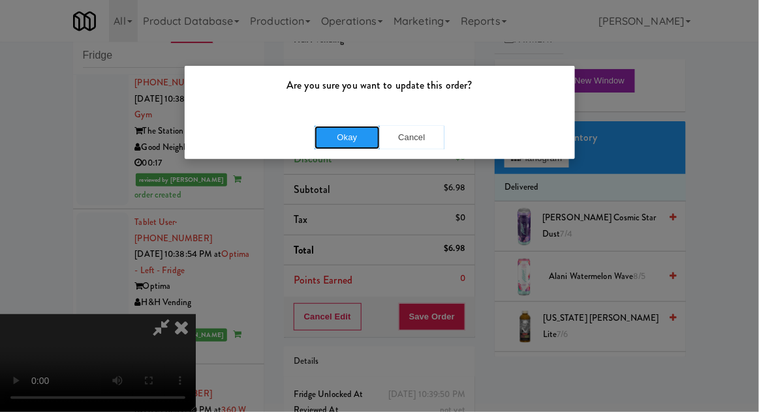
click at [361, 132] on button "Okay" at bounding box center [346, 137] width 65 height 23
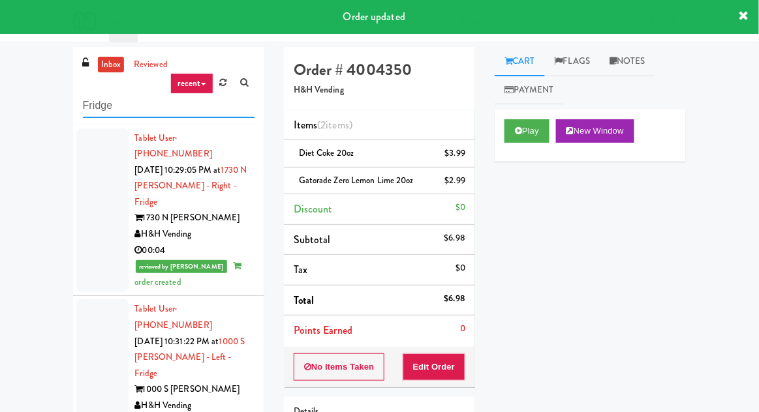
click at [94, 107] on input "Fridge" at bounding box center [169, 106] width 172 height 24
click at [87, 100] on input "Fridge" at bounding box center [169, 106] width 172 height 24
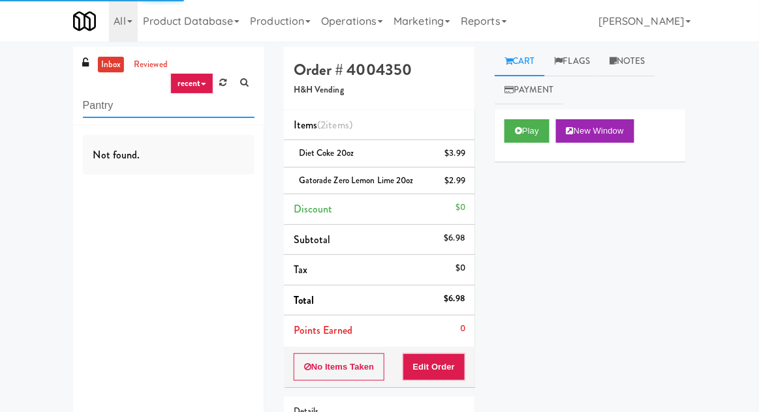
type input "Pantry"
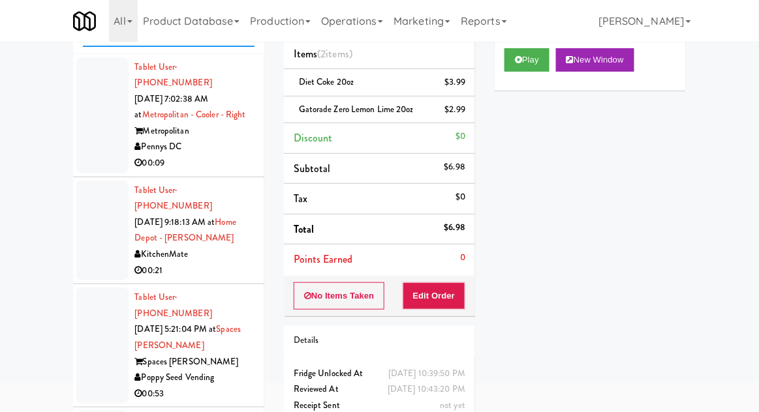
scroll to position [122, 0]
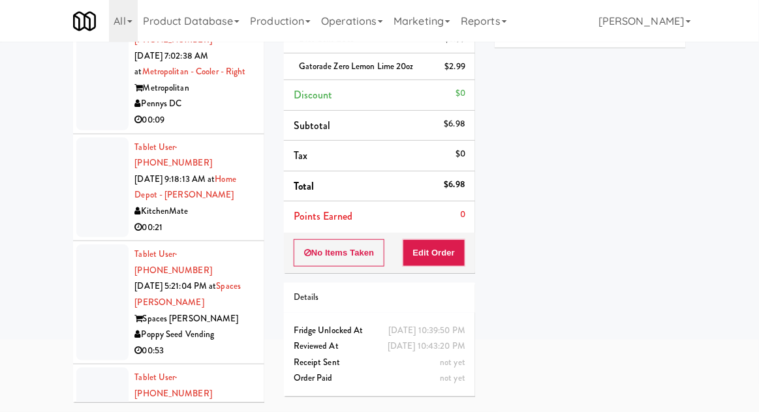
click at [92, 275] on div at bounding box center [102, 303] width 52 height 116
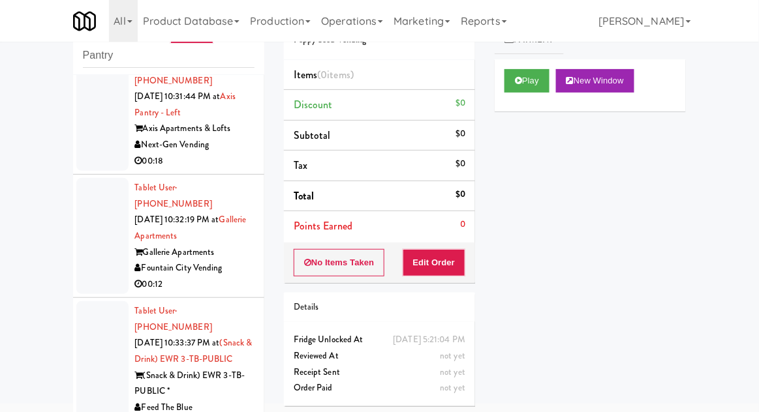
scroll to position [2707, 0]
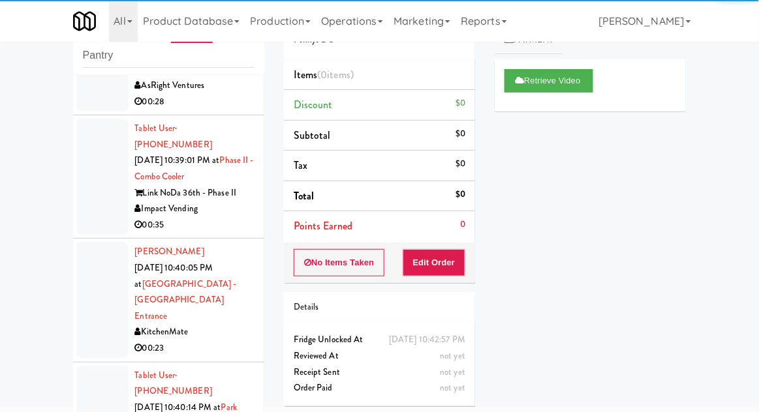
scroll to position [2522, 0]
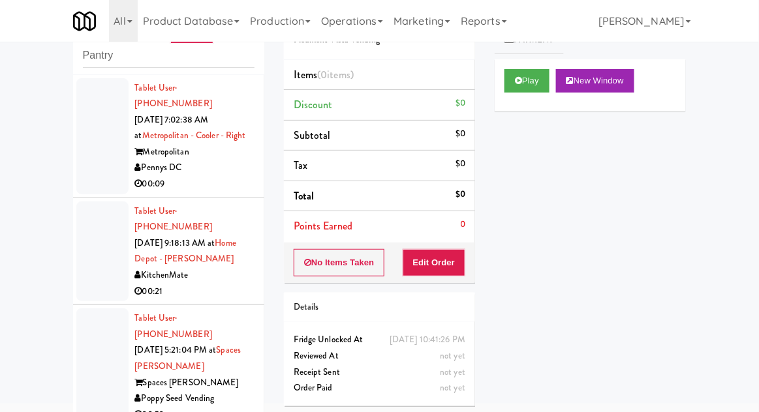
click at [91, 351] on div at bounding box center [102, 367] width 52 height 116
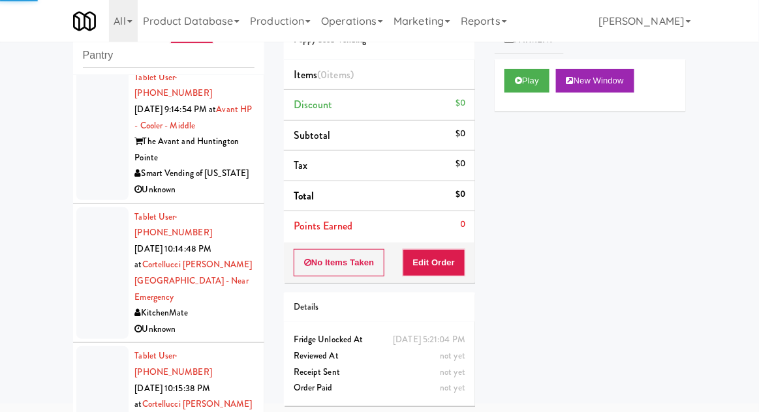
scroll to position [643, 0]
click at [89, 346] on div at bounding box center [102, 412] width 52 height 132
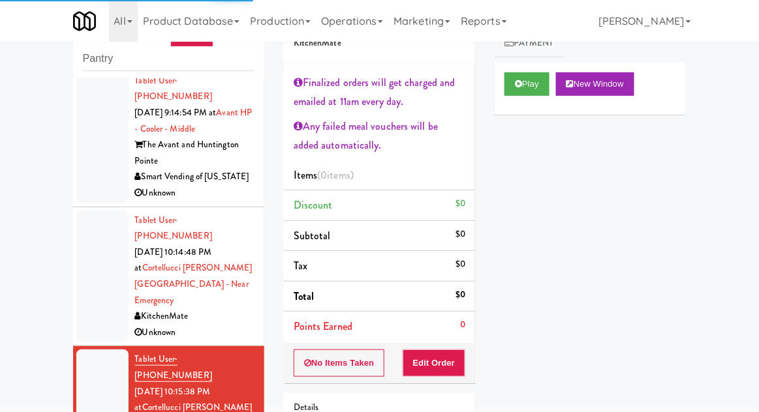
scroll to position [47, 0]
click at [93, 211] on div at bounding box center [102, 277] width 52 height 132
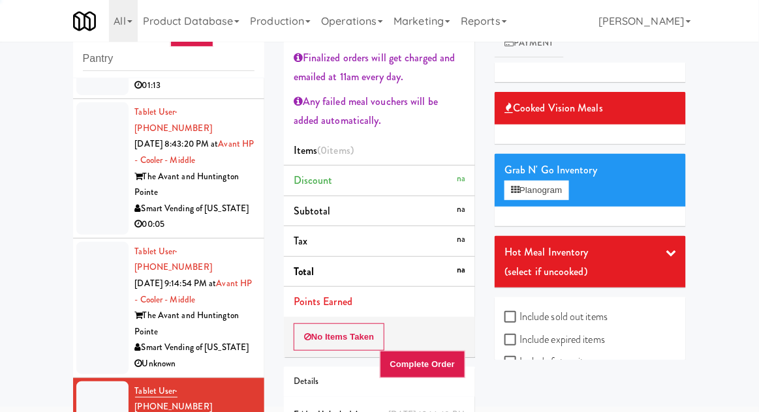
scroll to position [469, 0]
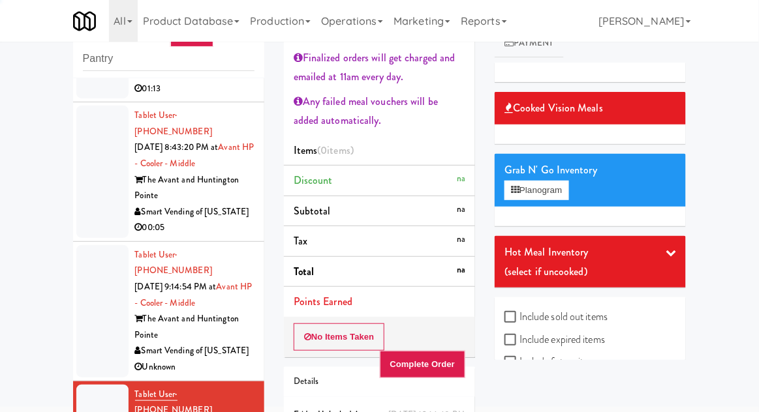
click at [97, 260] on div at bounding box center [102, 311] width 52 height 132
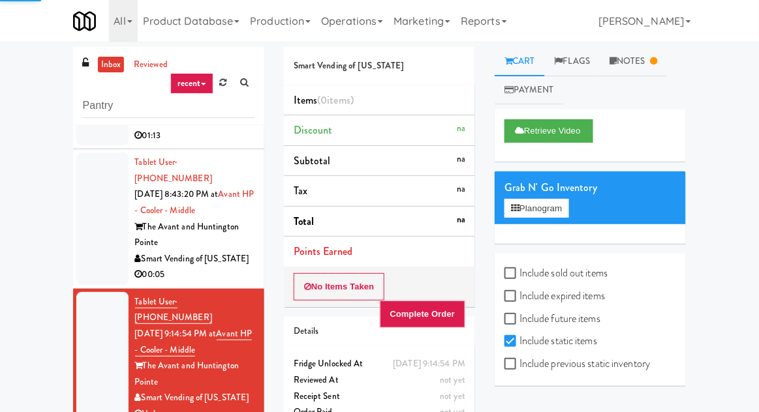
click at [91, 193] on div at bounding box center [102, 219] width 52 height 132
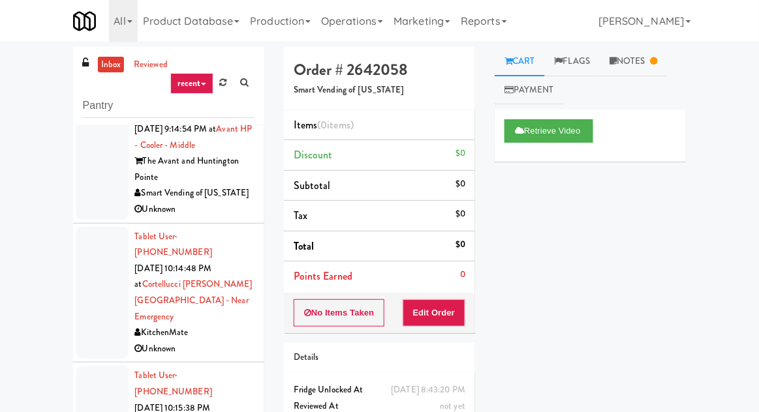
scroll to position [674, 0]
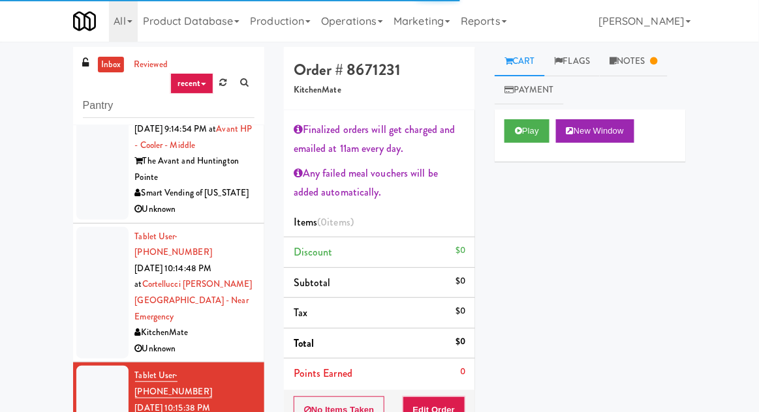
click at [620, 63] on link "Notes" at bounding box center [634, 61] width 68 height 29
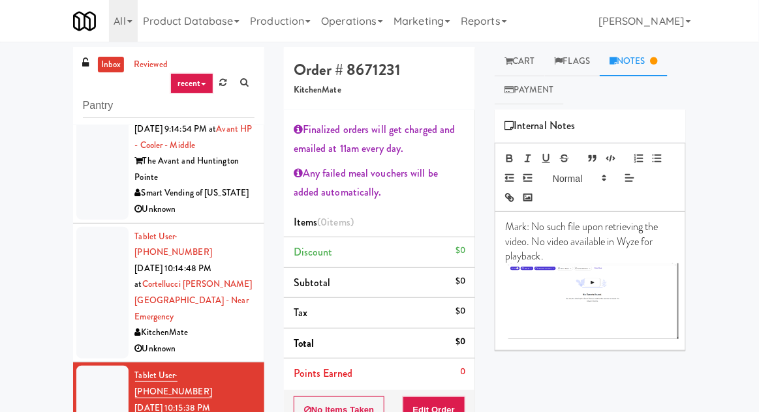
click at [514, 63] on link "Cart" at bounding box center [520, 61] width 50 height 29
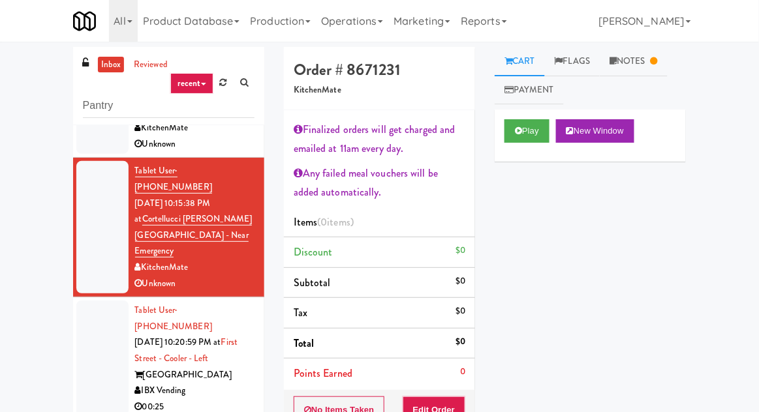
click at [84, 301] on div at bounding box center [102, 359] width 52 height 116
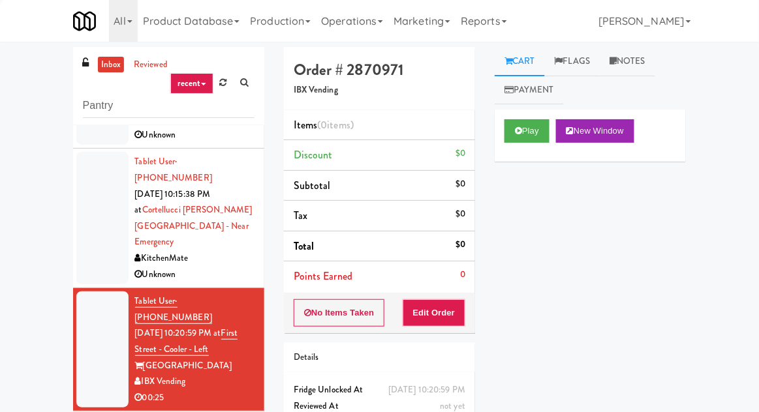
scroll to position [895, 0]
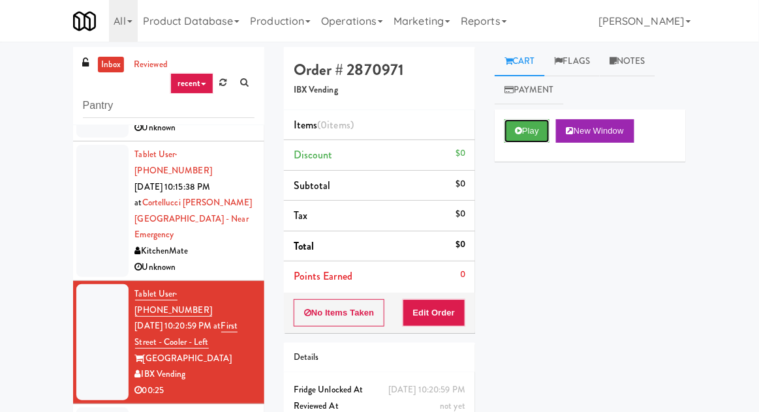
click at [515, 133] on icon at bounding box center [518, 131] width 7 height 8
click at [449, 306] on button "Edit Order" at bounding box center [434, 312] width 63 height 27
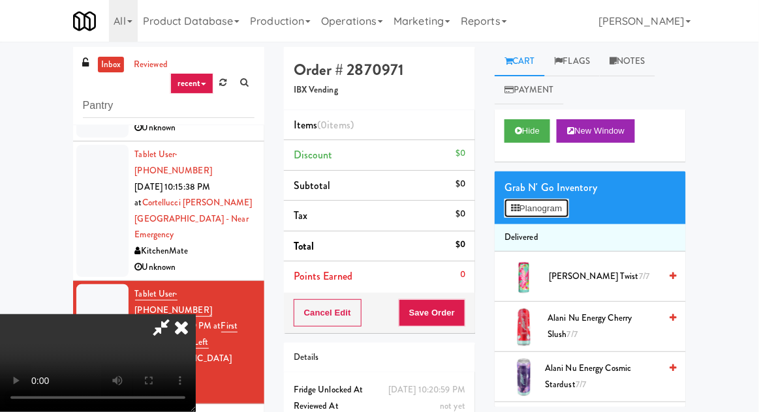
click at [567, 201] on button "Planogram" at bounding box center [536, 209] width 64 height 20
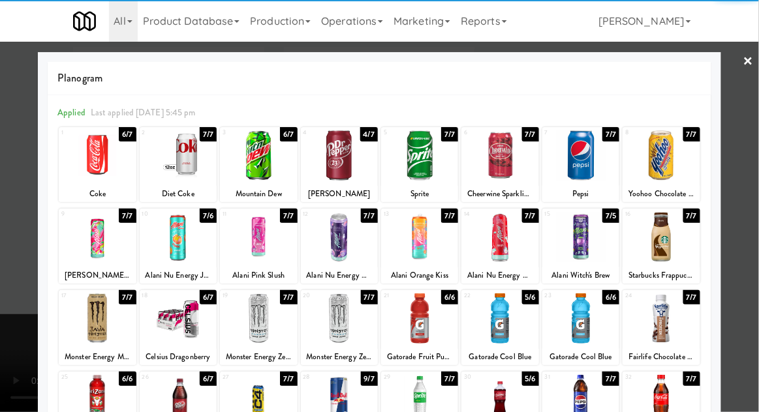
click at [667, 324] on div at bounding box center [660, 319] width 77 height 50
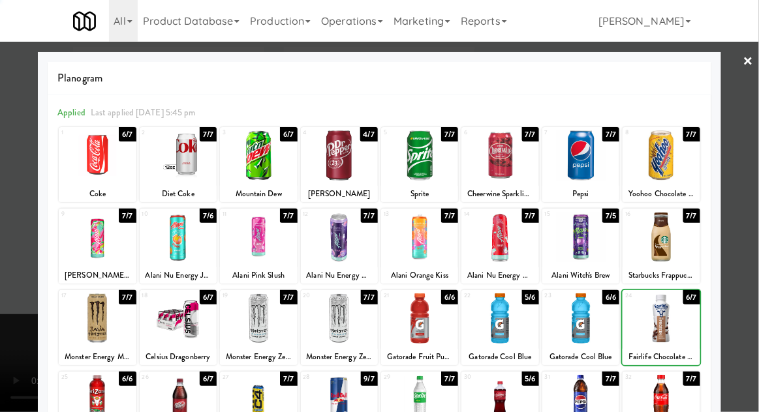
click at [755, 171] on div at bounding box center [379, 206] width 759 height 412
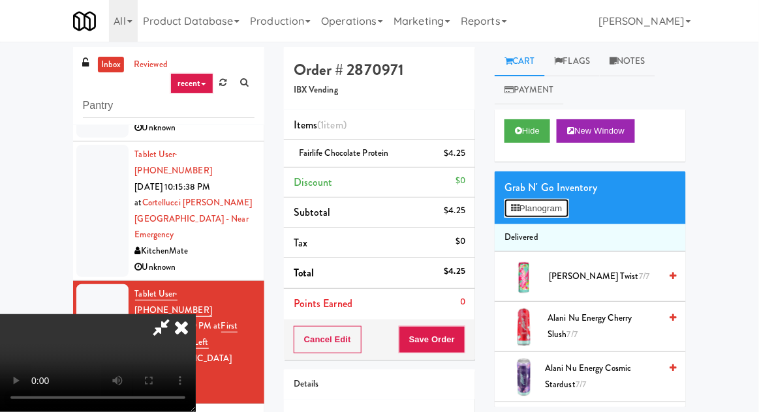
click at [568, 211] on button "Planogram" at bounding box center [536, 209] width 64 height 20
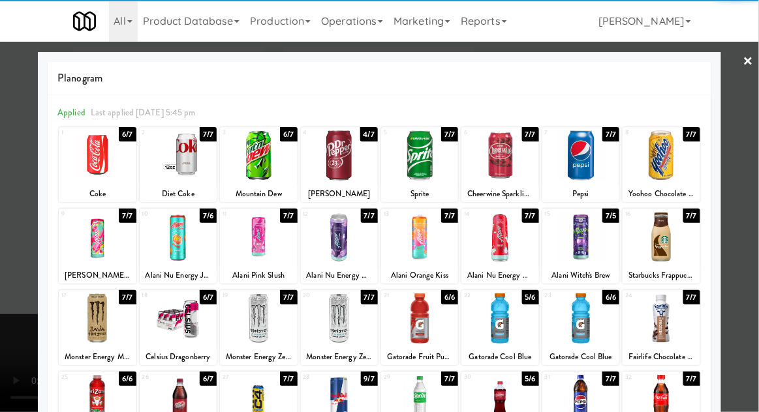
click at [668, 329] on div at bounding box center [660, 319] width 77 height 50
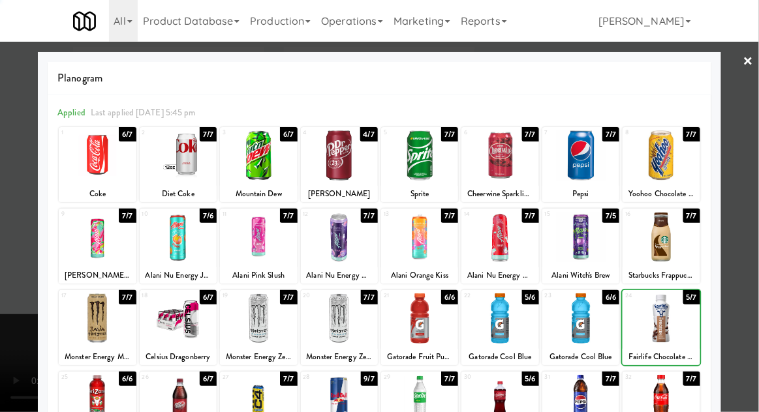
click at [755, 174] on div at bounding box center [379, 206] width 759 height 412
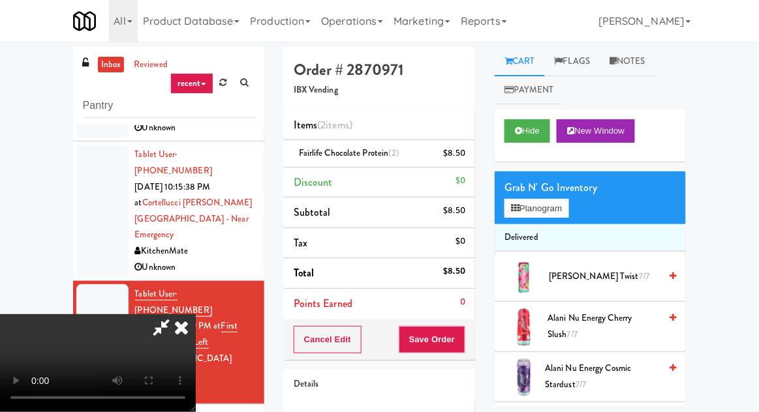
click at [581, 206] on div "Grab N' Go Inventory Planogram" at bounding box center [590, 198] width 191 height 53
click at [568, 211] on button "Planogram" at bounding box center [536, 209] width 64 height 20
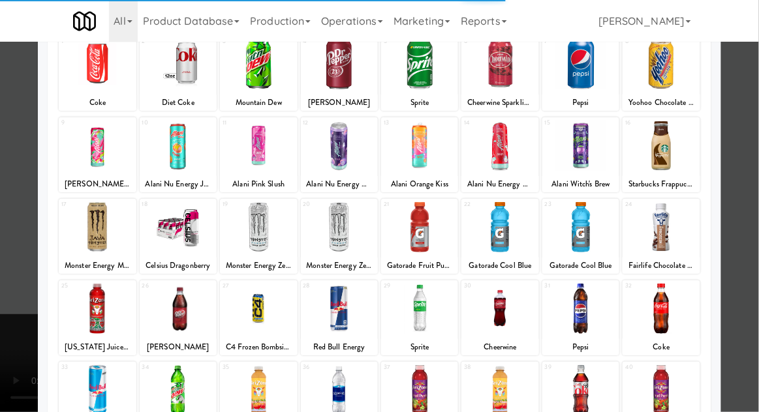
scroll to position [126, 0]
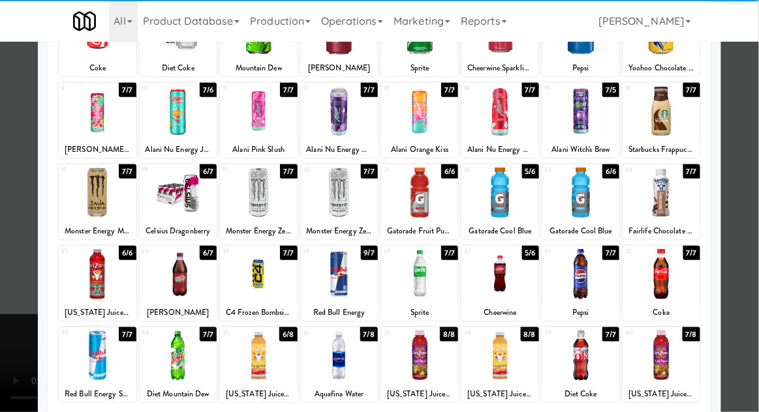
click at [349, 367] on div at bounding box center [339, 356] width 77 height 50
click at [757, 174] on div at bounding box center [379, 206] width 759 height 412
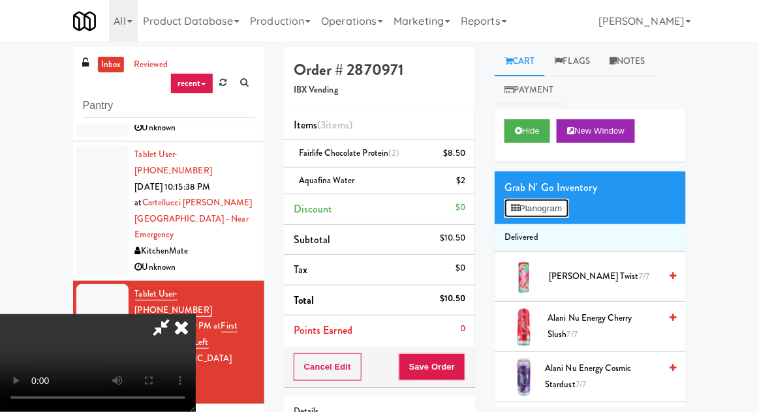
click at [564, 211] on button "Planogram" at bounding box center [536, 209] width 64 height 20
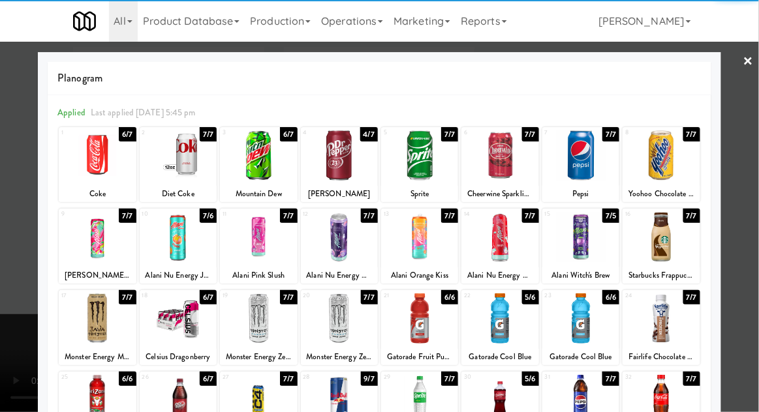
click at [665, 320] on div at bounding box center [660, 319] width 77 height 50
click at [754, 168] on div at bounding box center [379, 206] width 759 height 412
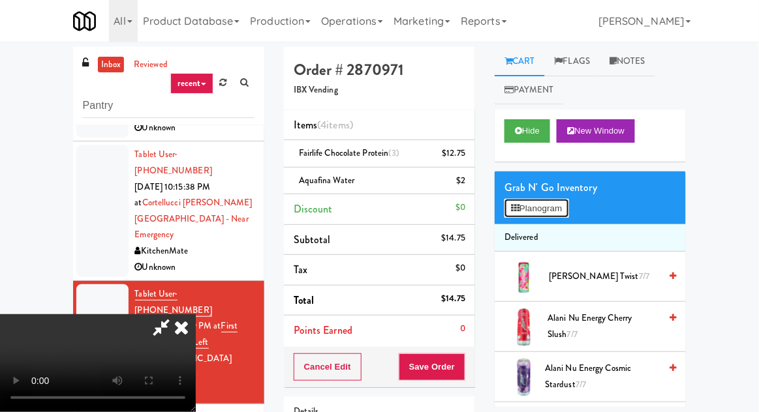
click at [563, 199] on button "Planogram" at bounding box center [536, 209] width 64 height 20
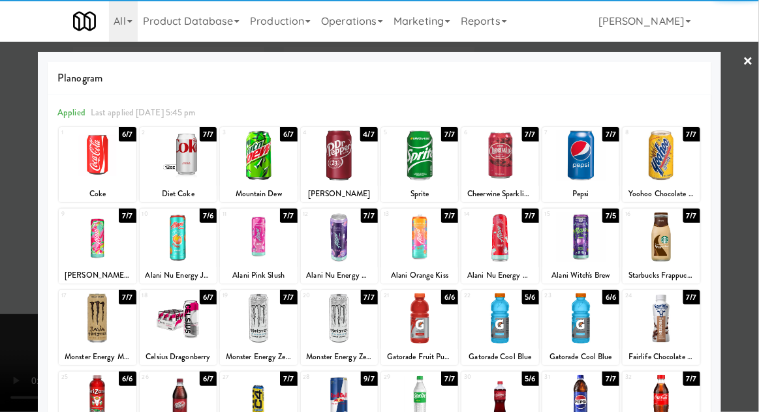
click at [178, 251] on div at bounding box center [178, 237] width 77 height 50
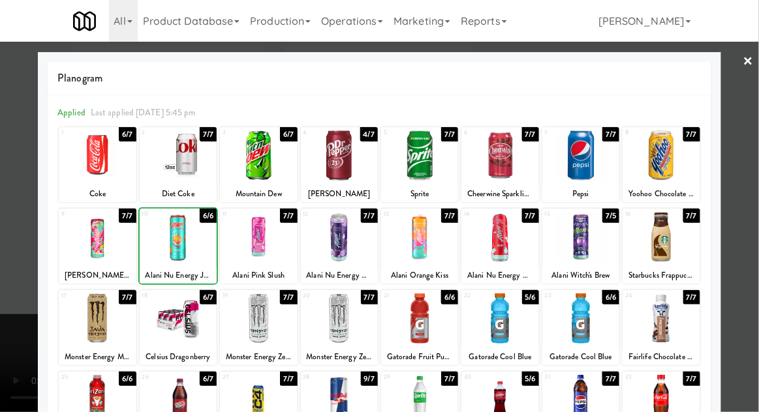
click at [748, 165] on div at bounding box center [379, 206] width 759 height 412
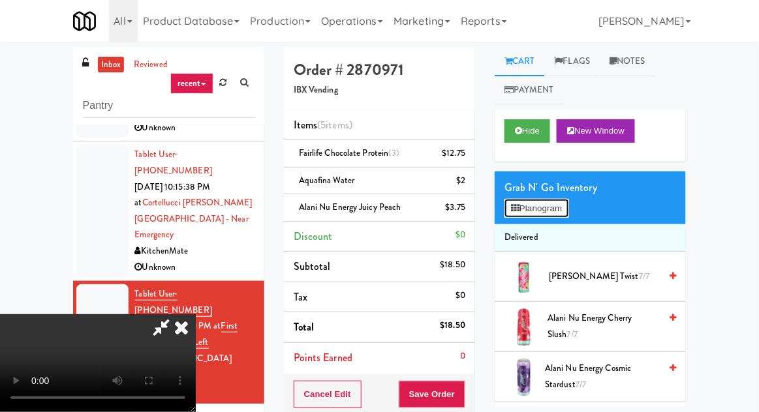
click at [568, 210] on button "Planogram" at bounding box center [536, 209] width 64 height 20
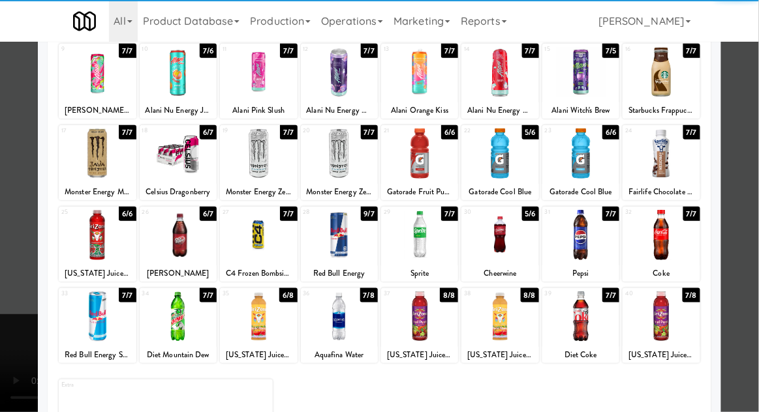
scroll to position [165, 0]
click at [588, 319] on div at bounding box center [580, 317] width 77 height 50
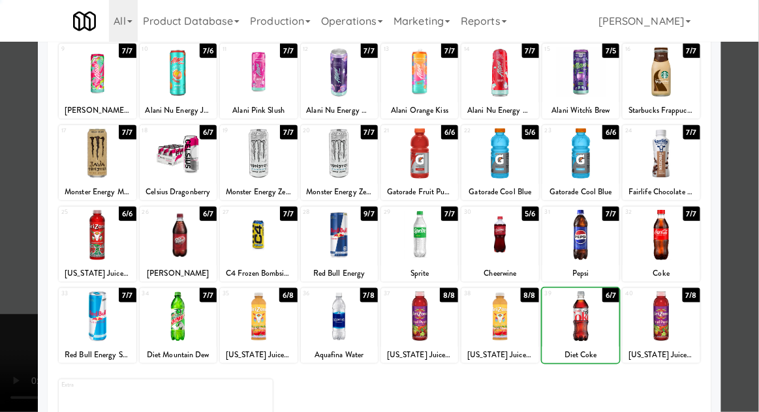
click at [757, 167] on div at bounding box center [379, 206] width 759 height 412
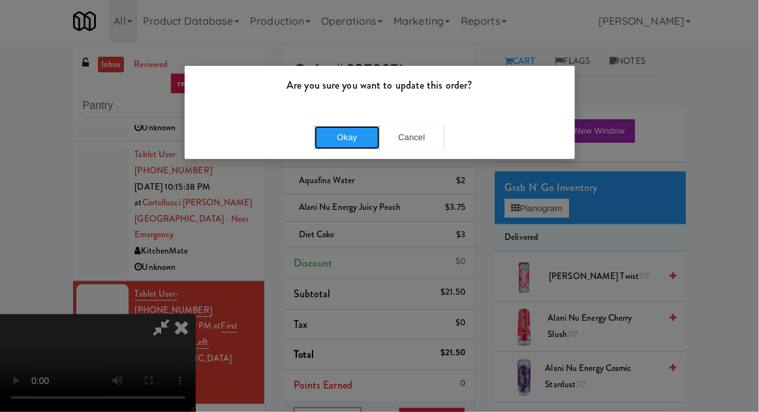
click at [341, 145] on button "Okay" at bounding box center [346, 137] width 65 height 23
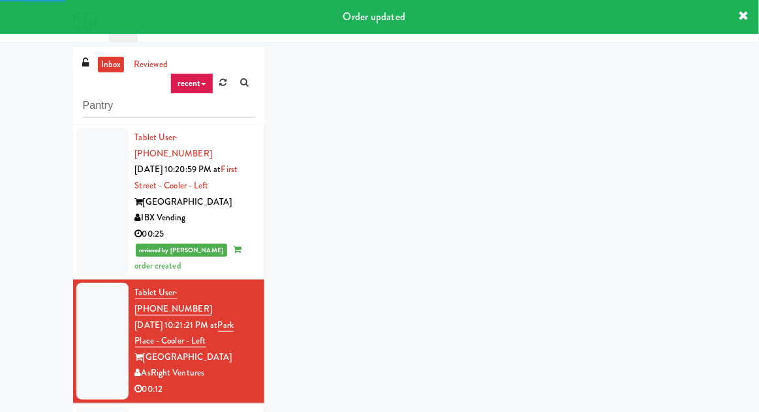
scroll to position [1050, 0]
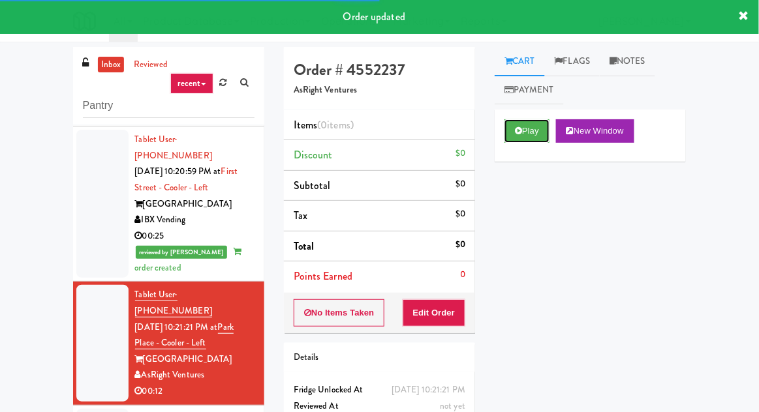
click at [509, 134] on button "Play" at bounding box center [526, 130] width 45 height 23
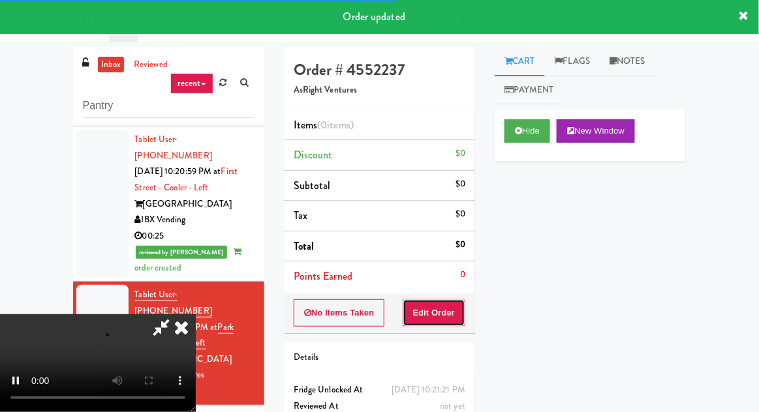
click at [448, 310] on button "Edit Order" at bounding box center [434, 312] width 63 height 27
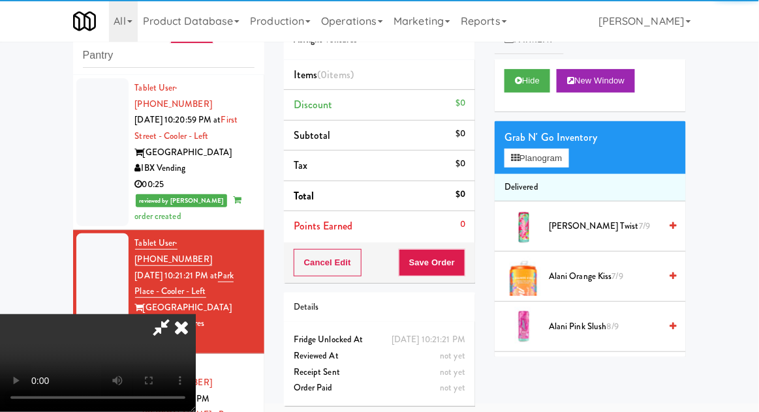
scroll to position [1059, 0]
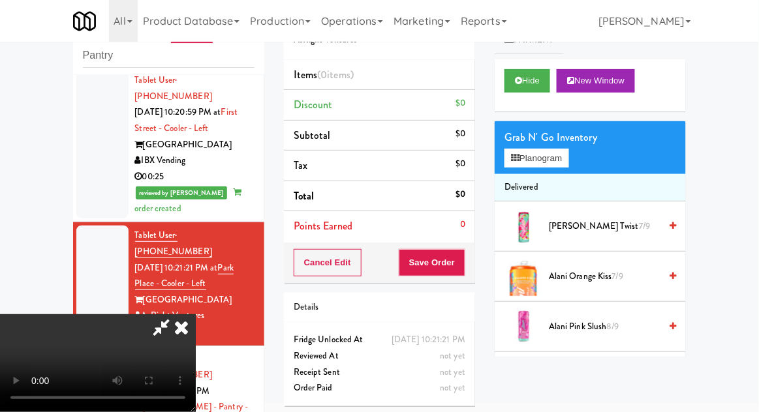
click at [568, 181] on li "Delivered" at bounding box center [590, 187] width 191 height 27
click at [564, 164] on button "Planogram" at bounding box center [536, 159] width 64 height 20
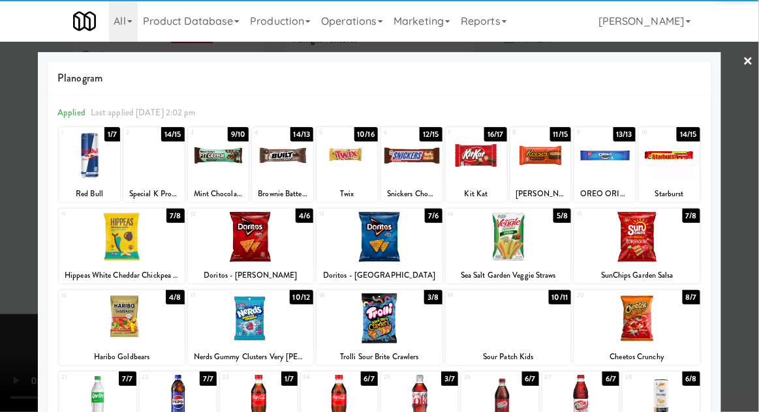
click at [235, 239] on div at bounding box center [251, 237] width 126 height 50
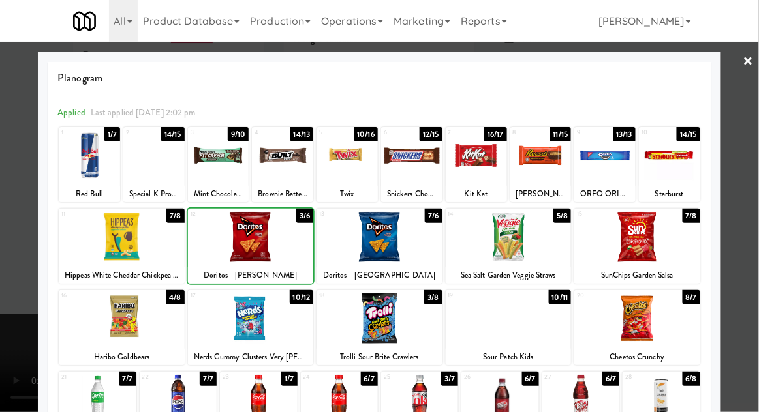
click at [753, 155] on div at bounding box center [379, 206] width 759 height 412
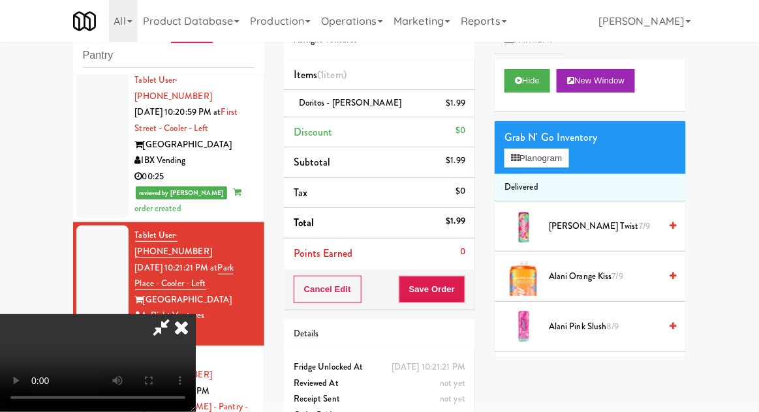
click at [582, 171] on div "Grab N' Go Inventory Planogram" at bounding box center [590, 147] width 191 height 53
click at [568, 167] on button "Planogram" at bounding box center [536, 159] width 64 height 20
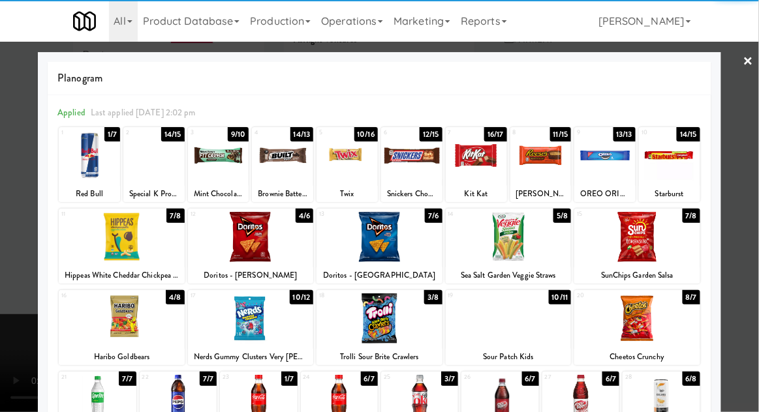
click at [254, 245] on div at bounding box center [251, 237] width 126 height 50
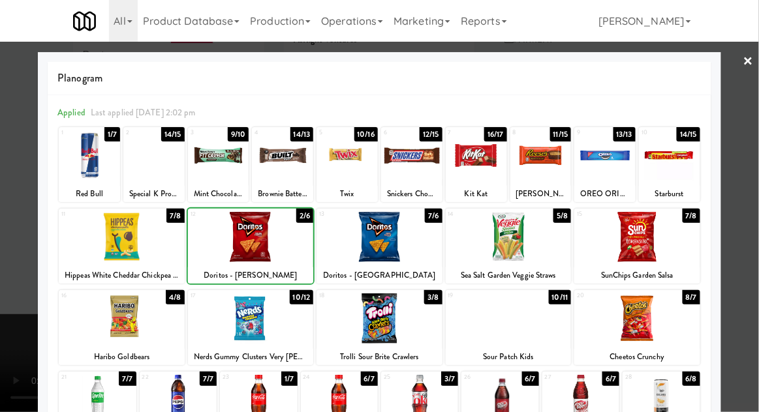
click at [751, 153] on div at bounding box center [379, 206] width 759 height 412
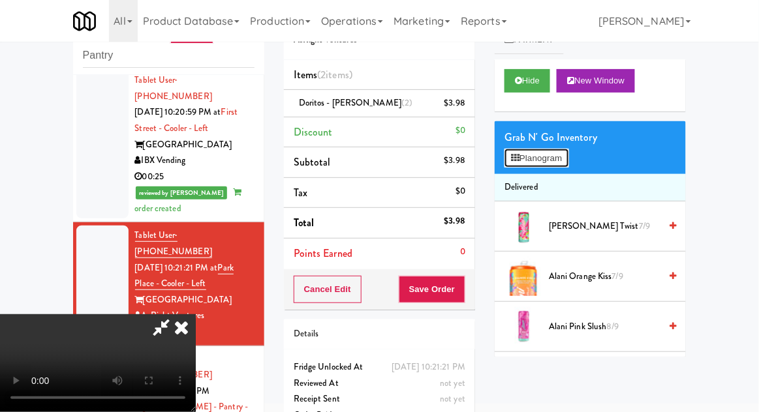
click at [565, 166] on button "Planogram" at bounding box center [536, 159] width 64 height 20
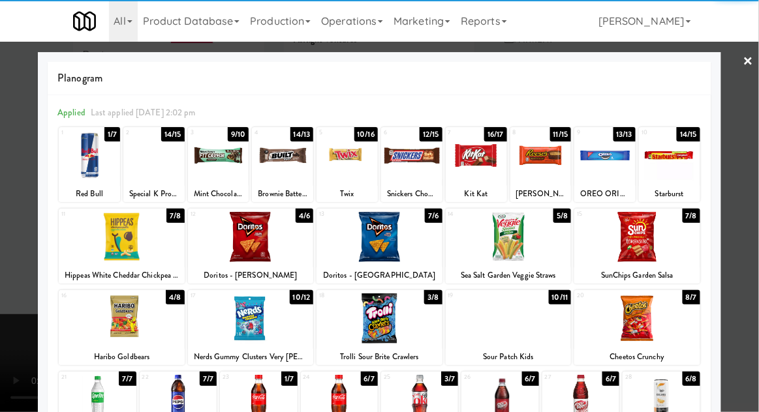
click at [474, 166] on div at bounding box center [476, 155] width 61 height 50
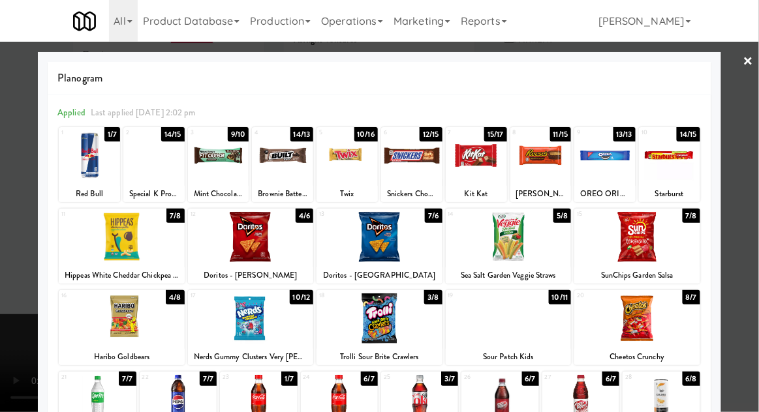
click at [750, 149] on div at bounding box center [379, 206] width 759 height 412
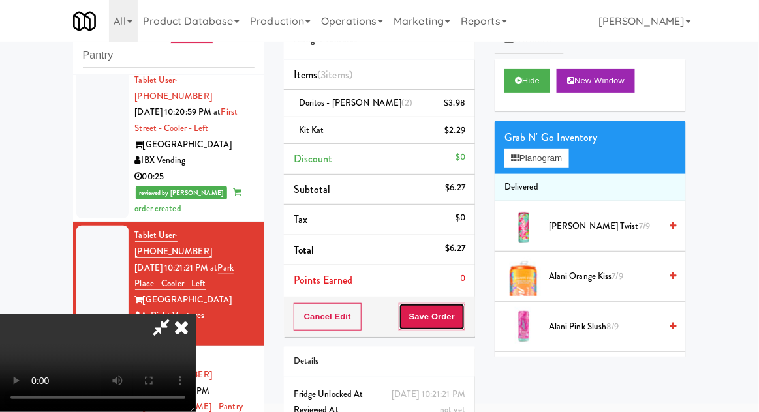
click at [459, 326] on button "Save Order" at bounding box center [432, 316] width 67 height 27
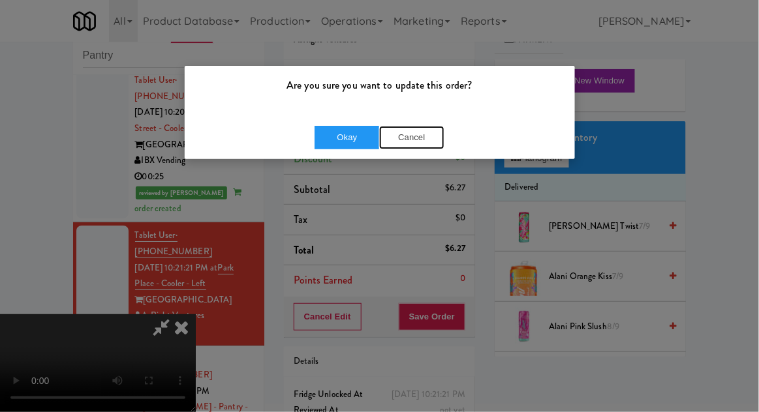
click at [398, 144] on button "Cancel" at bounding box center [411, 137] width 65 height 23
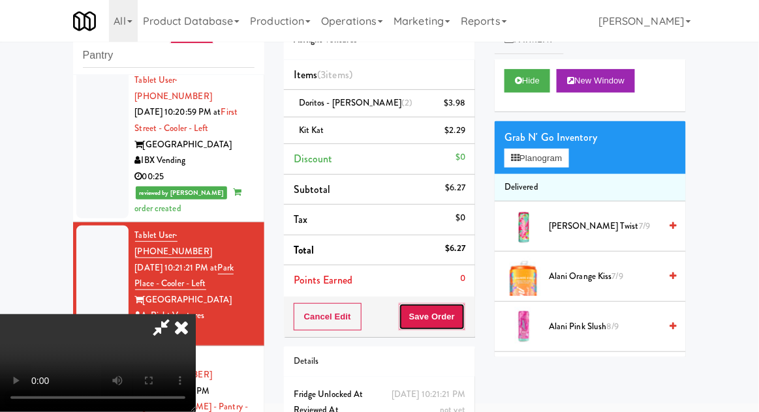
click at [462, 308] on button "Save Order" at bounding box center [432, 316] width 67 height 27
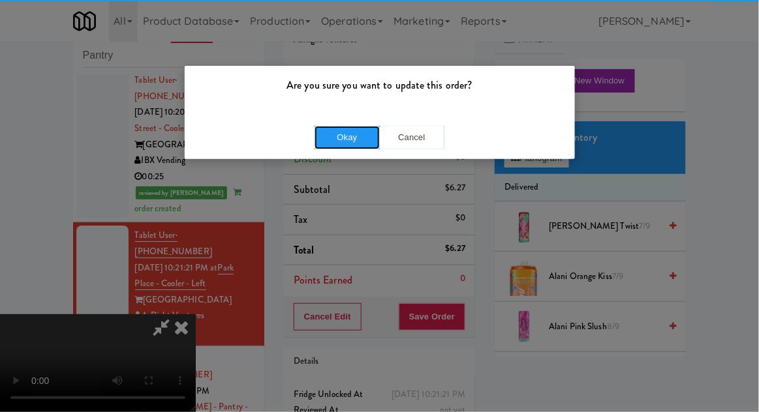
click at [350, 137] on button "Okay" at bounding box center [346, 137] width 65 height 23
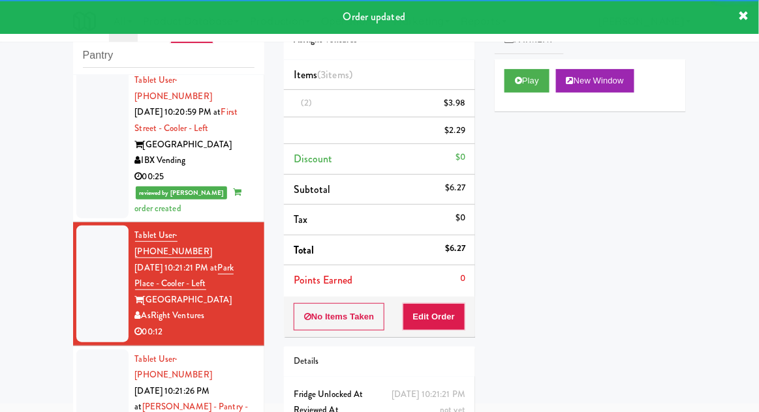
click at [76, 346] on li "Tablet User · (742) 260-1377 Sep 25, 2025 10:21:26 PM at Rafferty - Pantry - Le…" at bounding box center [168, 416] width 191 height 140
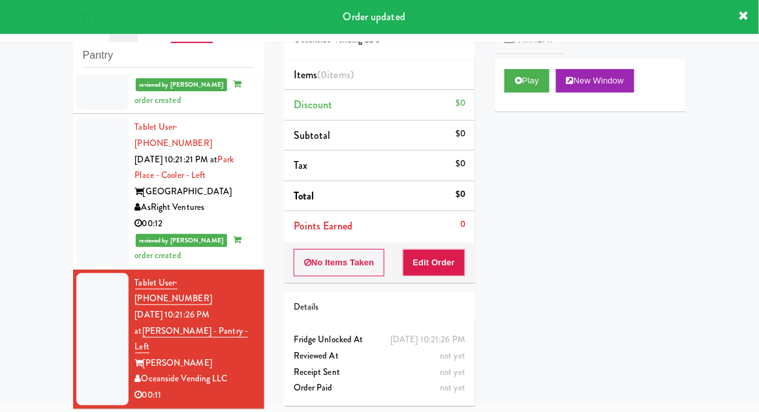
scroll to position [1167, 0]
click at [510, 75] on button "Play" at bounding box center [526, 80] width 45 height 23
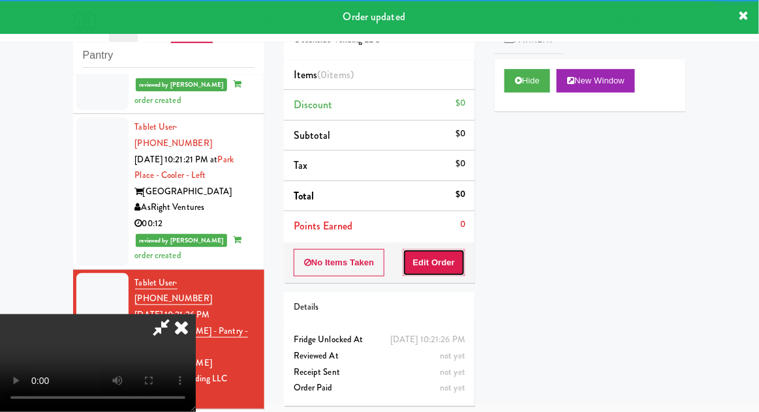
click at [455, 255] on button "Edit Order" at bounding box center [434, 262] width 63 height 27
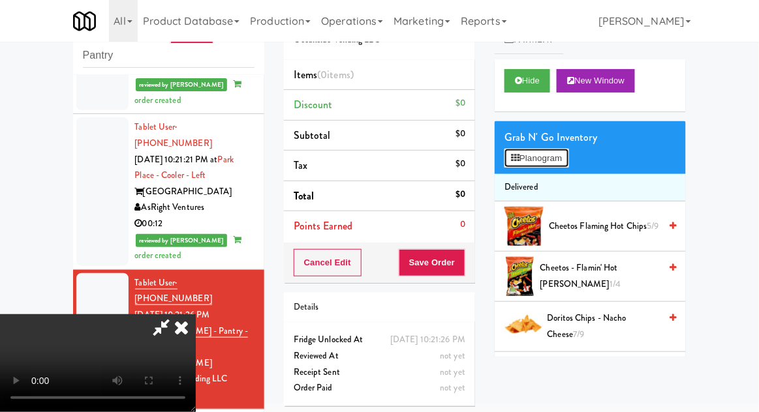
click at [564, 153] on button "Planogram" at bounding box center [536, 159] width 64 height 20
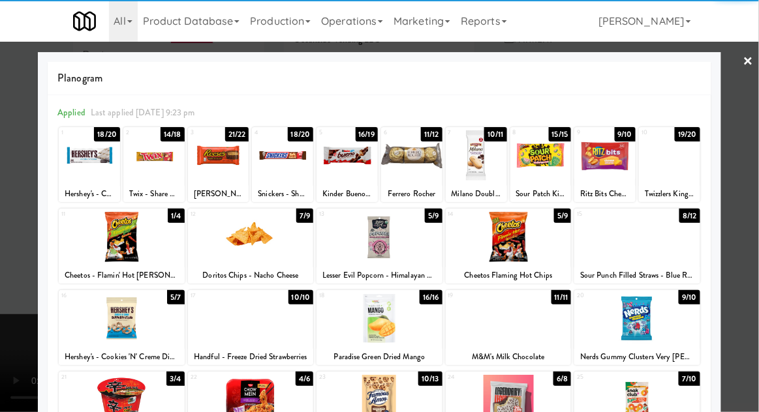
click at [221, 164] on div at bounding box center [218, 155] width 61 height 50
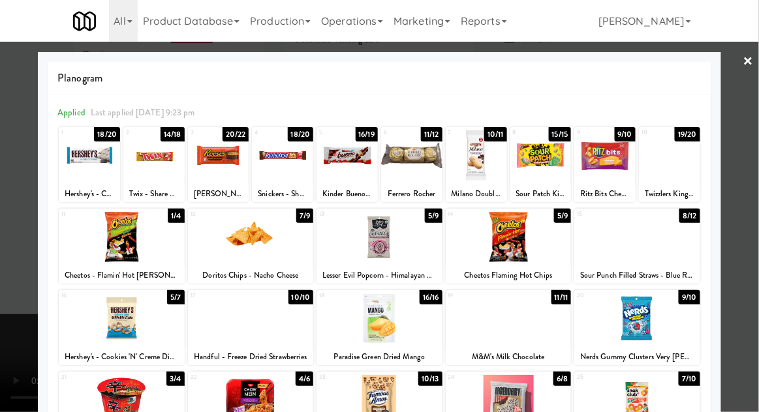
click at [677, 164] on div at bounding box center [669, 155] width 61 height 50
click at [746, 151] on div at bounding box center [379, 206] width 759 height 412
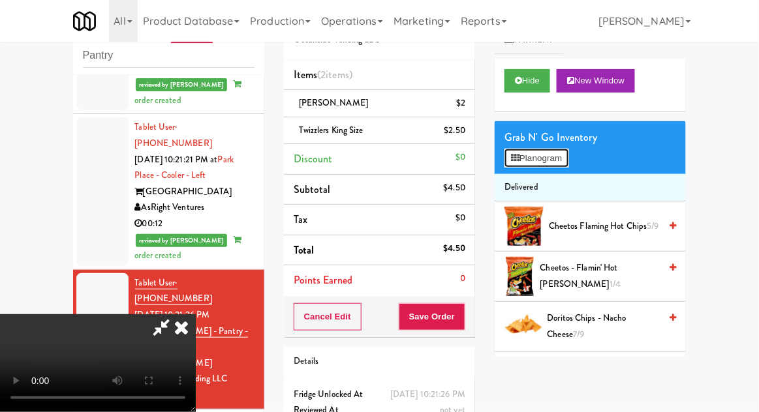
click at [568, 157] on button "Planogram" at bounding box center [536, 159] width 64 height 20
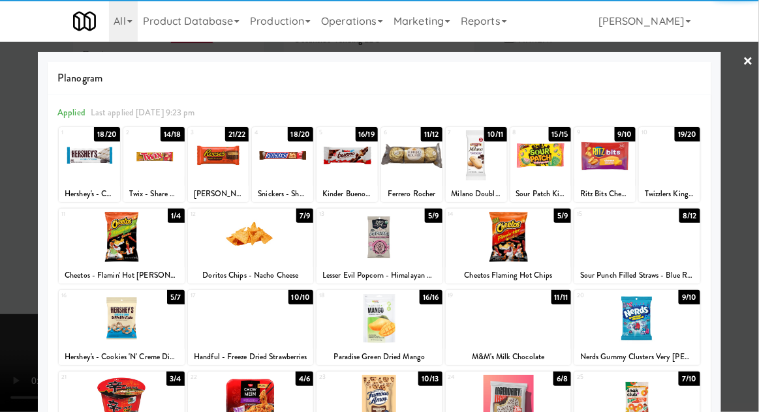
click at [118, 252] on div at bounding box center [122, 237] width 126 height 50
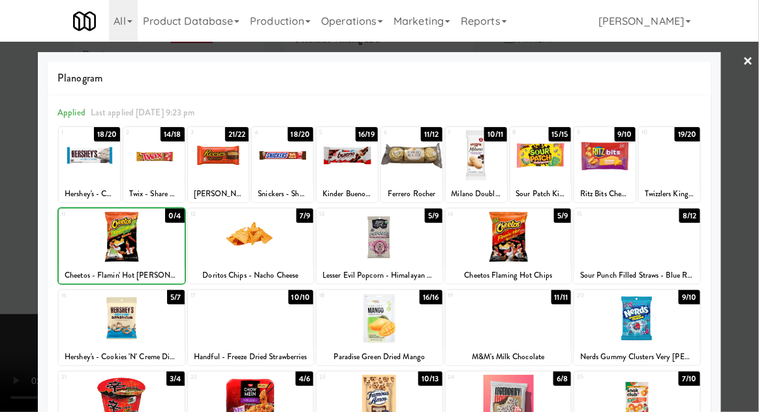
click at [757, 126] on div at bounding box center [379, 206] width 759 height 412
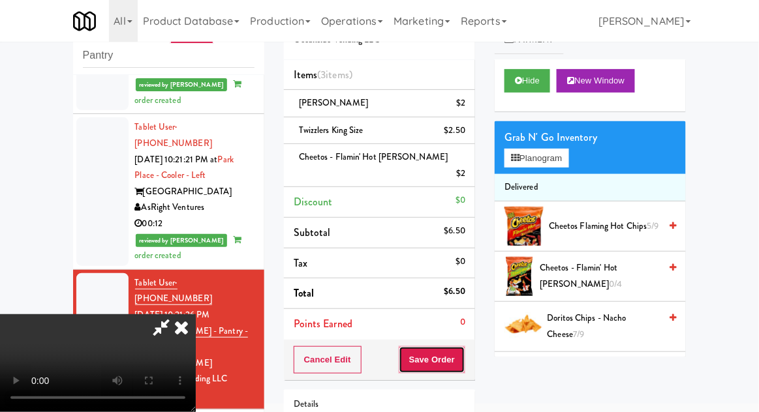
click at [456, 346] on button "Save Order" at bounding box center [432, 359] width 67 height 27
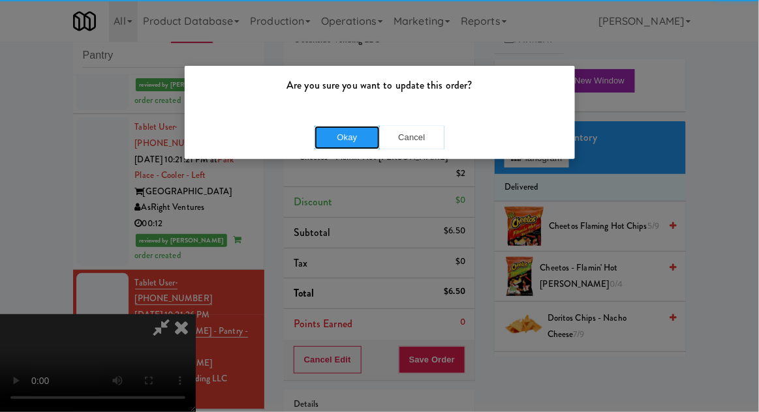
click at [331, 142] on button "Okay" at bounding box center [346, 137] width 65 height 23
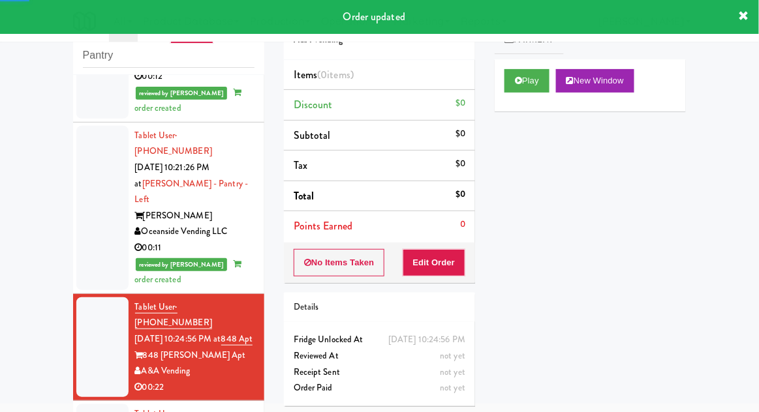
scroll to position [1313, 0]
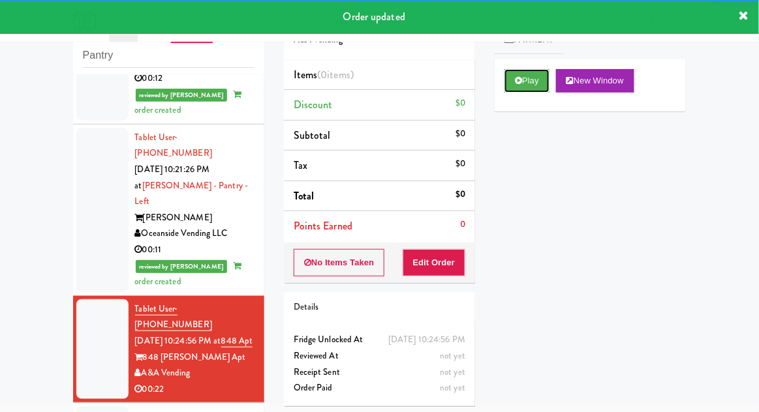
click at [521, 84] on icon at bounding box center [518, 80] width 7 height 8
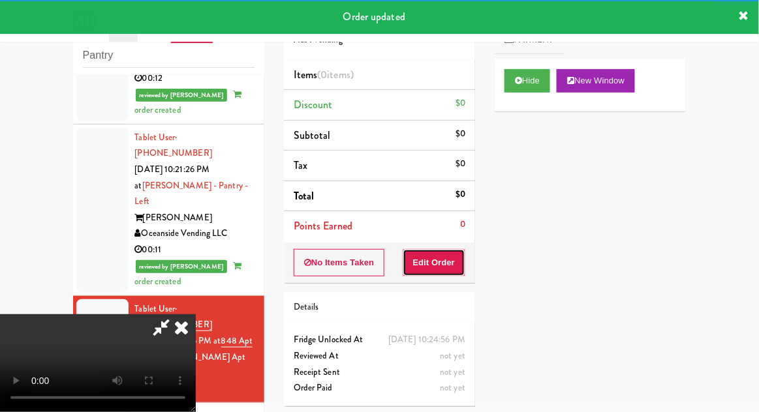
click at [453, 265] on button "Edit Order" at bounding box center [434, 262] width 63 height 27
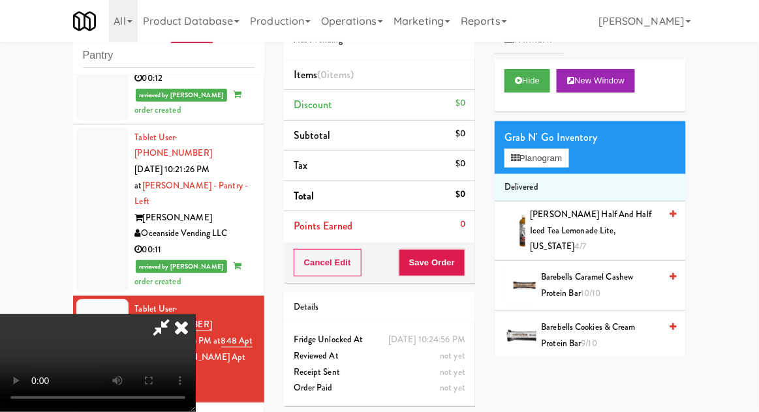
scroll to position [48, 0]
click at [566, 161] on button "Planogram" at bounding box center [536, 159] width 64 height 20
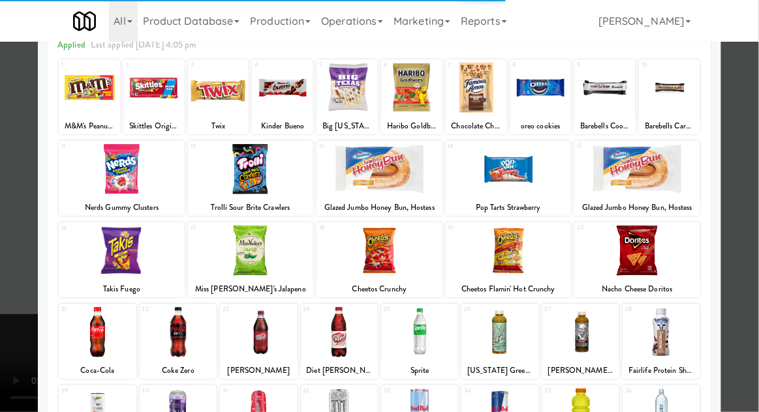
scroll to position [94, 0]
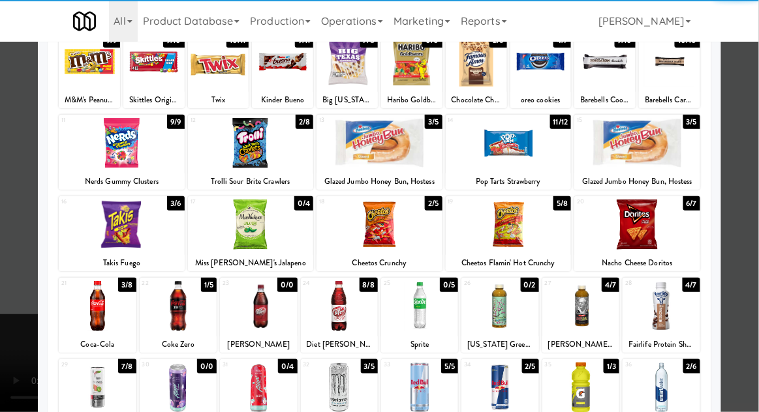
click at [181, 302] on div at bounding box center [178, 306] width 77 height 50
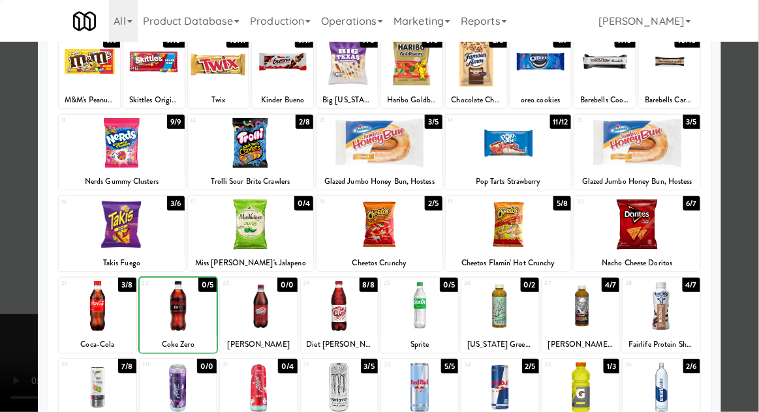
click at [754, 174] on div at bounding box center [379, 206] width 759 height 412
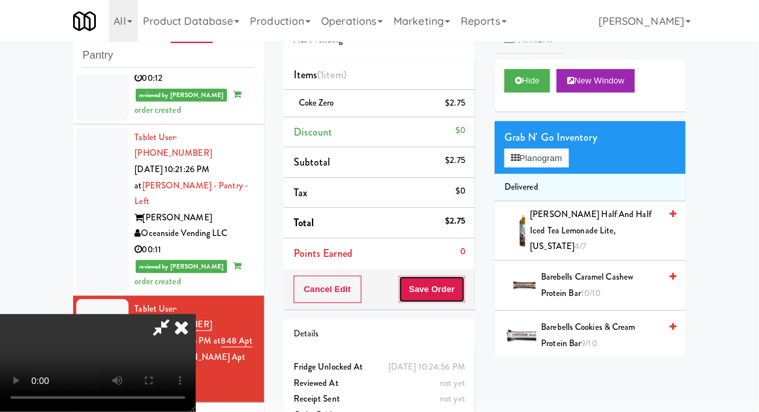
click at [464, 288] on button "Save Order" at bounding box center [432, 289] width 67 height 27
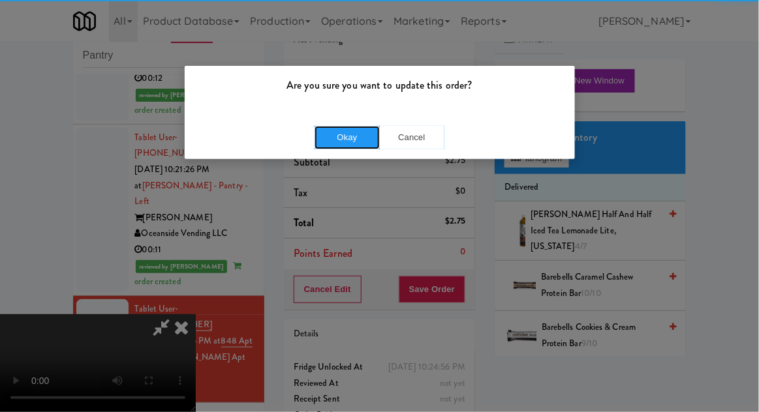
click at [345, 127] on button "Okay" at bounding box center [346, 137] width 65 height 23
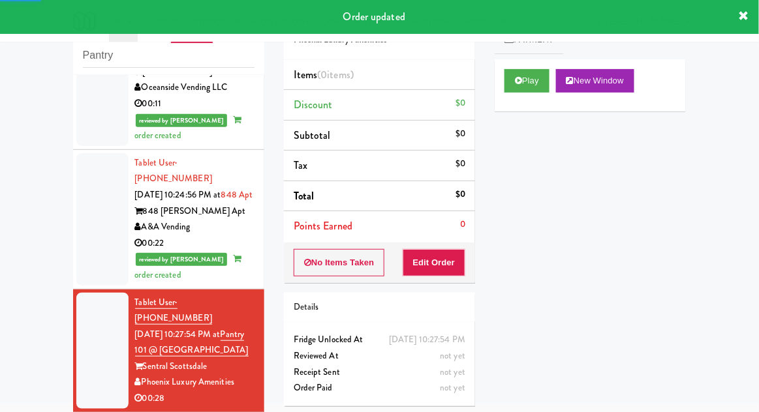
scroll to position [1458, 0]
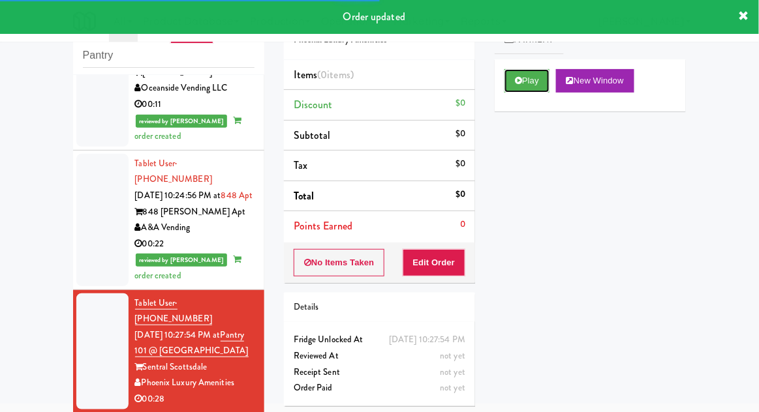
click at [508, 82] on button "Play" at bounding box center [526, 80] width 45 height 23
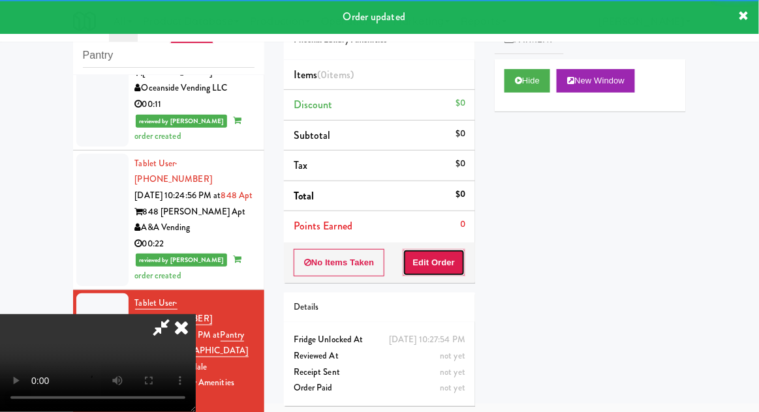
click at [443, 260] on button "Edit Order" at bounding box center [434, 262] width 63 height 27
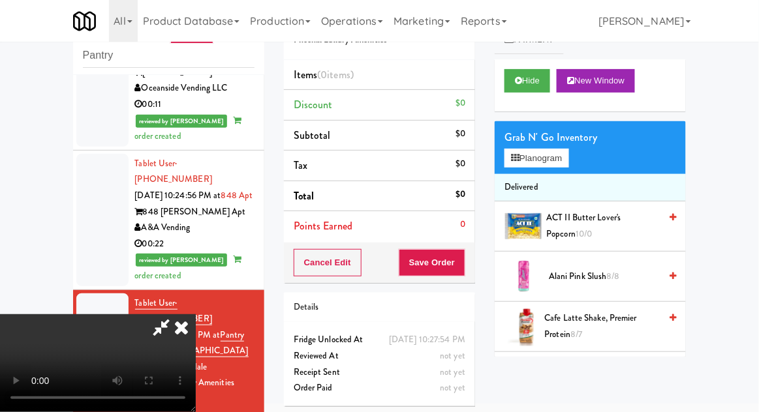
scroll to position [0, 0]
click at [566, 158] on button "Planogram" at bounding box center [536, 159] width 64 height 20
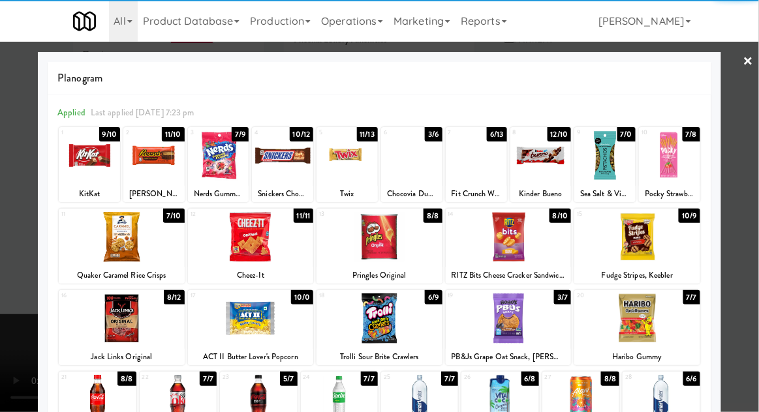
click at [534, 150] on div at bounding box center [540, 155] width 61 height 50
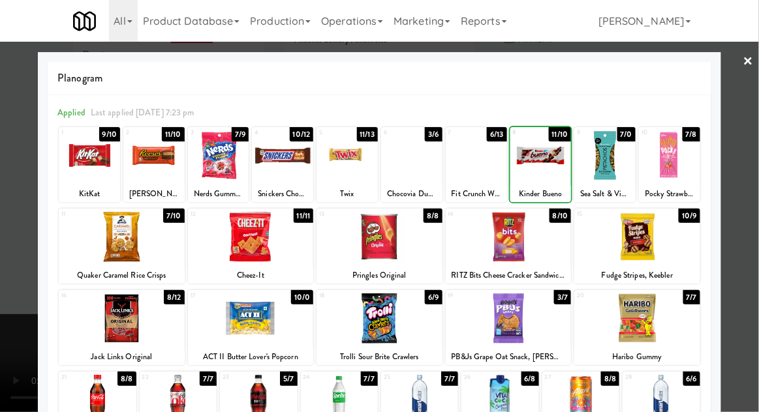
click at [755, 159] on div at bounding box center [379, 206] width 759 height 412
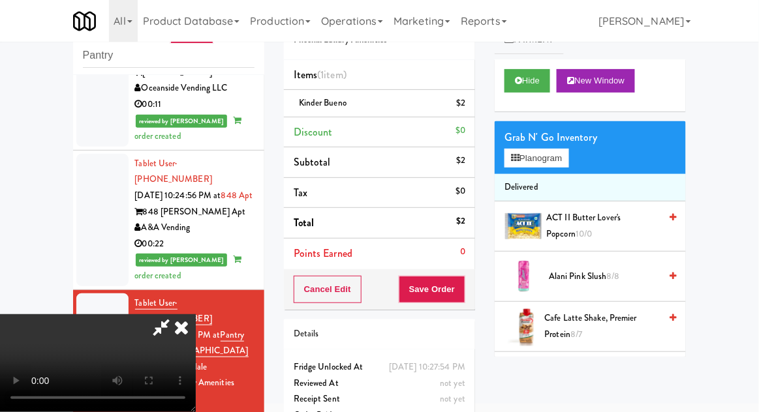
scroll to position [48, 0]
click at [462, 291] on button "Save Order" at bounding box center [432, 289] width 67 height 27
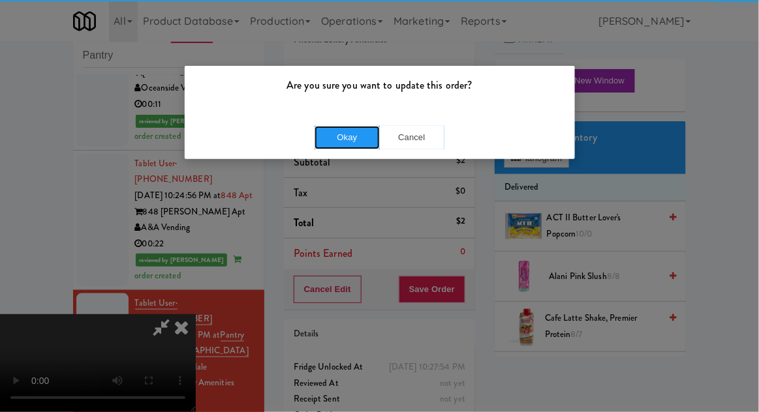
click at [335, 126] on button "Okay" at bounding box center [346, 137] width 65 height 23
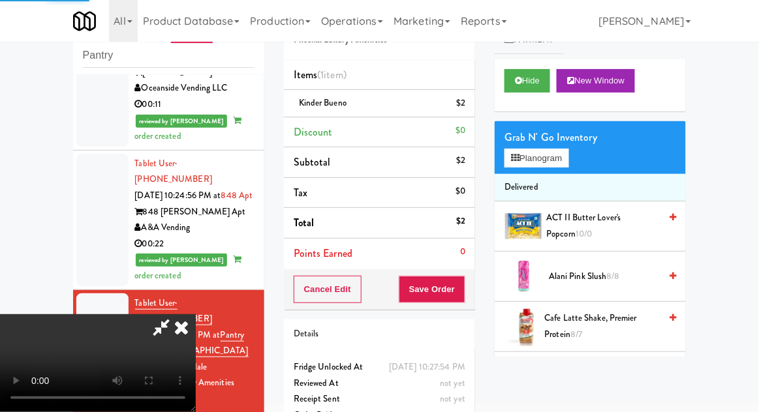
scroll to position [0, 0]
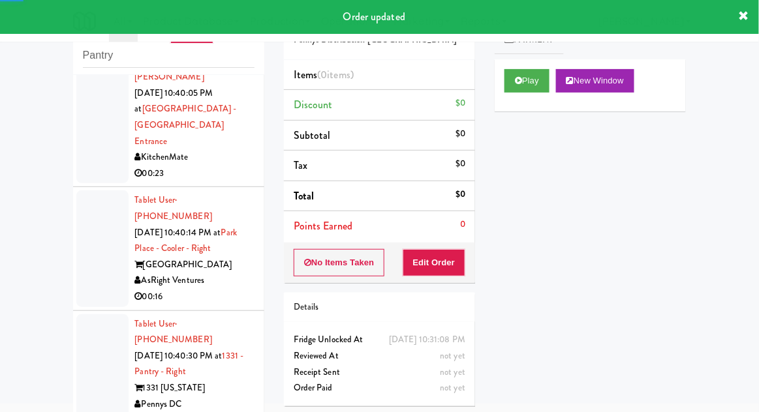
scroll to position [2868, 0]
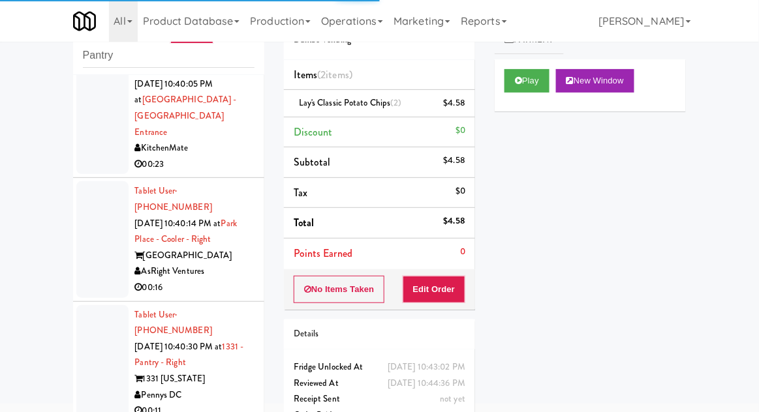
scroll to position [2900, 0]
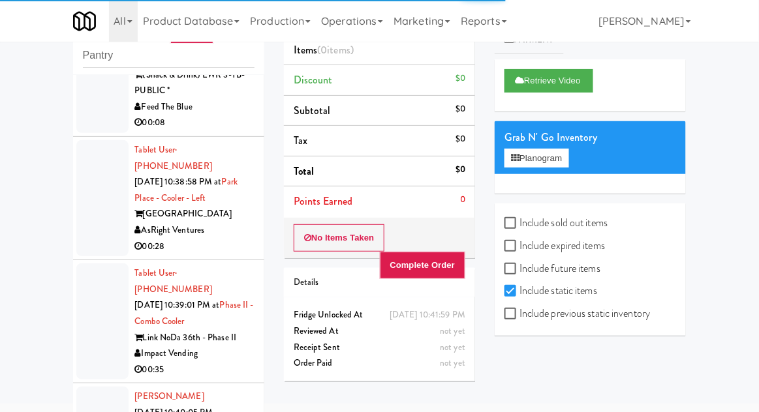
scroll to position [2540, 0]
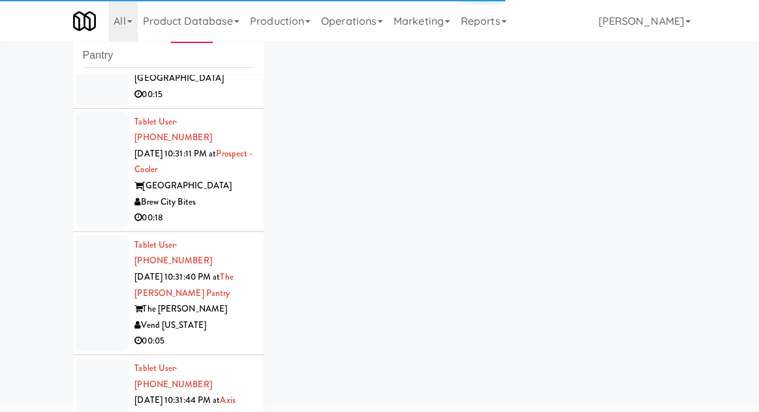
click at [98, 359] on div at bounding box center [102, 417] width 52 height 116
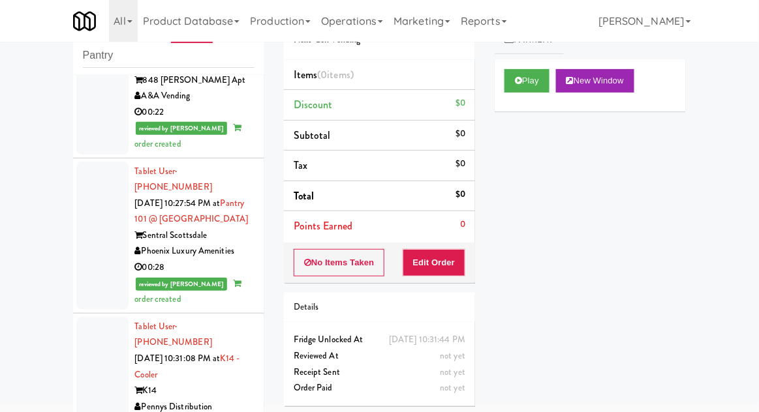
scroll to position [1581, 0]
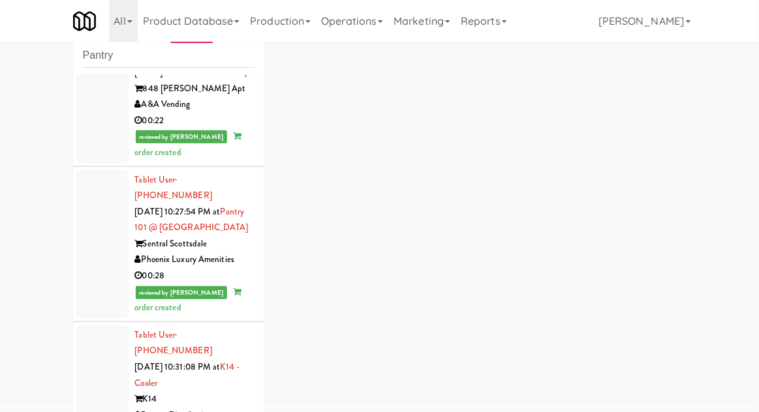
click at [95, 326] on div at bounding box center [102, 392] width 52 height 132
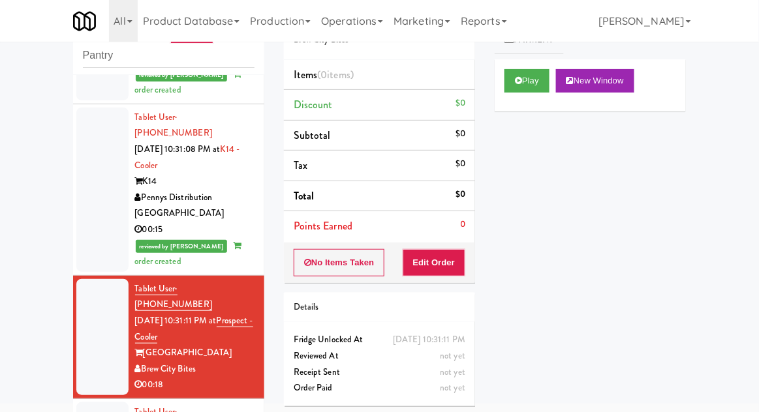
scroll to position [1829, 0]
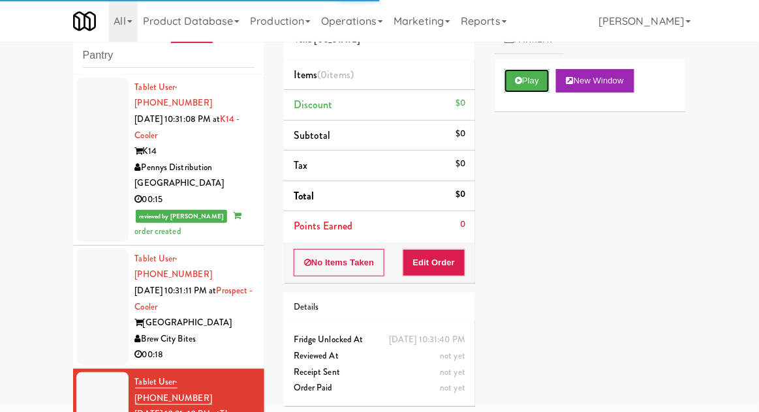
click at [519, 89] on button "Play" at bounding box center [526, 80] width 45 height 23
click at [456, 259] on button "Edit Order" at bounding box center [434, 262] width 63 height 27
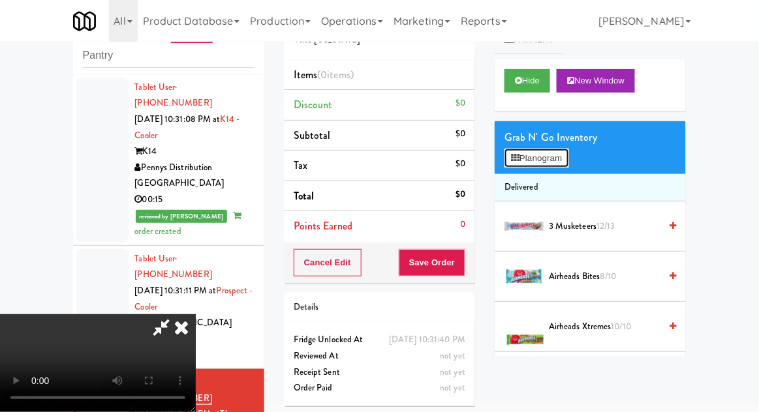
click at [562, 155] on button "Planogram" at bounding box center [536, 159] width 64 height 20
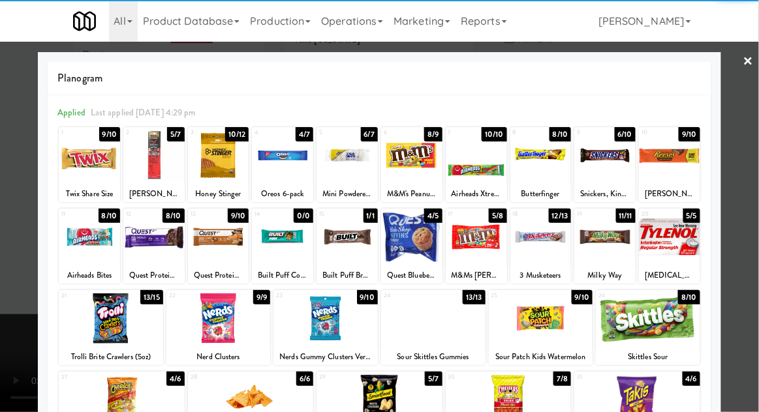
click at [672, 246] on div at bounding box center [669, 237] width 61 height 50
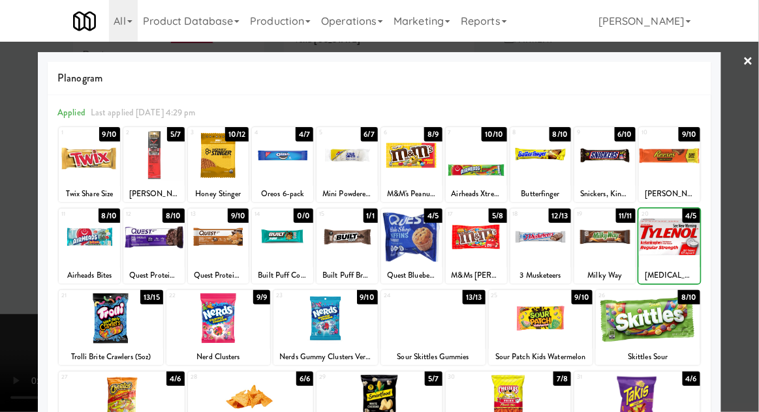
click at [749, 230] on div at bounding box center [379, 206] width 759 height 412
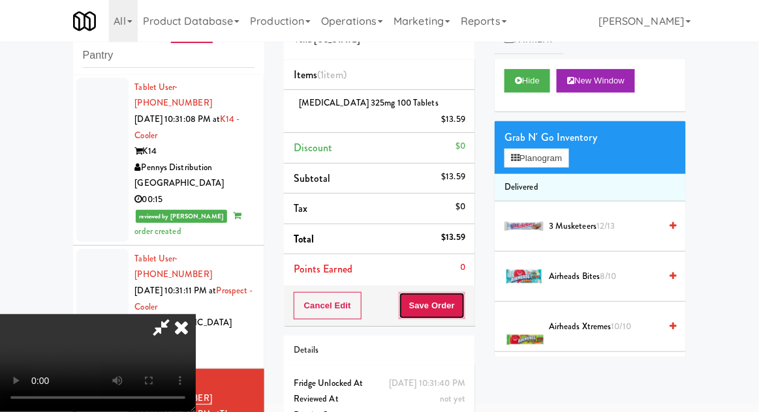
click at [462, 299] on button "Save Order" at bounding box center [432, 305] width 67 height 27
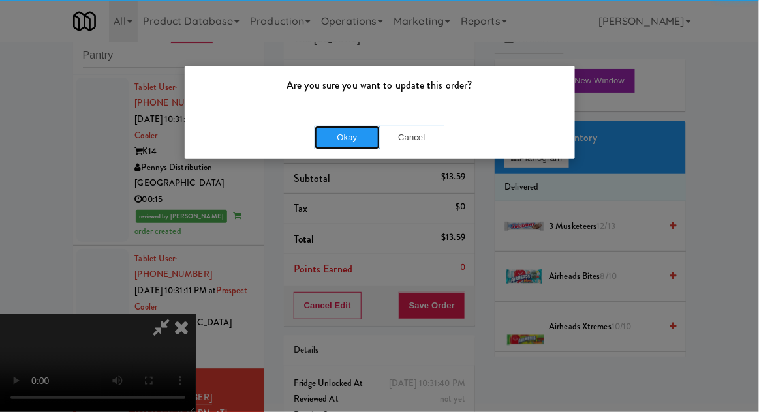
click at [351, 129] on button "Okay" at bounding box center [346, 137] width 65 height 23
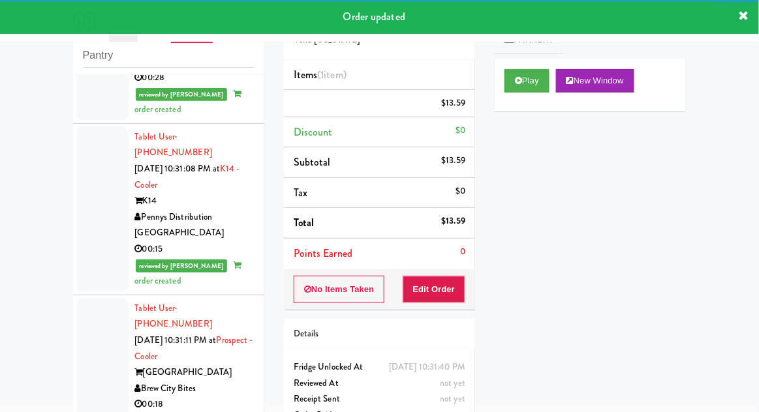
scroll to position [1716, 0]
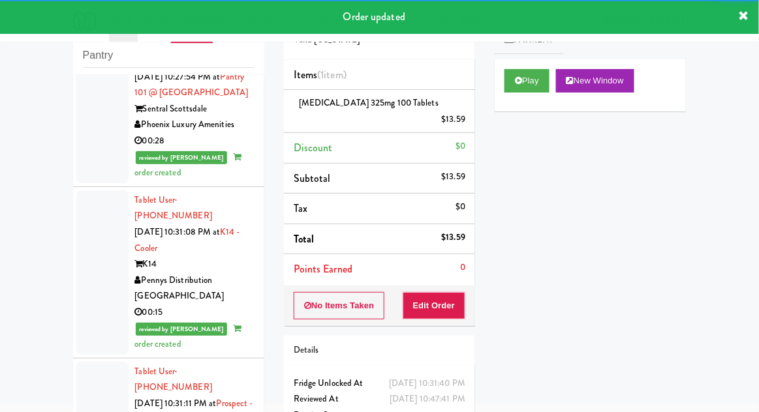
click at [95, 362] on div at bounding box center [102, 420] width 52 height 116
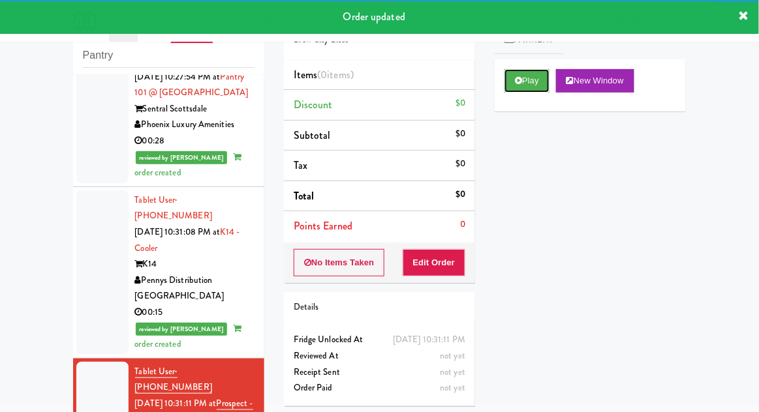
click at [515, 79] on icon at bounding box center [518, 80] width 7 height 8
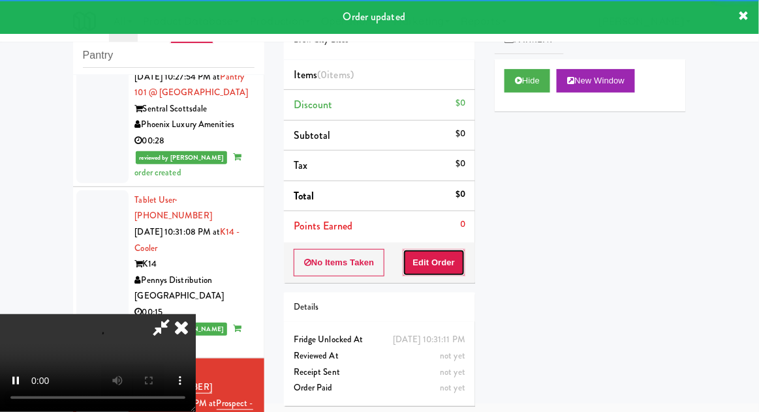
click at [444, 261] on button "Edit Order" at bounding box center [434, 262] width 63 height 27
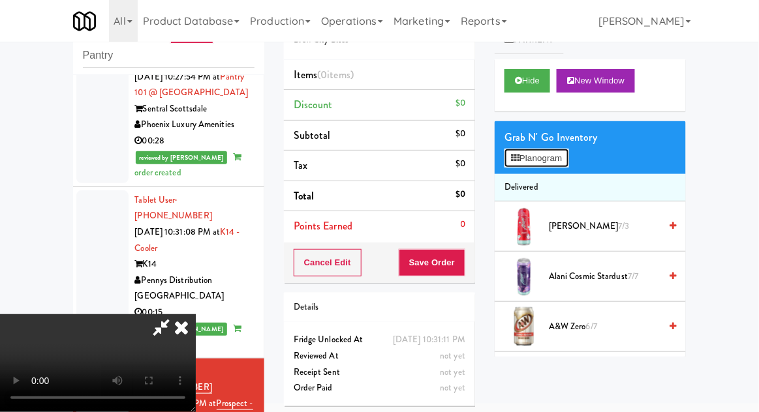
click at [568, 163] on button "Planogram" at bounding box center [536, 159] width 64 height 20
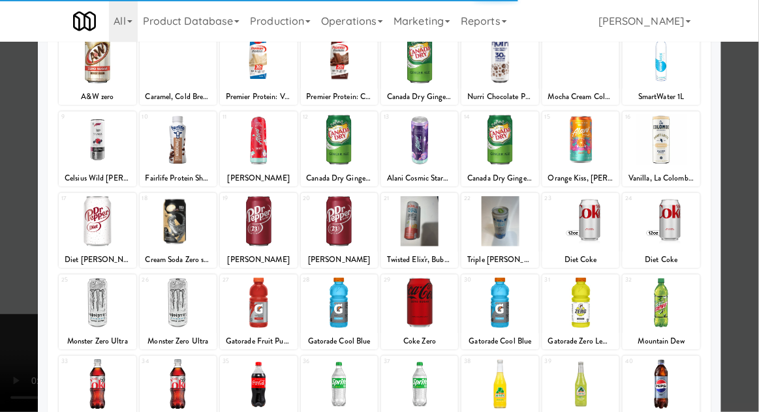
scroll to position [95, 0]
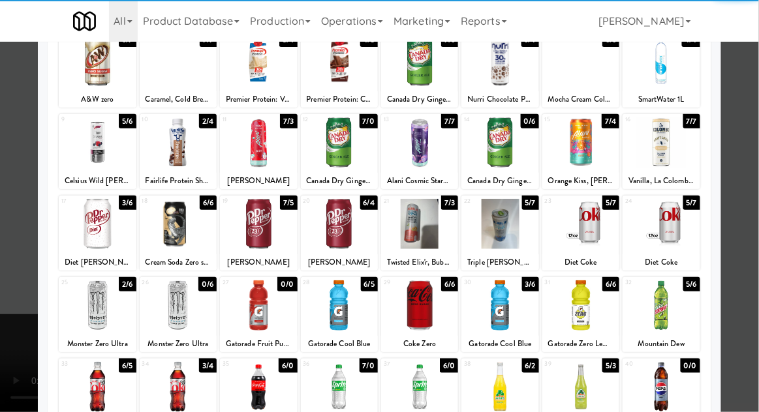
click at [344, 314] on div at bounding box center [339, 306] width 77 height 50
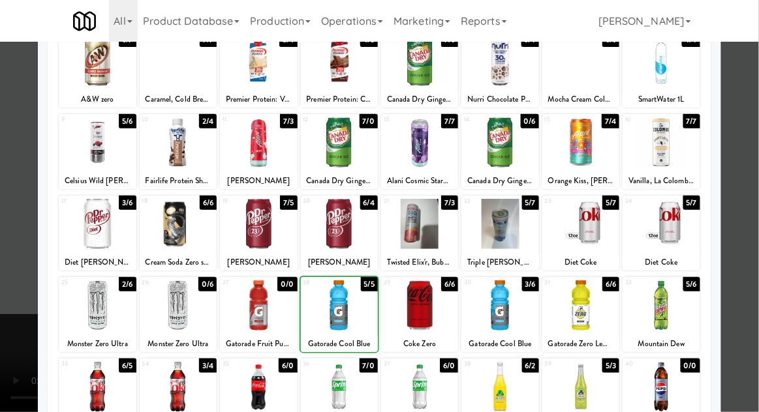
click at [755, 172] on div at bounding box center [379, 206] width 759 height 412
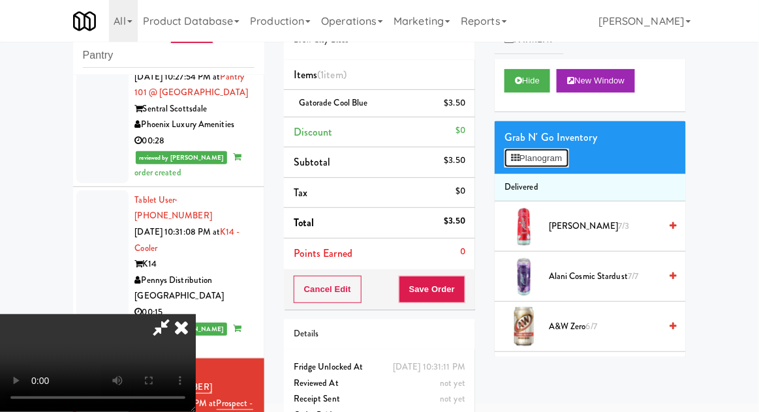
click at [561, 157] on button "Planogram" at bounding box center [536, 159] width 64 height 20
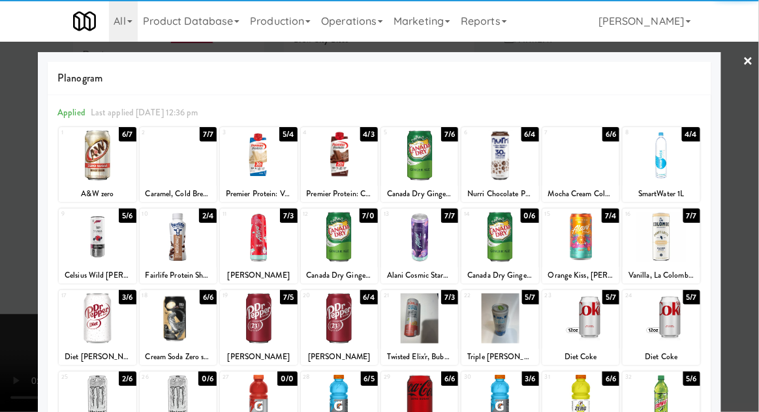
click at [587, 320] on div at bounding box center [580, 319] width 77 height 50
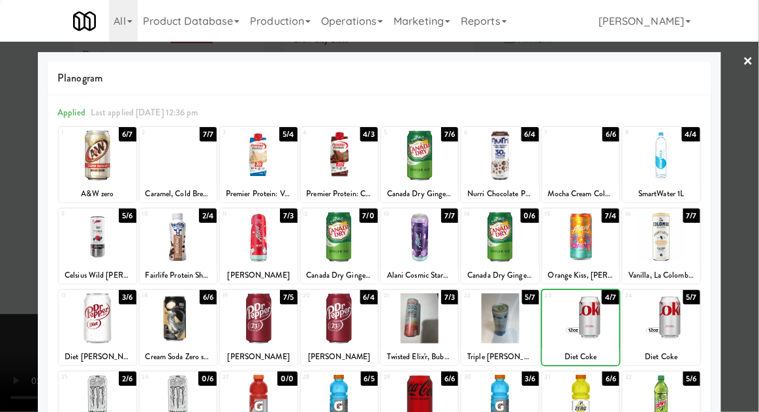
click at [757, 187] on div at bounding box center [379, 206] width 759 height 412
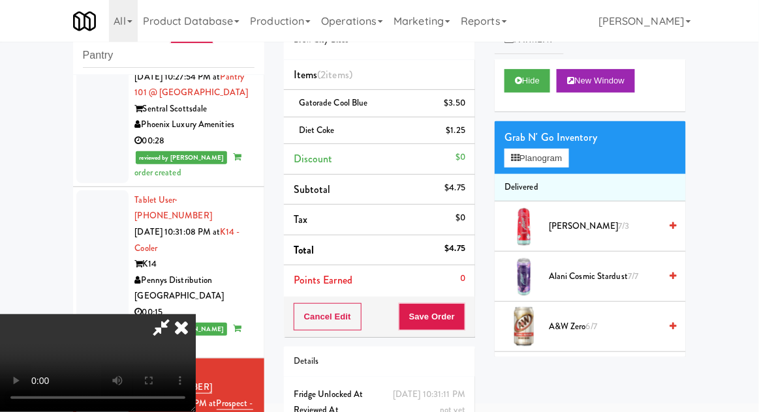
scroll to position [48, 0]
click at [463, 324] on button "Save Order" at bounding box center [432, 316] width 67 height 27
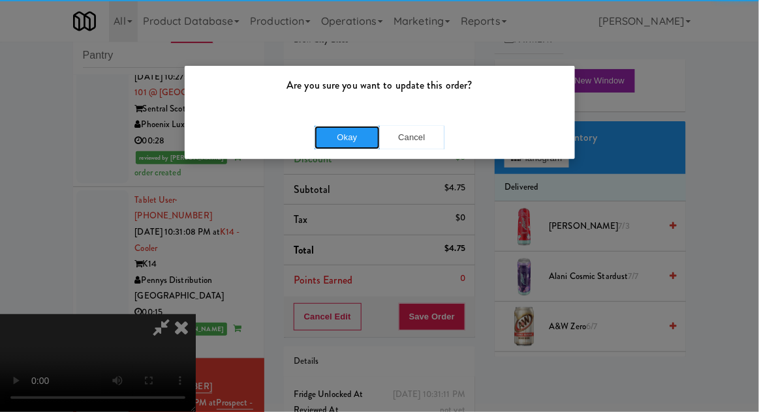
click at [348, 140] on button "Okay" at bounding box center [346, 137] width 65 height 23
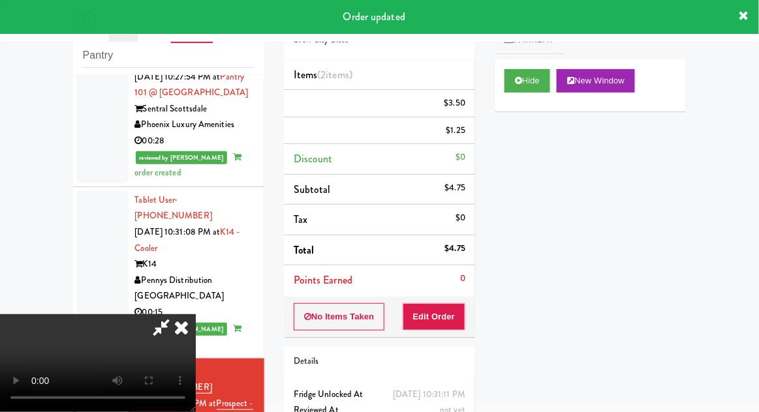
scroll to position [0, 0]
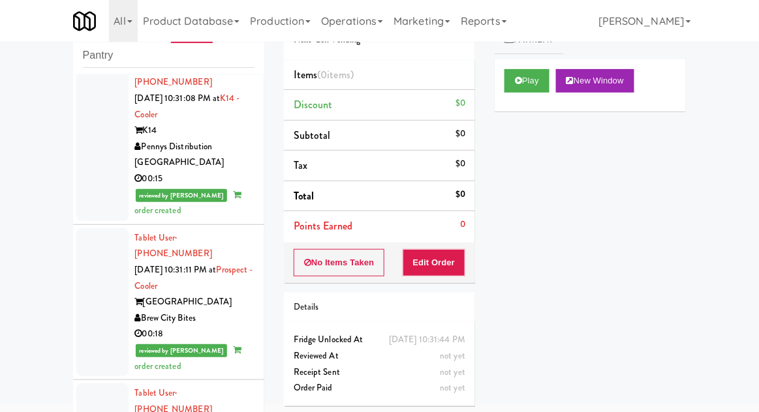
scroll to position [1849, 0]
click at [525, 80] on button "Play" at bounding box center [526, 80] width 45 height 23
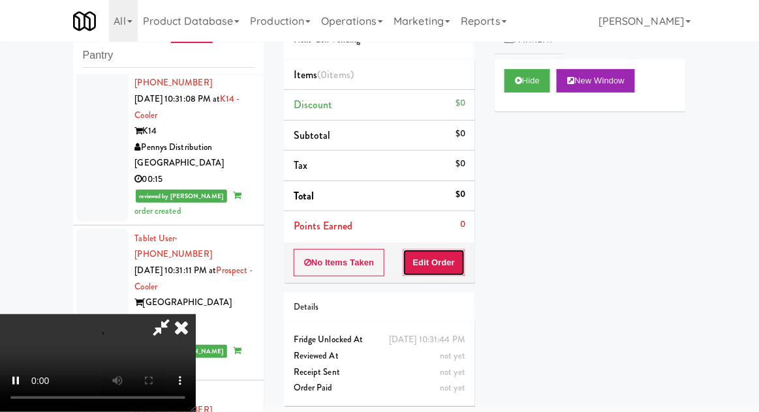
click at [442, 258] on button "Edit Order" at bounding box center [434, 262] width 63 height 27
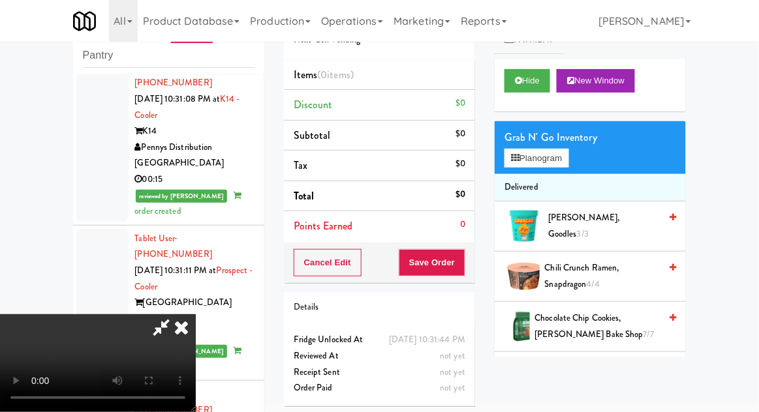
scroll to position [48, 0]
click at [559, 162] on button "Planogram" at bounding box center [536, 159] width 64 height 20
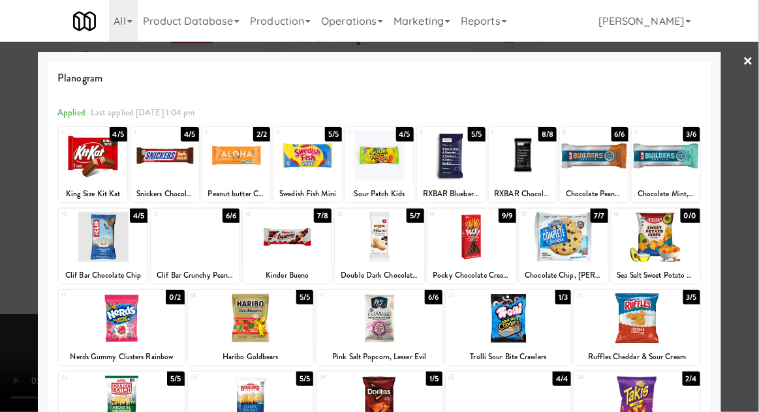
click at [663, 244] on div at bounding box center [655, 237] width 89 height 50
click at [745, 222] on div at bounding box center [379, 206] width 759 height 412
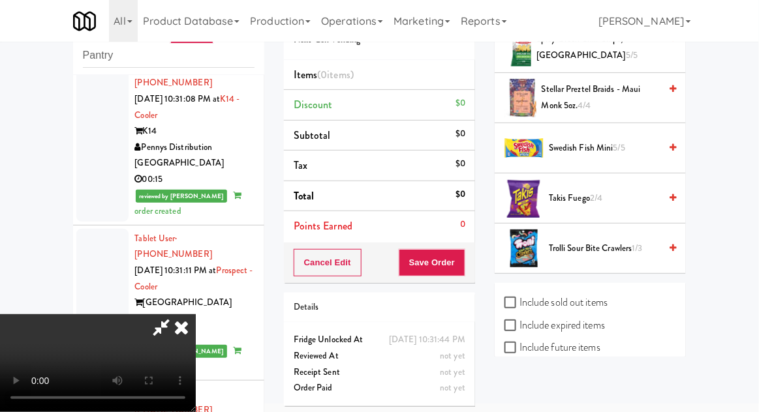
click at [596, 301] on label "Include sold out items" at bounding box center [555, 303] width 103 height 20
click at [519, 301] on input "Include sold out items" at bounding box center [511, 303] width 15 height 10
checkbox input "true"
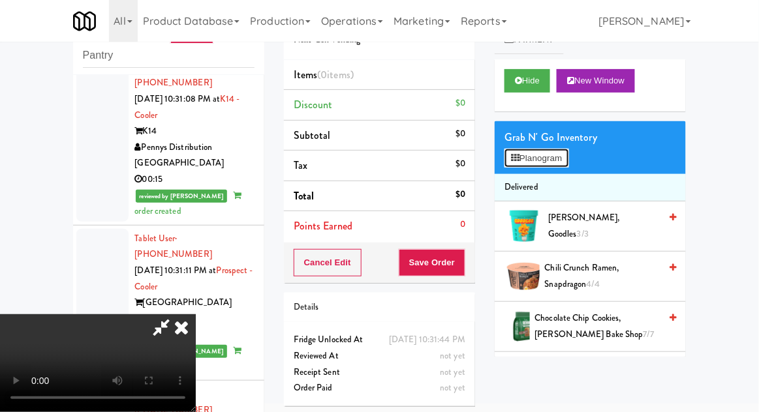
click at [565, 164] on button "Planogram" at bounding box center [536, 159] width 64 height 20
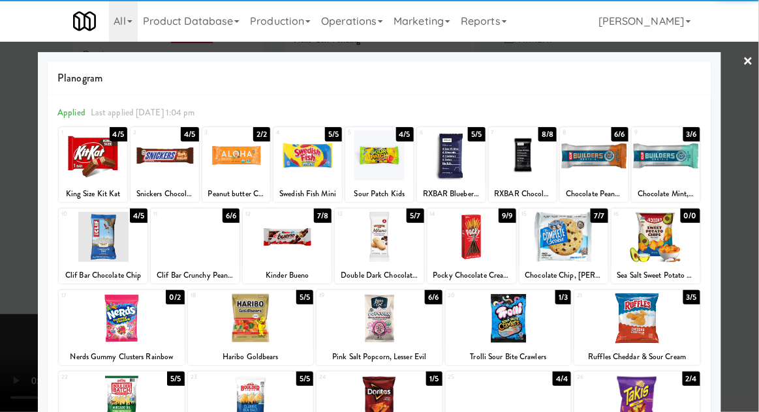
click at [663, 243] on div at bounding box center [655, 237] width 89 height 50
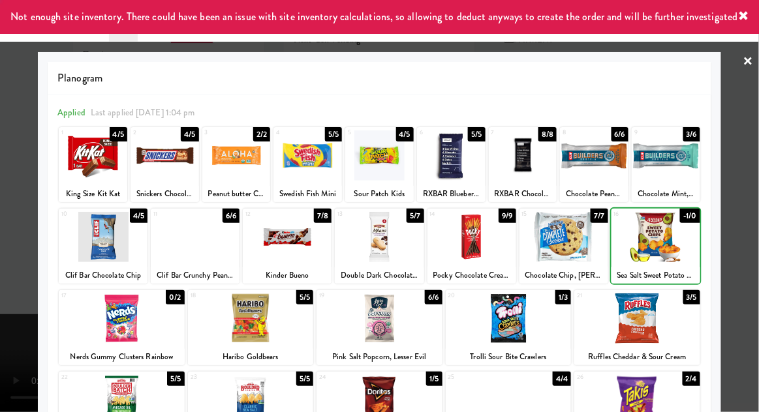
click at [744, 224] on div at bounding box center [379, 206] width 759 height 412
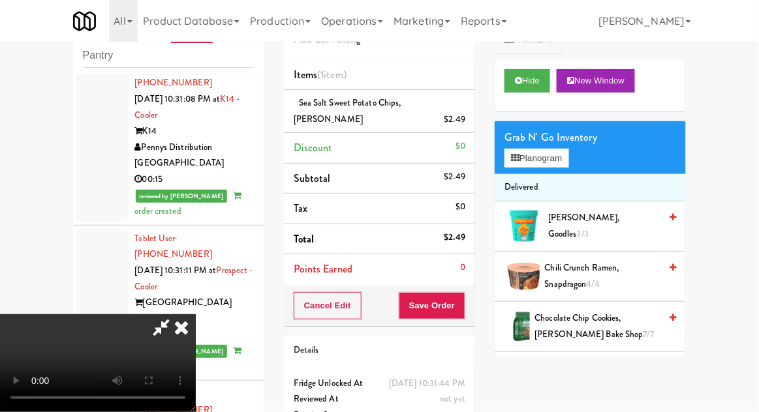
click at [473, 318] on div "Cancel Edit Save Order" at bounding box center [379, 306] width 191 height 40
click at [462, 307] on button "Save Order" at bounding box center [432, 305] width 67 height 27
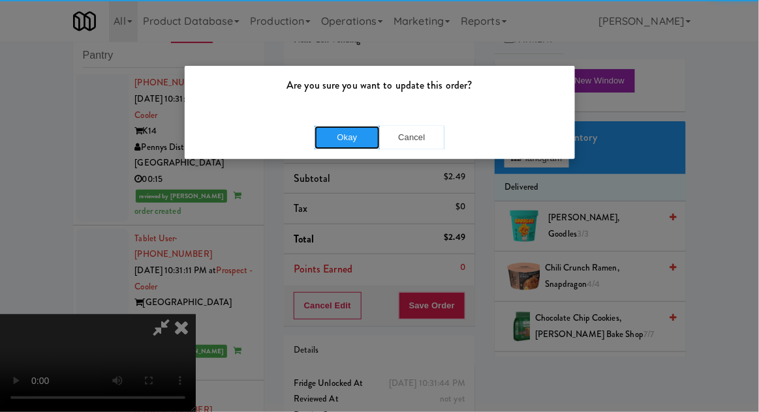
click at [350, 137] on button "Okay" at bounding box center [346, 137] width 65 height 23
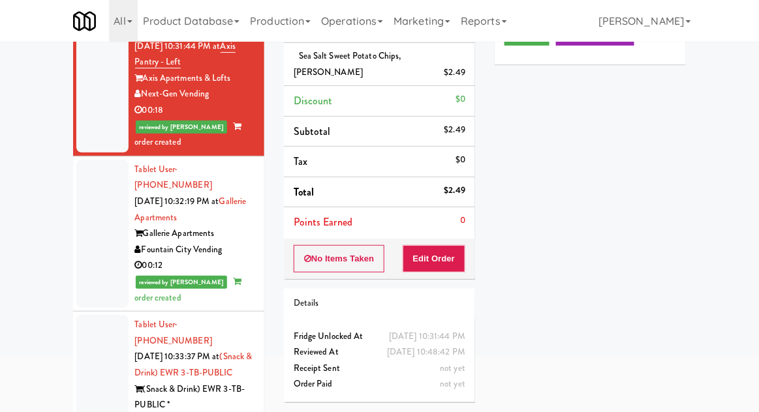
scroll to position [2338, 0]
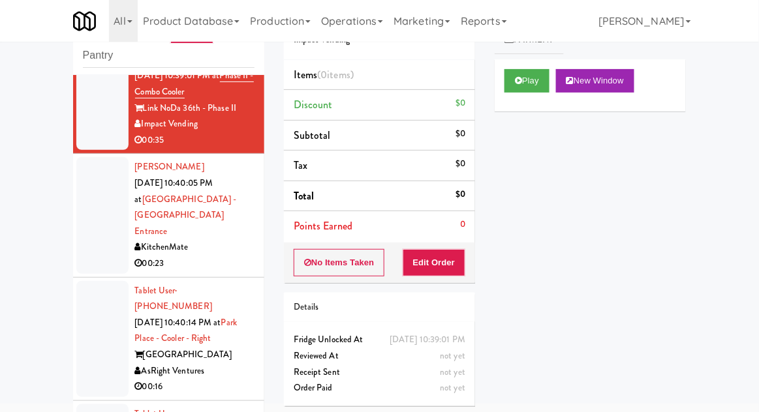
scroll to position [2950, 0]
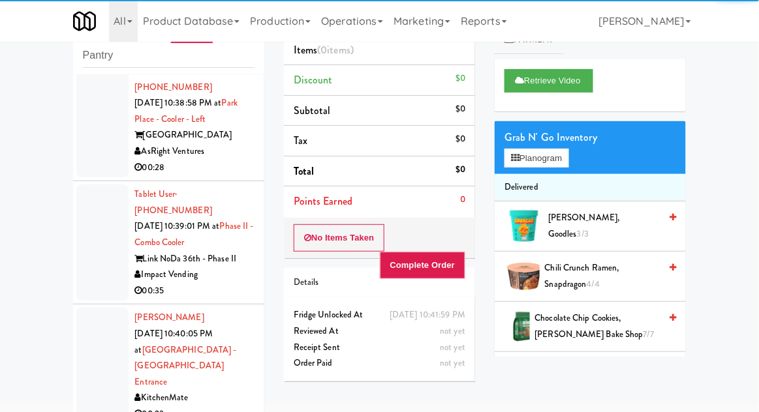
scroll to position [2801, 0]
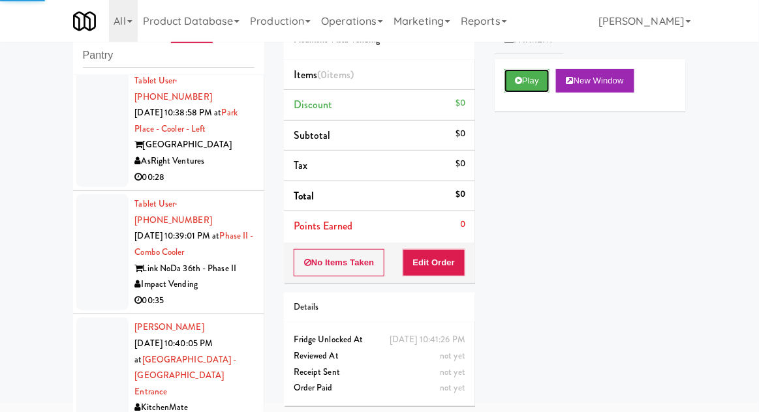
click at [523, 83] on button "Play" at bounding box center [526, 80] width 45 height 23
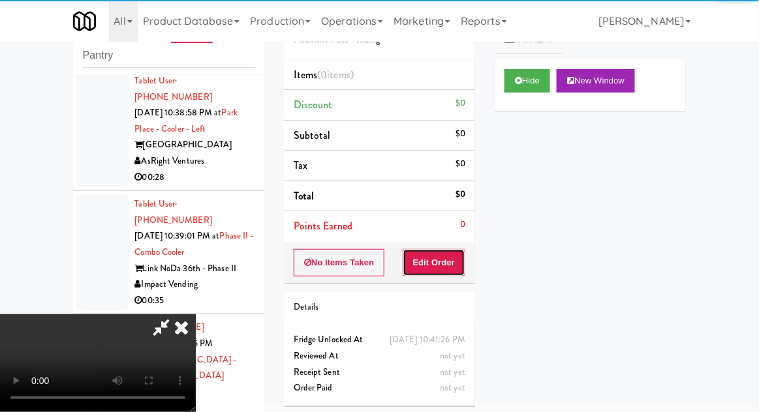
click at [453, 261] on button "Edit Order" at bounding box center [434, 262] width 63 height 27
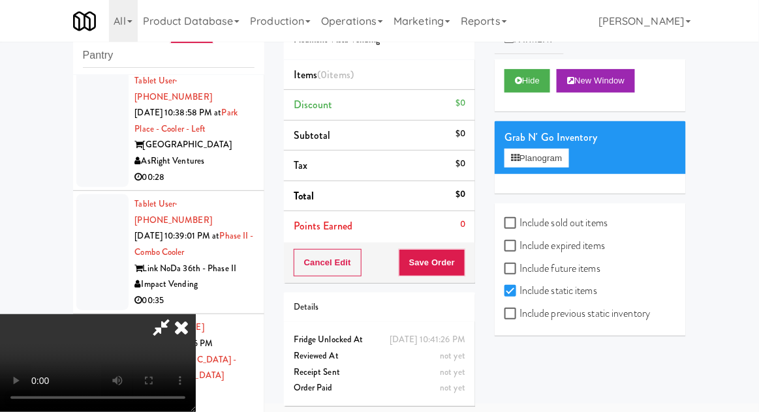
scroll to position [48, 0]
click at [532, 218] on label "Include sold out items" at bounding box center [555, 223] width 103 height 20
click at [519, 219] on input "Include sold out items" at bounding box center [511, 224] width 15 height 10
checkbox input "true"
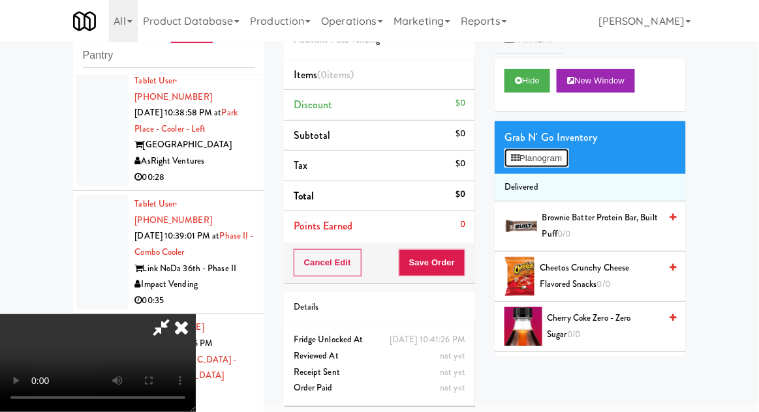
click at [566, 164] on button "Planogram" at bounding box center [536, 159] width 64 height 20
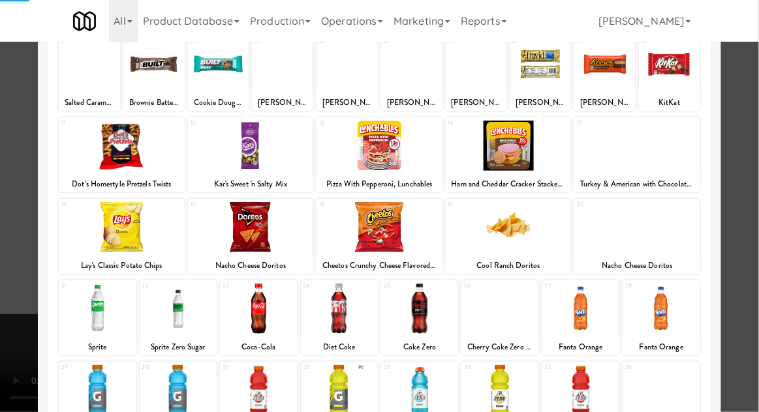
scroll to position [165, 0]
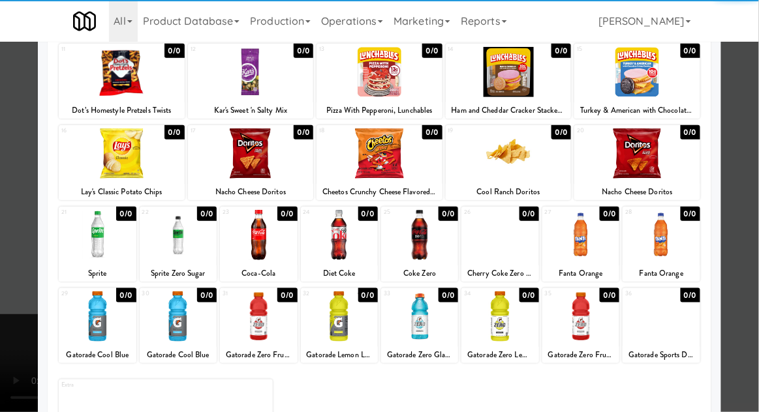
click at [663, 319] on div at bounding box center [660, 317] width 77 height 50
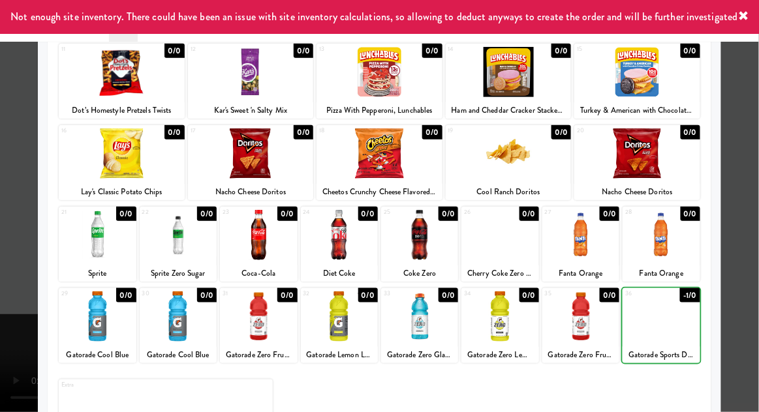
click at [752, 159] on div at bounding box center [379, 206] width 759 height 412
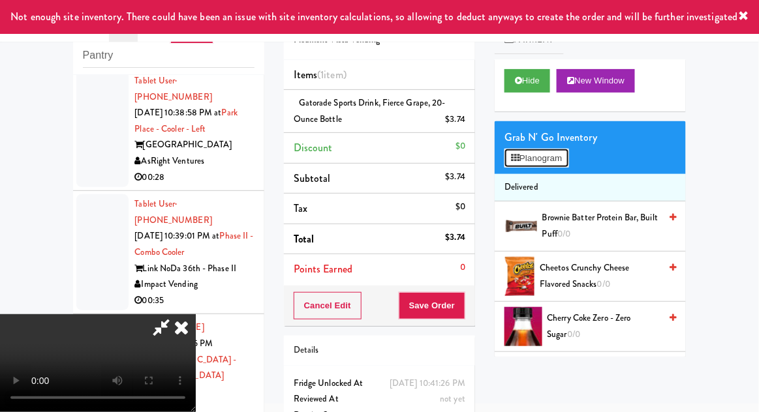
click at [568, 166] on button "Planogram" at bounding box center [536, 159] width 64 height 20
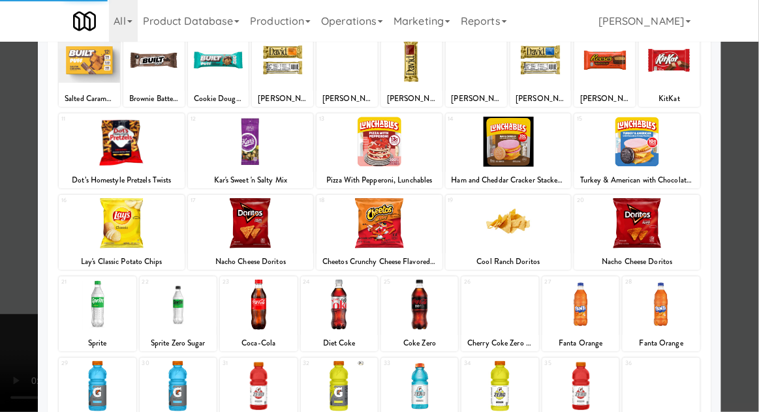
scroll to position [99, 0]
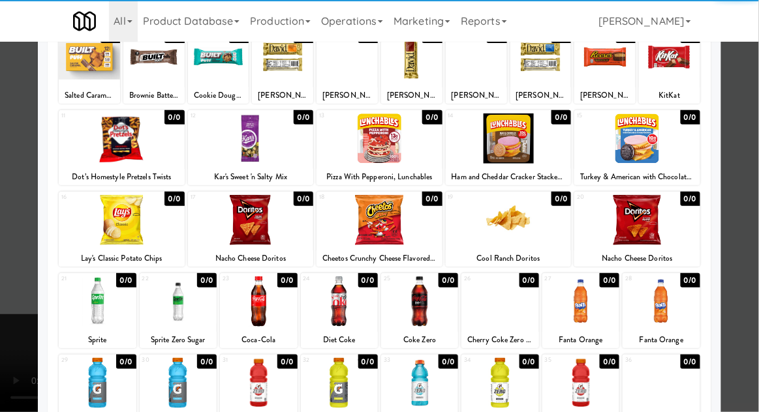
click at [254, 305] on div at bounding box center [258, 302] width 77 height 50
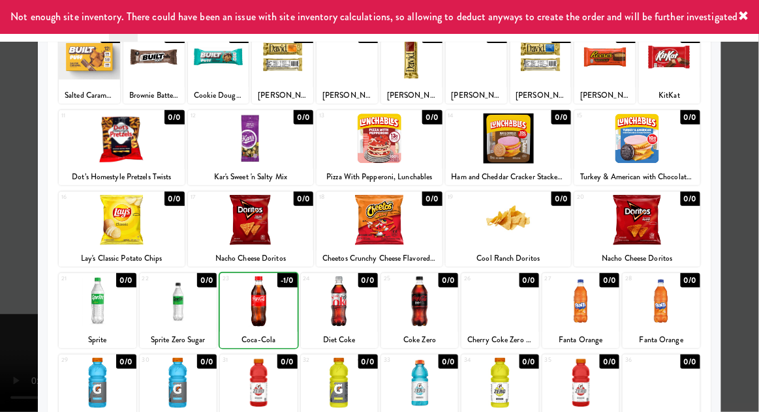
click at [753, 146] on div at bounding box center [379, 206] width 759 height 412
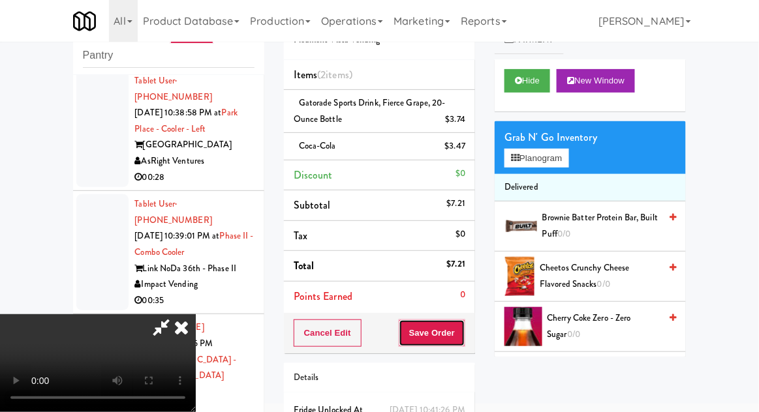
click at [464, 334] on button "Save Order" at bounding box center [432, 333] width 67 height 27
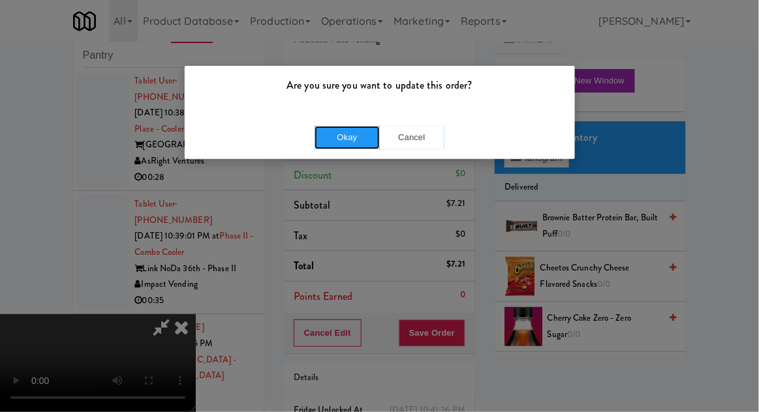
click at [316, 136] on button "Okay" at bounding box center [346, 137] width 65 height 23
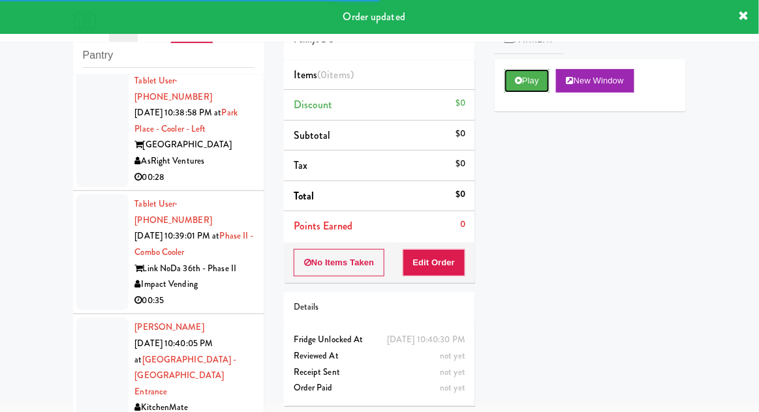
click at [515, 87] on button "Play" at bounding box center [526, 80] width 45 height 23
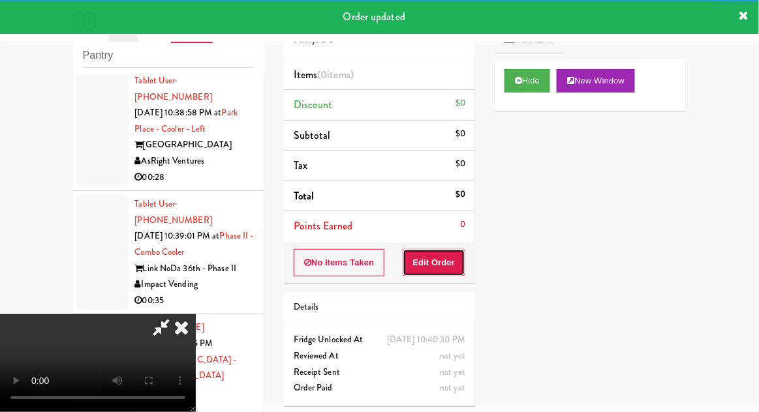
click at [444, 251] on button "Edit Order" at bounding box center [434, 262] width 63 height 27
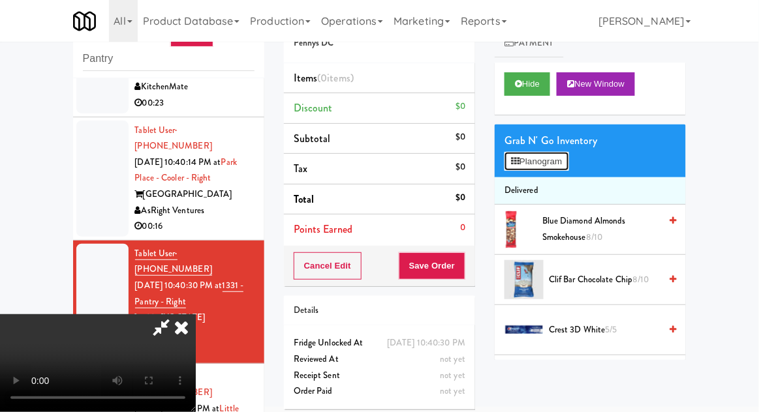
click at [564, 168] on button "Planogram" at bounding box center [536, 162] width 64 height 20
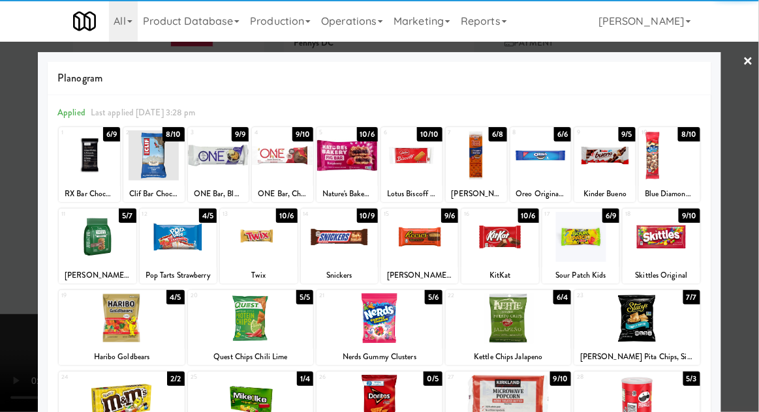
click at [600, 159] on div at bounding box center [604, 155] width 61 height 50
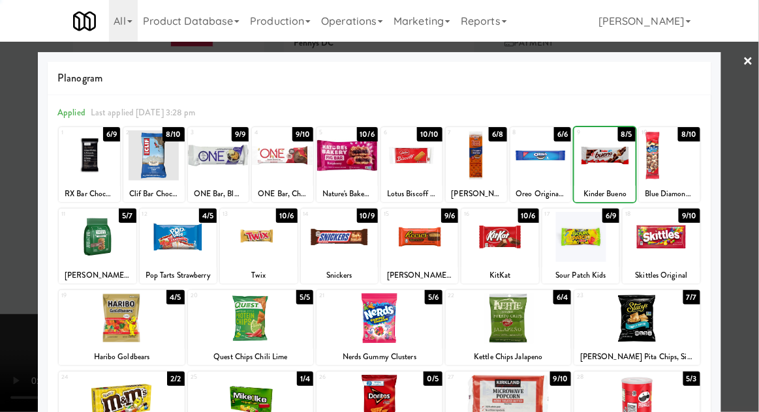
click at [607, 164] on div at bounding box center [604, 155] width 61 height 50
click at [757, 123] on div at bounding box center [379, 206] width 759 height 412
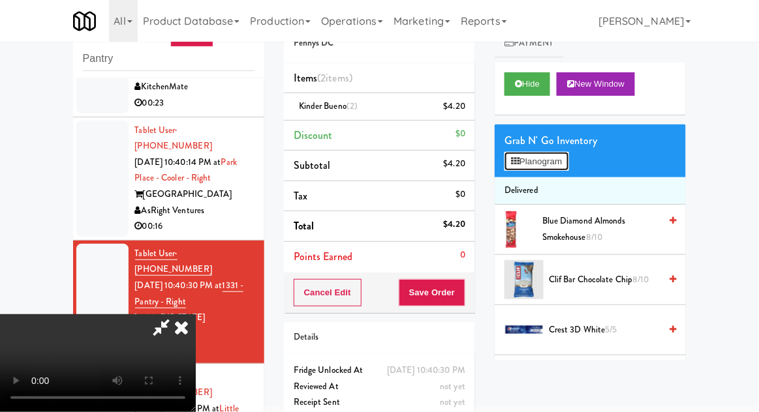
click at [568, 165] on button "Planogram" at bounding box center [536, 162] width 64 height 20
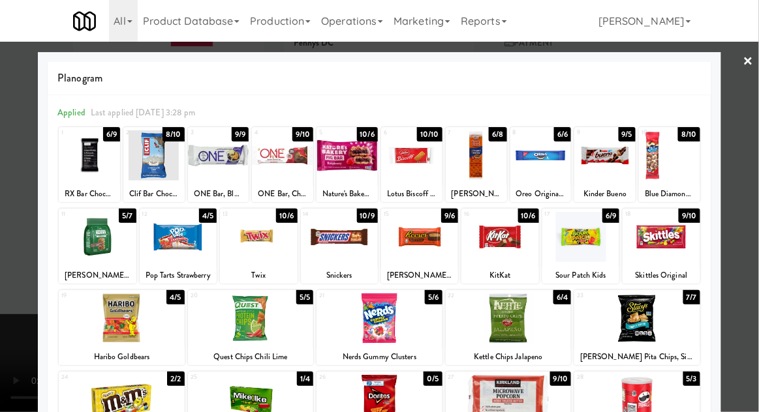
click at [403, 322] on div at bounding box center [379, 319] width 126 height 50
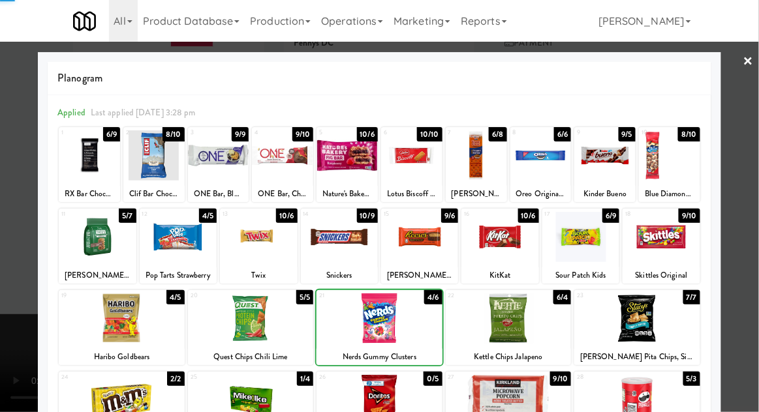
click at [755, 125] on div at bounding box center [379, 206] width 759 height 412
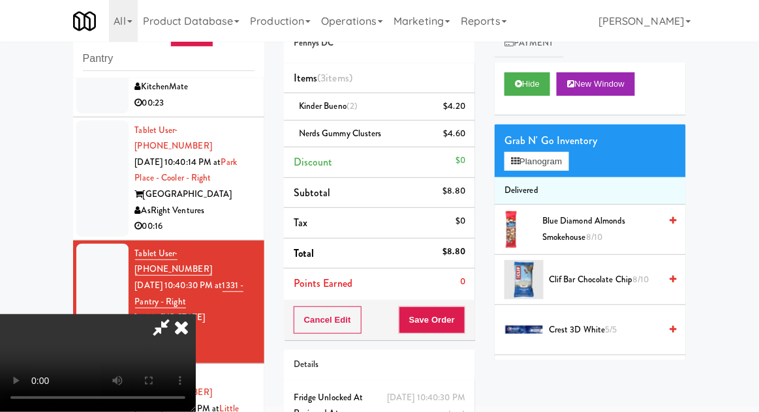
scroll to position [48, 0]
click at [473, 314] on div "Cancel Edit Save Order" at bounding box center [379, 320] width 191 height 40
click at [463, 325] on button "Save Order" at bounding box center [432, 320] width 67 height 27
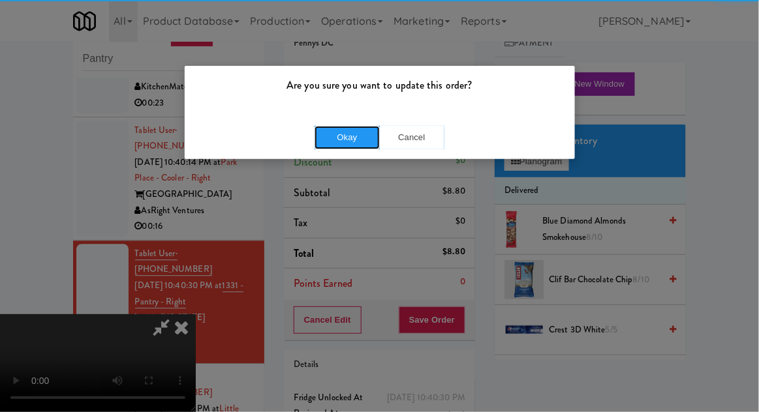
click at [346, 140] on button "Okay" at bounding box center [346, 137] width 65 height 23
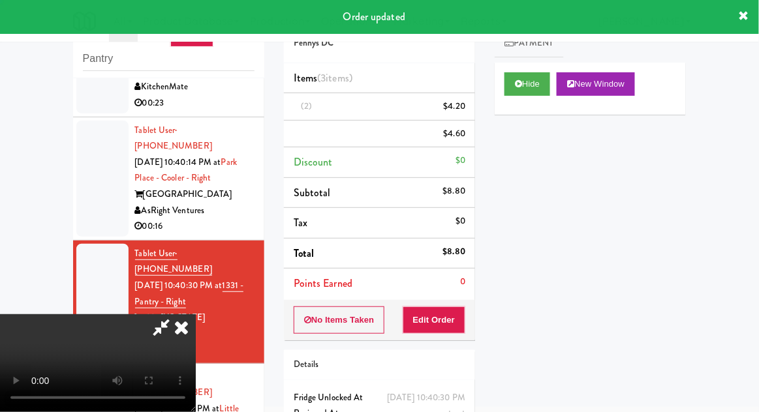
scroll to position [0, 0]
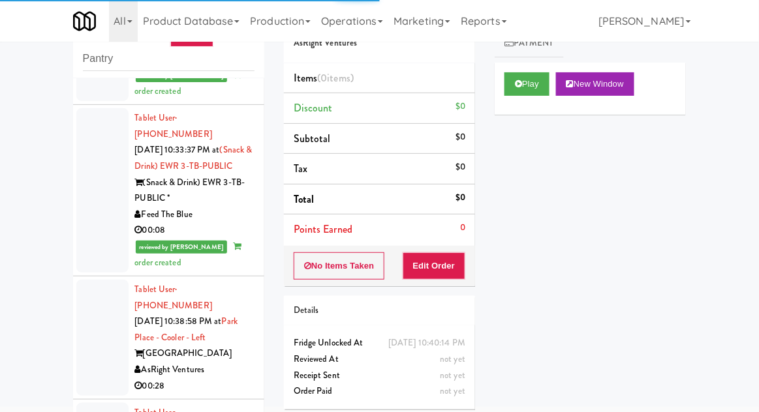
scroll to position [2585, 0]
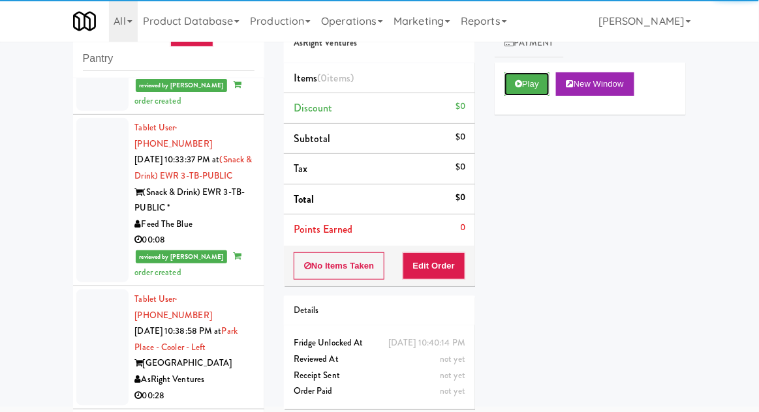
click at [521, 93] on button "Play" at bounding box center [526, 83] width 45 height 23
click at [437, 260] on button "Edit Order" at bounding box center [434, 265] width 63 height 27
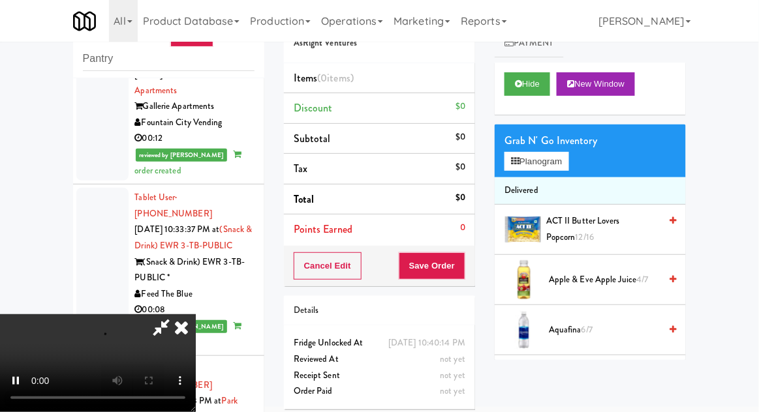
scroll to position [2514, 0]
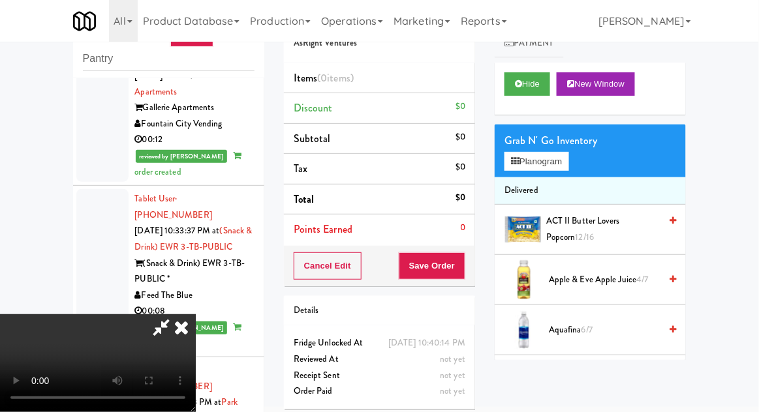
click at [558, 179] on li "Delivered" at bounding box center [590, 190] width 191 height 27
click at [562, 163] on button "Planogram" at bounding box center [536, 162] width 64 height 20
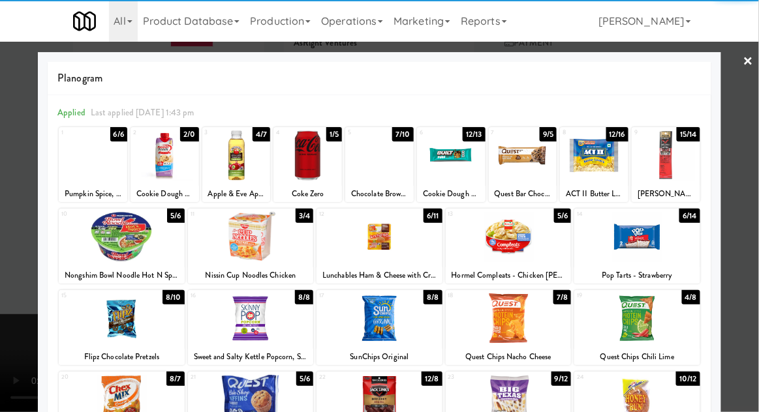
click at [312, 165] on div at bounding box center [307, 155] width 68 height 50
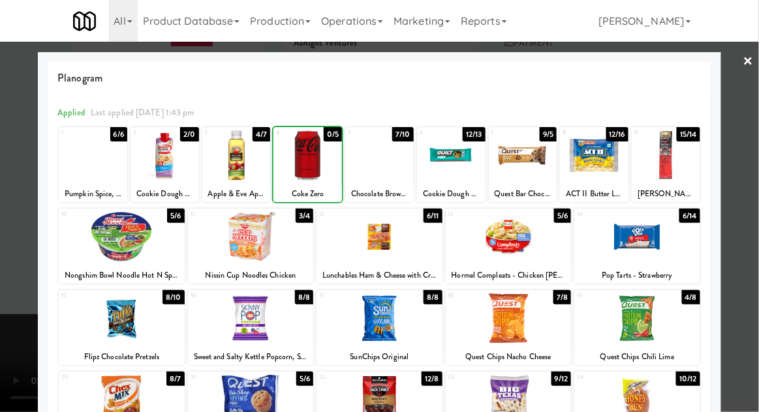
click at [754, 193] on div at bounding box center [379, 206] width 759 height 412
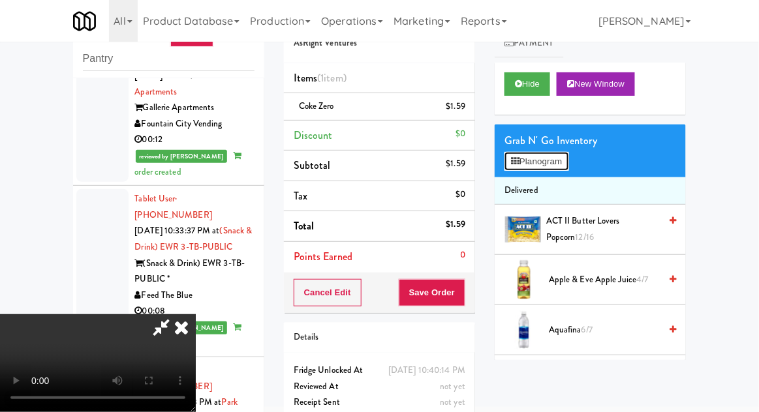
click at [565, 170] on button "Planogram" at bounding box center [536, 162] width 64 height 20
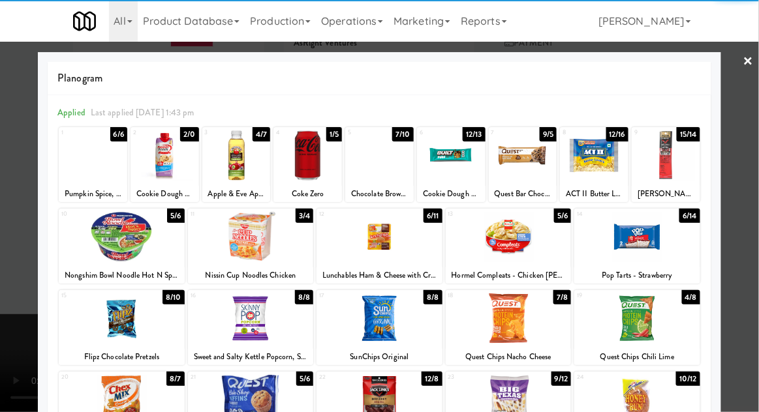
click at [239, 153] on div at bounding box center [236, 155] width 68 height 50
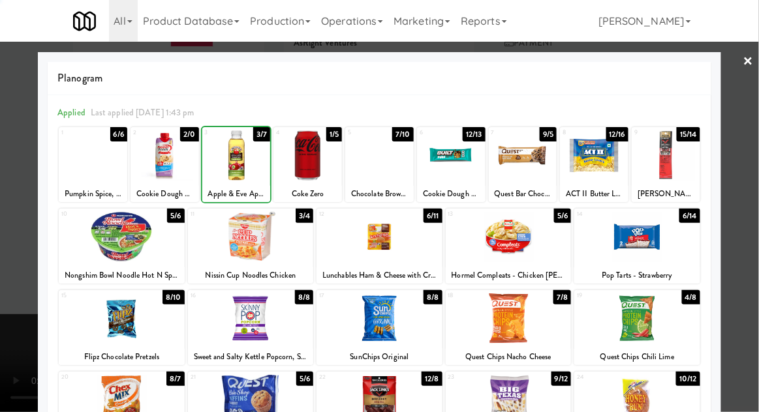
click at [755, 193] on div at bounding box center [379, 206] width 759 height 412
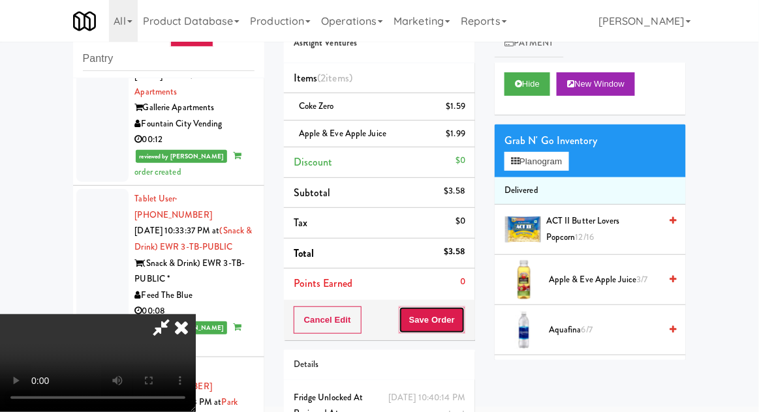
click at [460, 322] on button "Save Order" at bounding box center [432, 320] width 67 height 27
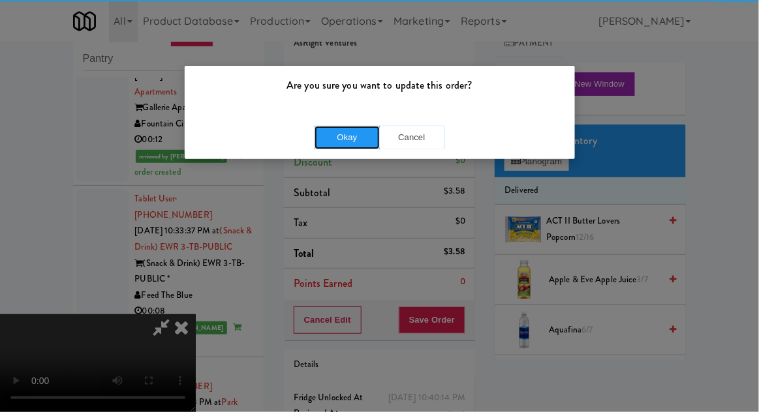
click at [344, 147] on button "Okay" at bounding box center [346, 137] width 65 height 23
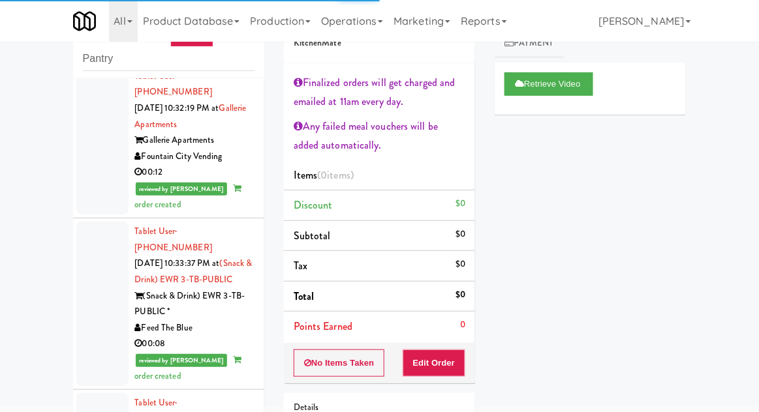
scroll to position [2471, 0]
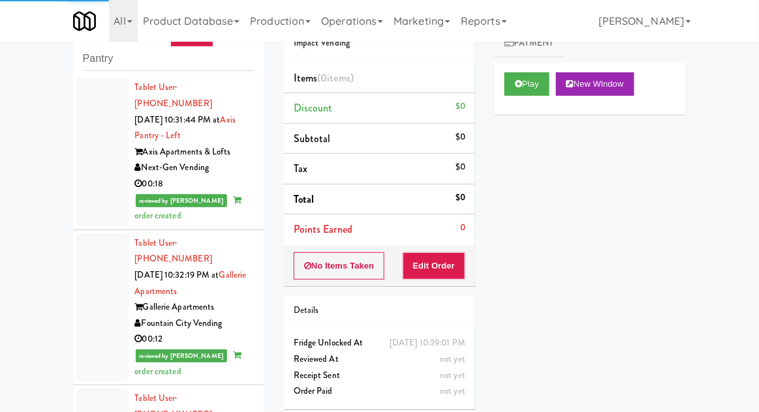
scroll to position [2312, 0]
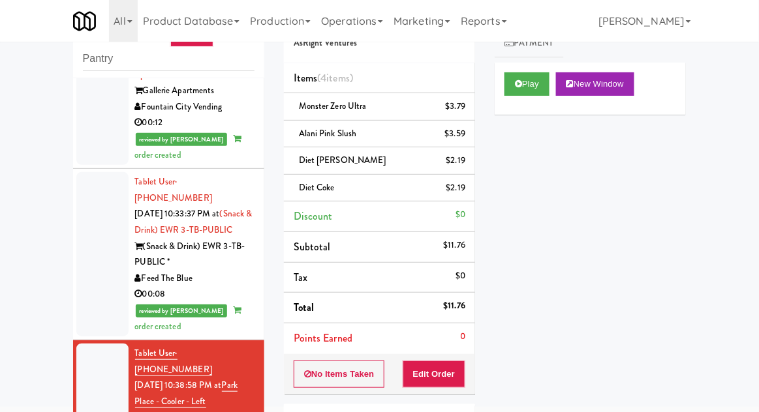
scroll to position [2531, 0]
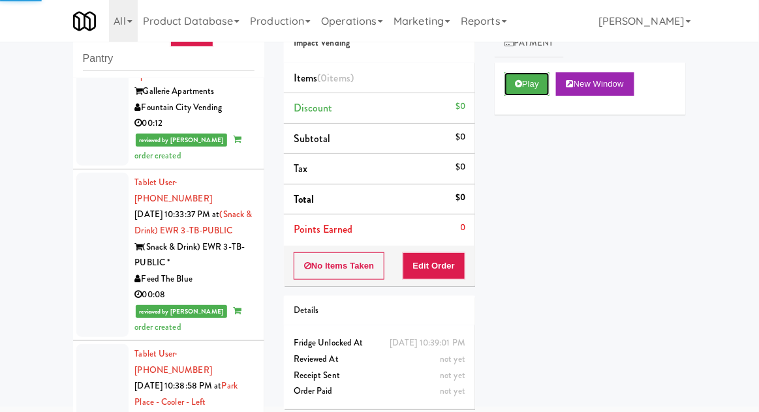
click at [509, 94] on button "Play" at bounding box center [526, 83] width 45 height 23
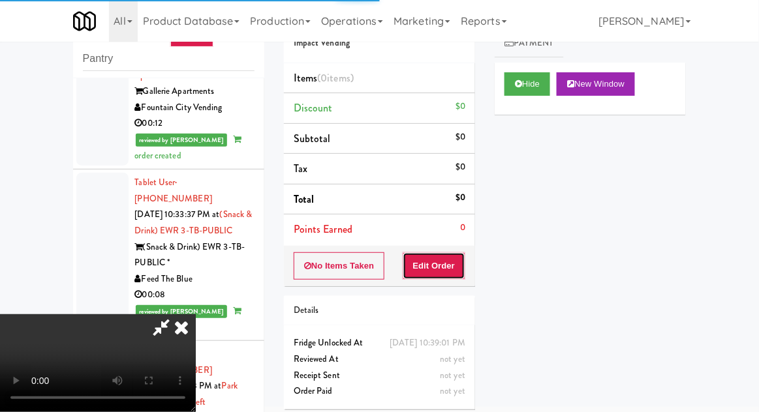
click at [424, 275] on button "Edit Order" at bounding box center [434, 265] width 63 height 27
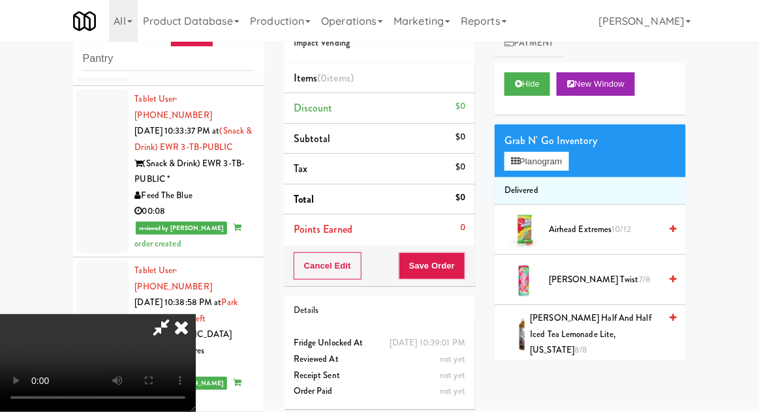
scroll to position [48, 0]
click at [560, 155] on button "Planogram" at bounding box center [536, 162] width 64 height 20
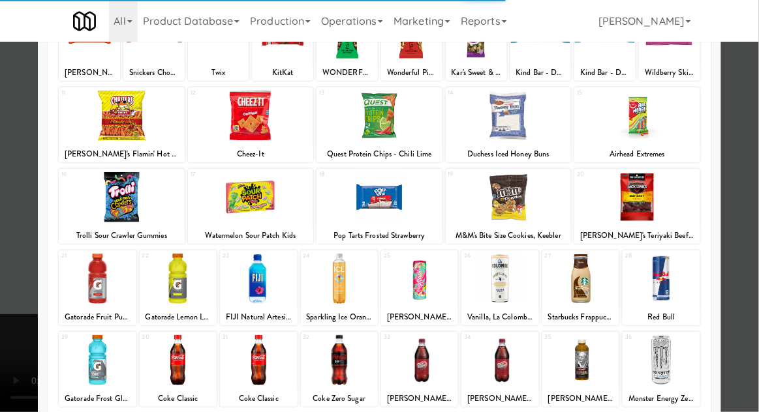
scroll to position [124, 0]
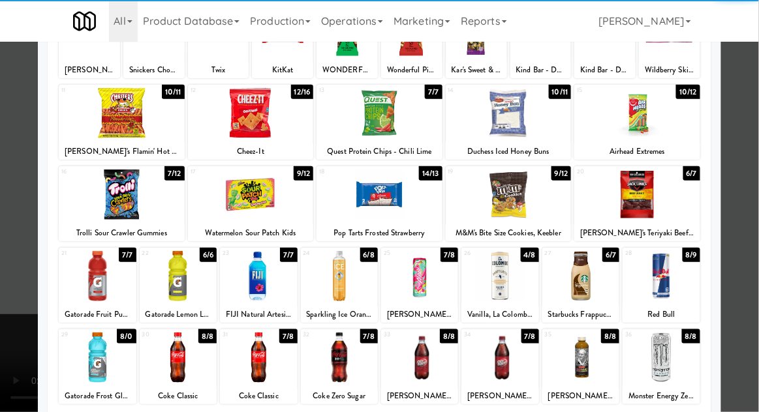
click at [348, 277] on div at bounding box center [339, 276] width 77 height 50
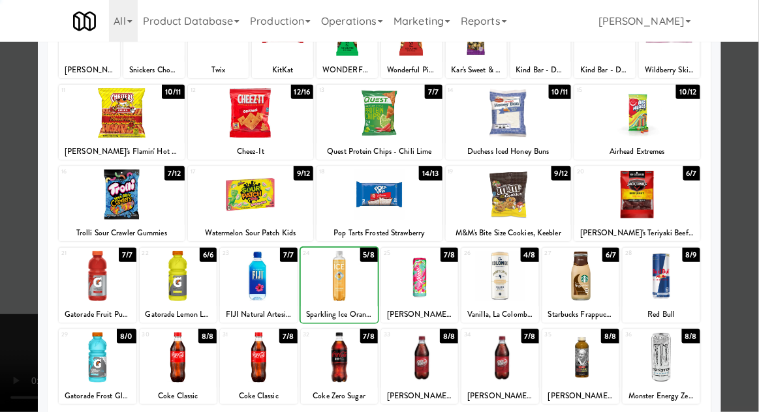
click at [757, 188] on div at bounding box center [379, 206] width 759 height 412
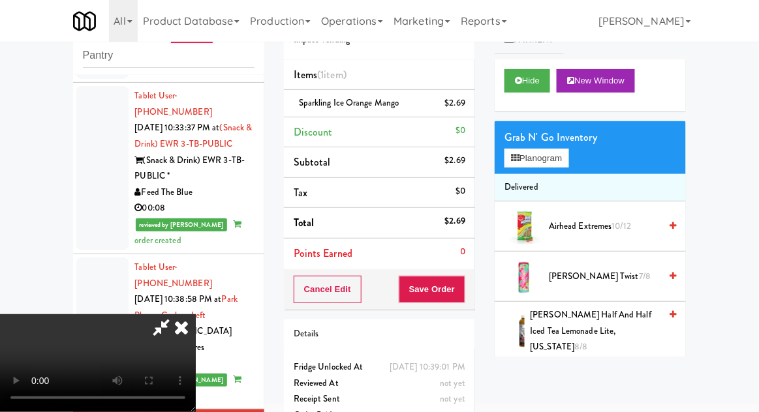
scroll to position [48, 0]
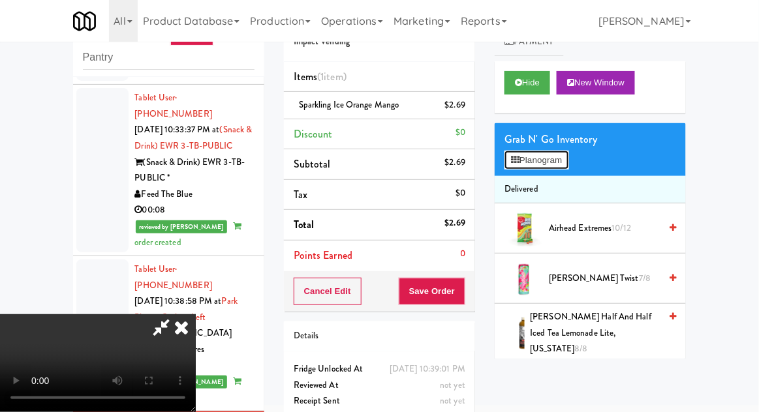
click at [565, 166] on button "Planogram" at bounding box center [536, 161] width 64 height 20
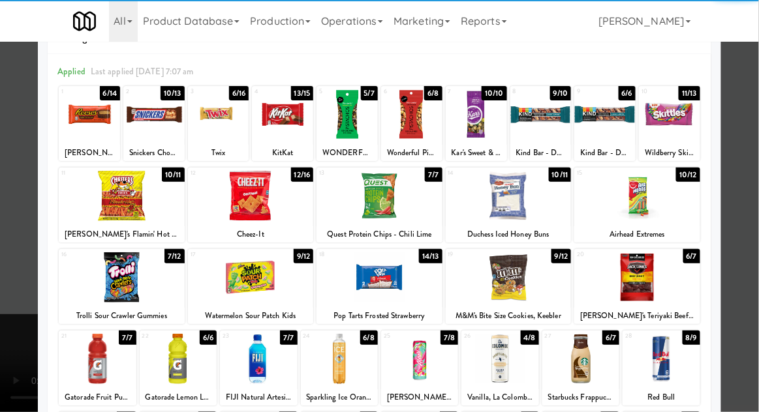
scroll to position [111, 0]
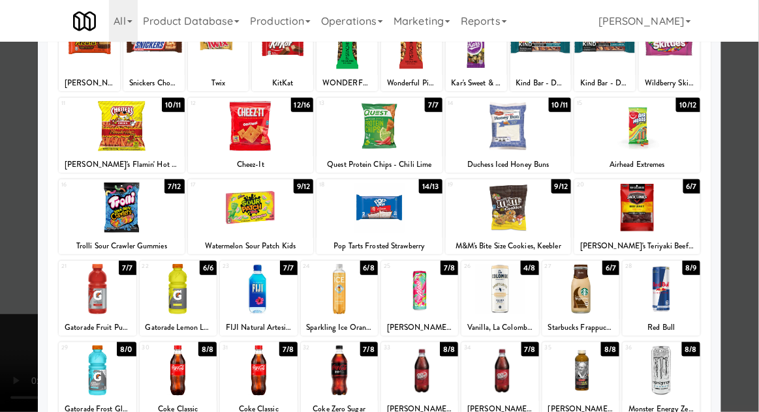
click at [419, 290] on div at bounding box center [419, 289] width 77 height 50
click at [757, 191] on div at bounding box center [379, 206] width 759 height 412
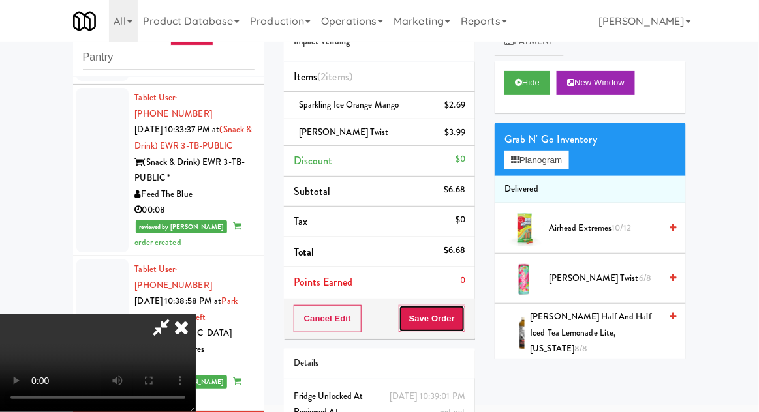
click at [463, 322] on button "Save Order" at bounding box center [432, 318] width 67 height 27
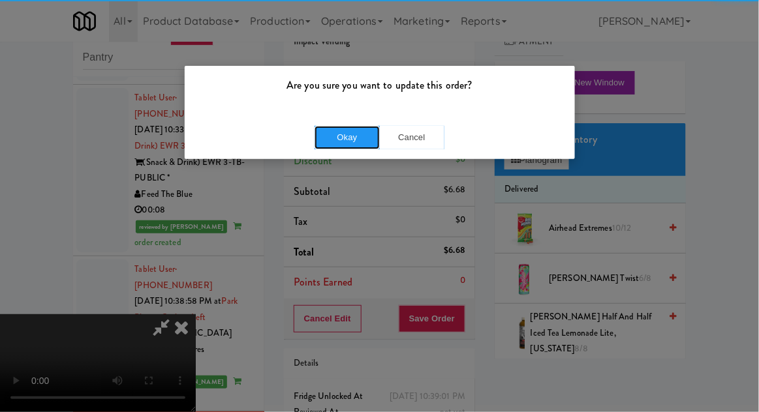
click at [341, 145] on button "Okay" at bounding box center [346, 137] width 65 height 23
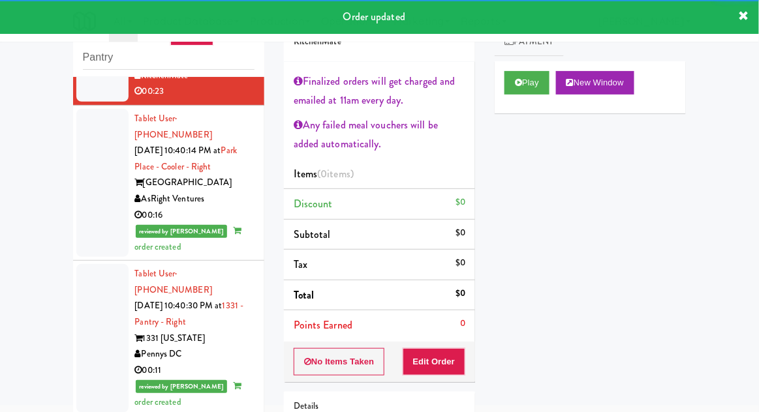
scroll to position [3201, 0]
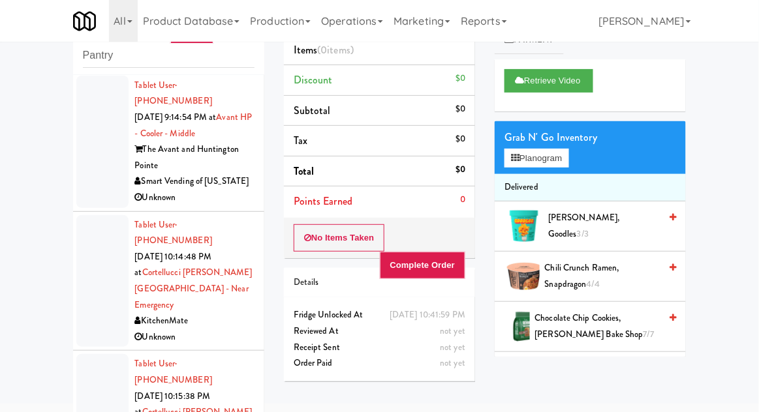
scroll to position [643, 0]
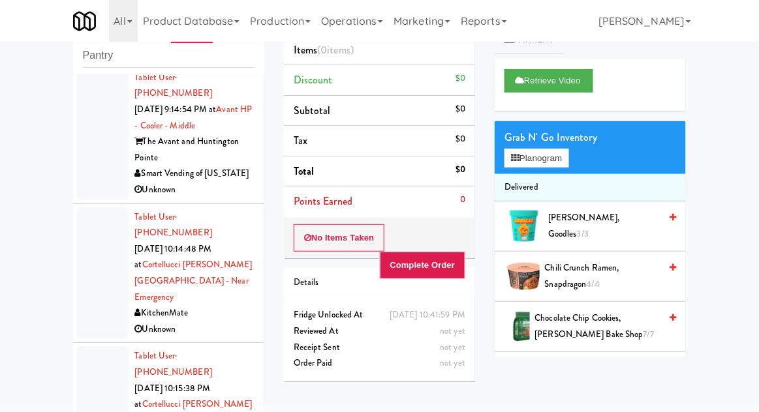
click at [96, 207] on div at bounding box center [102, 273] width 52 height 132
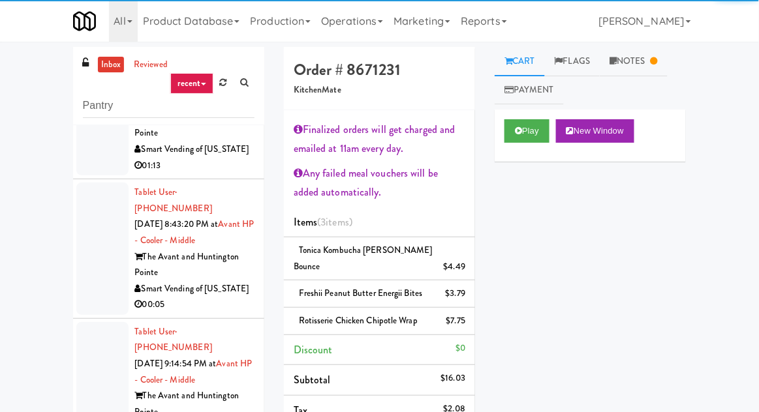
scroll to position [446, 0]
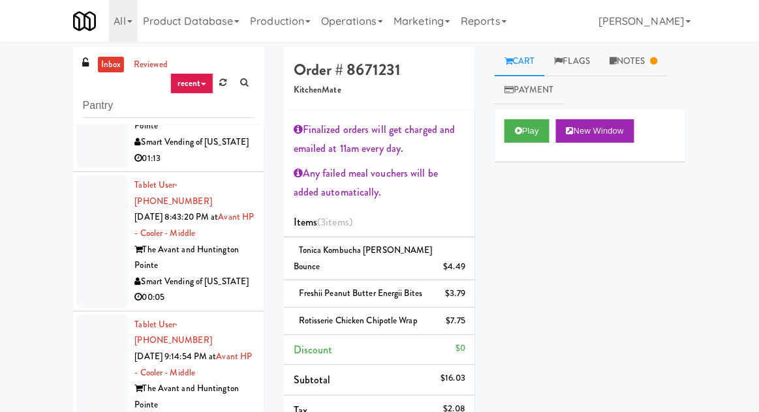
click at [93, 192] on div at bounding box center [102, 241] width 52 height 132
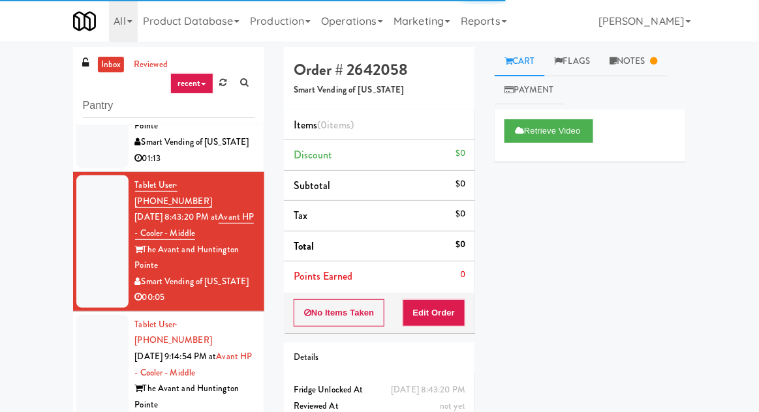
click at [101, 315] on div at bounding box center [102, 381] width 52 height 132
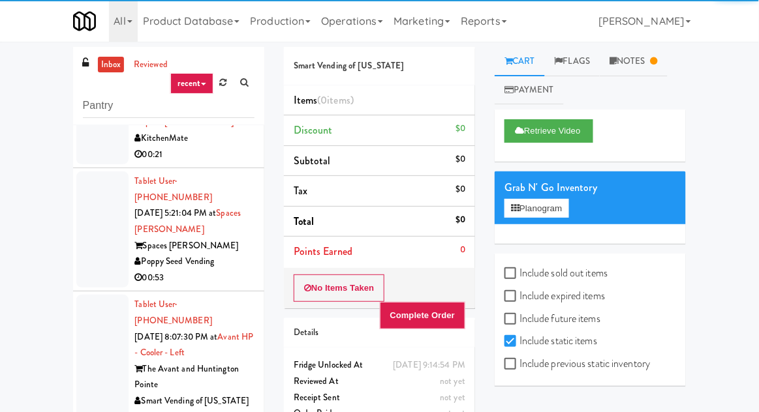
scroll to position [184, 0]
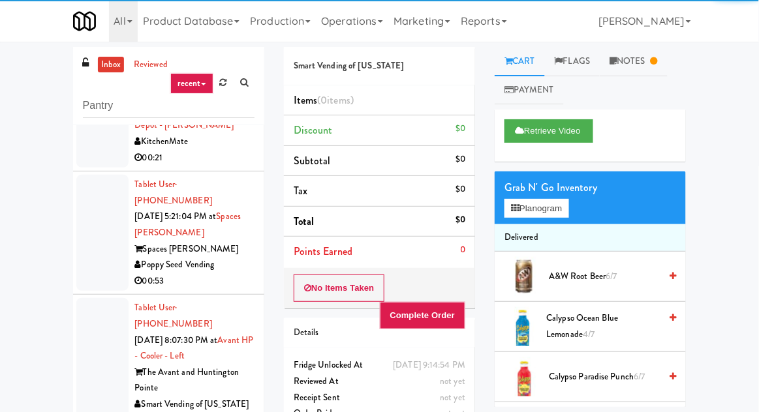
click at [91, 298] on div at bounding box center [102, 364] width 52 height 132
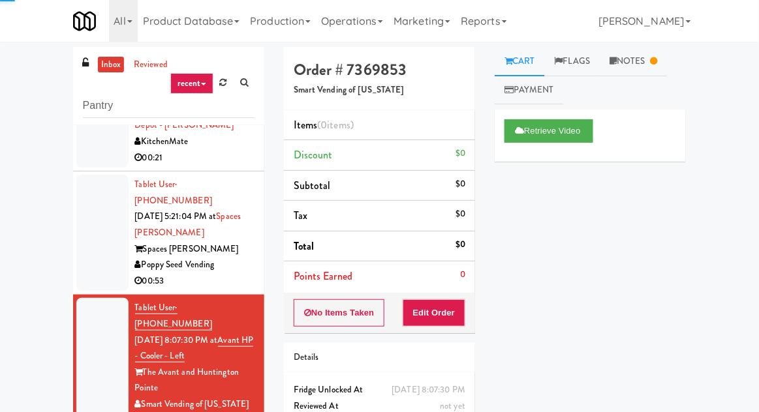
click at [99, 204] on div at bounding box center [102, 233] width 52 height 116
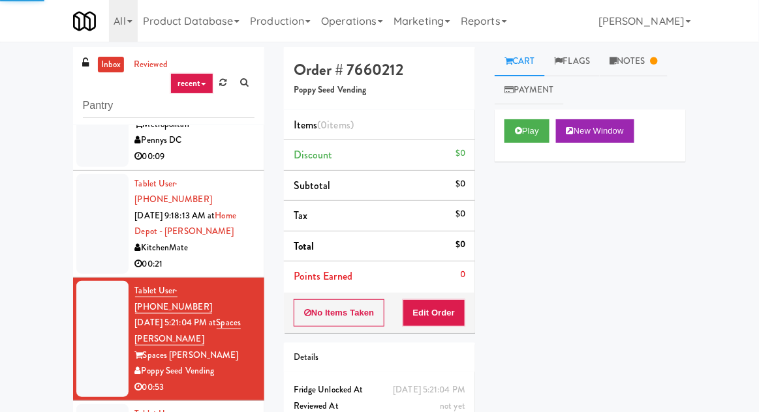
scroll to position [57, 0]
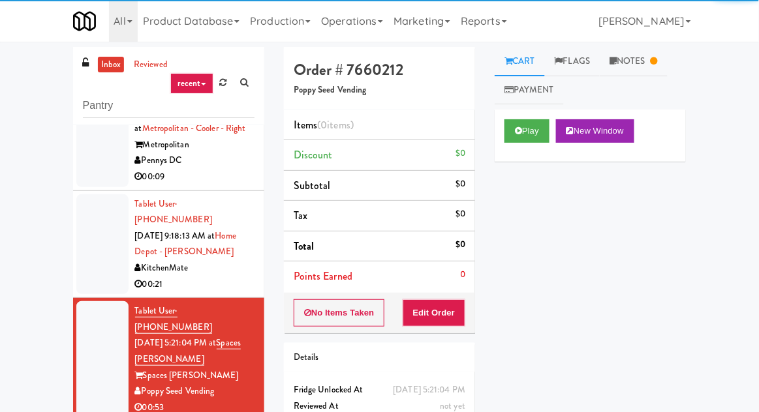
click at [96, 223] on div at bounding box center [102, 244] width 52 height 100
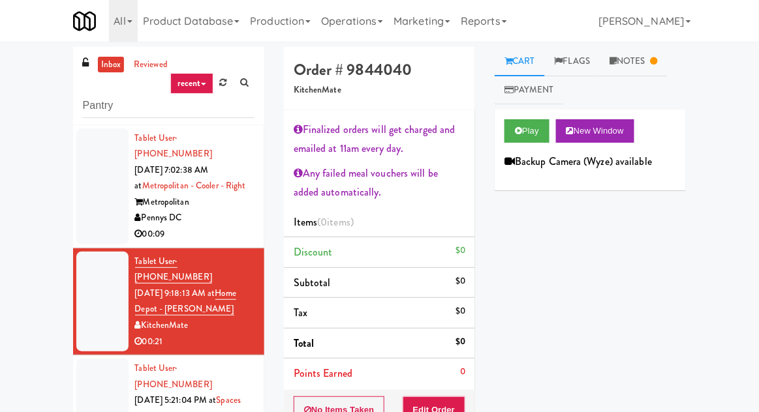
click at [637, 172] on div "Play New Window Backup Camera (Wyze) available" at bounding box center [590, 150] width 191 height 81
click at [650, 60] on link "Notes" at bounding box center [634, 61] width 68 height 29
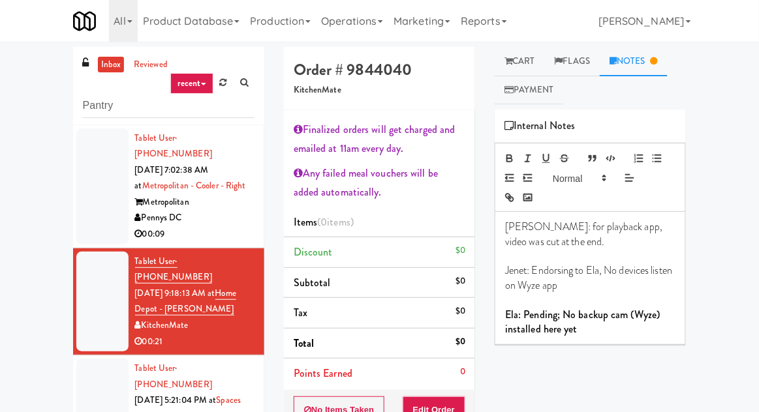
click at [521, 64] on link "Cart" at bounding box center [520, 61] width 50 height 29
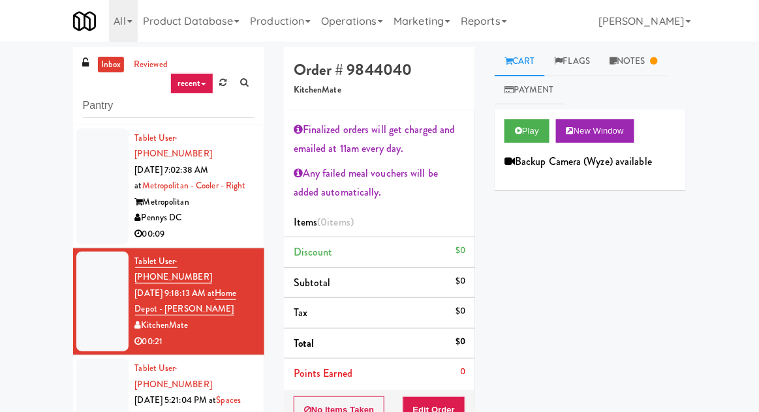
click at [570, 63] on link "Flags" at bounding box center [572, 61] width 55 height 29
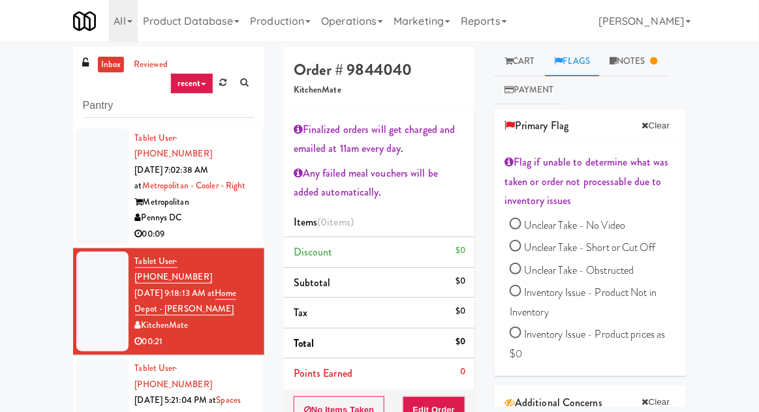
click at [624, 61] on link "Notes" at bounding box center [634, 61] width 68 height 29
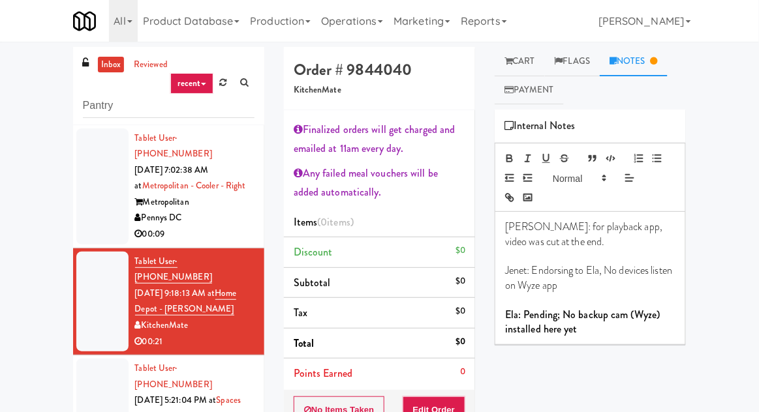
click at [524, 63] on link "Cart" at bounding box center [520, 61] width 50 height 29
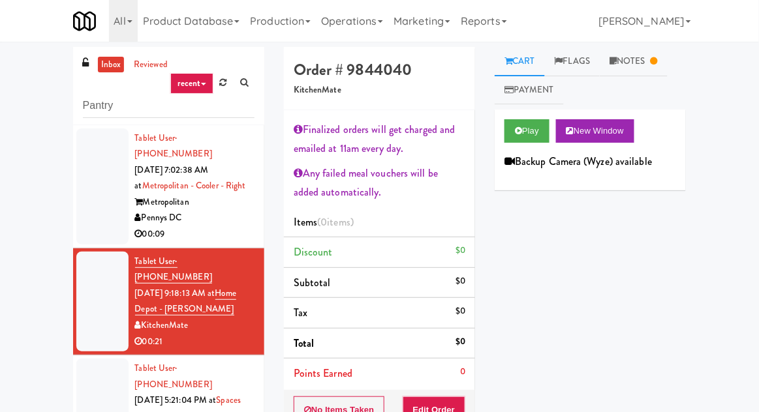
click at [90, 198] on div at bounding box center [102, 187] width 52 height 116
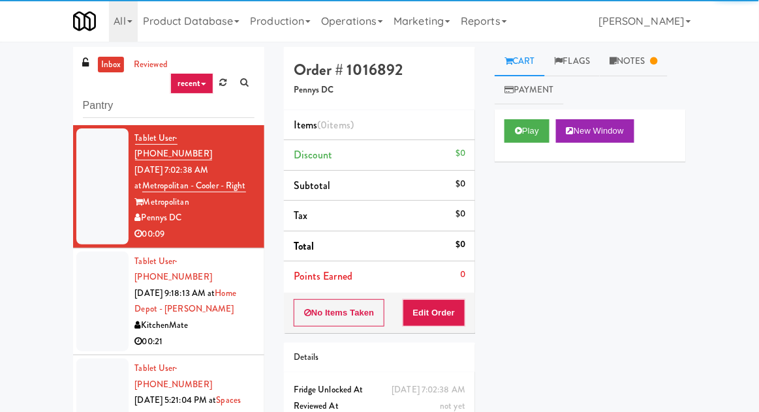
click at [658, 63] on icon at bounding box center [653, 61] width 7 height 8
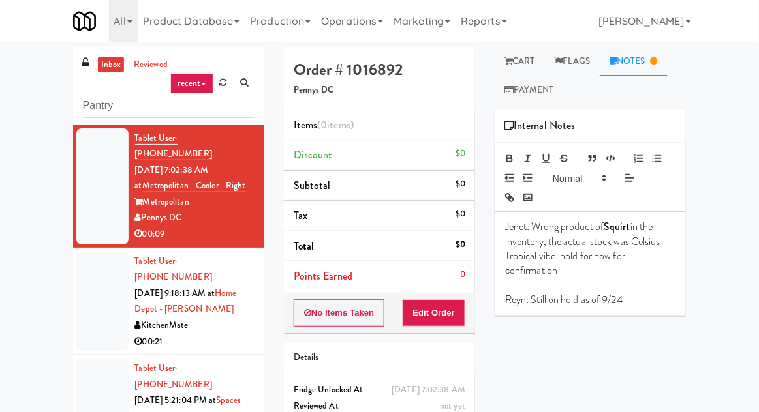
click at [520, 67] on link "Cart" at bounding box center [520, 61] width 50 height 29
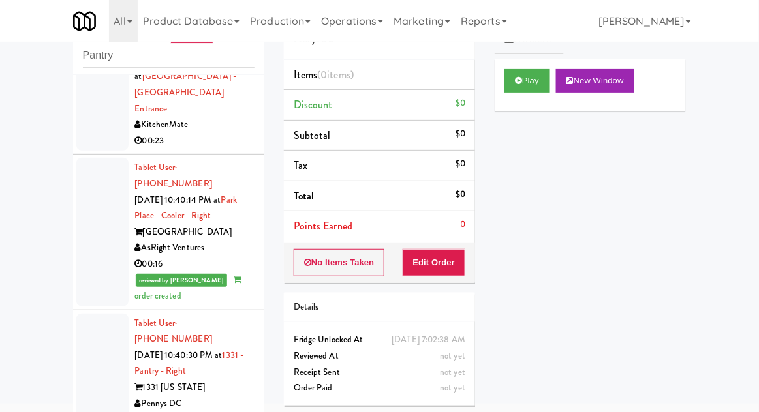
scroll to position [3238, 0]
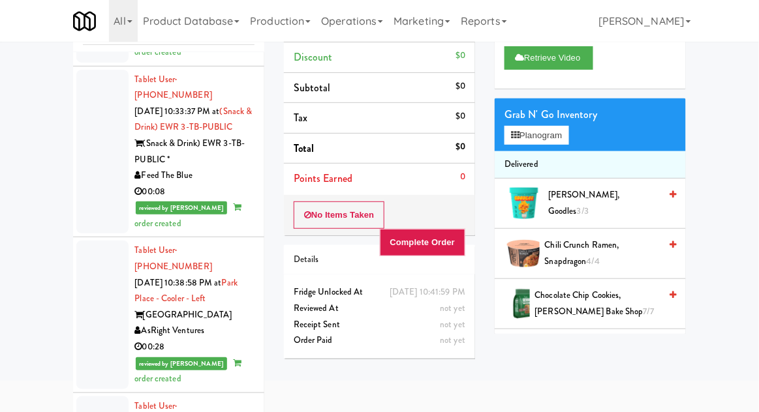
scroll to position [2668, 0]
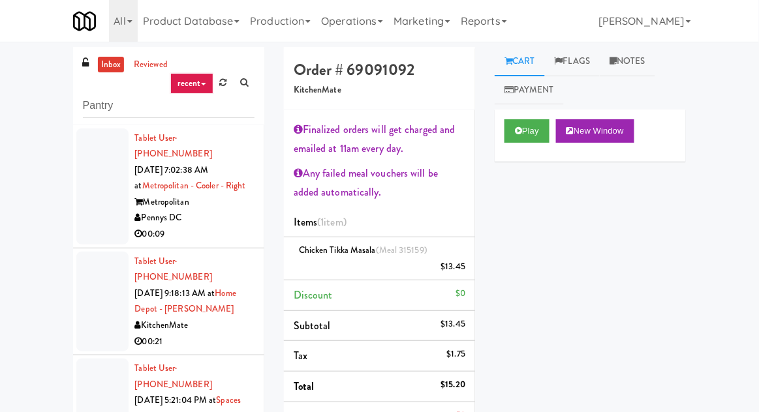
scroll to position [53, 0]
